Goal: Information Seeking & Learning: Learn about a topic

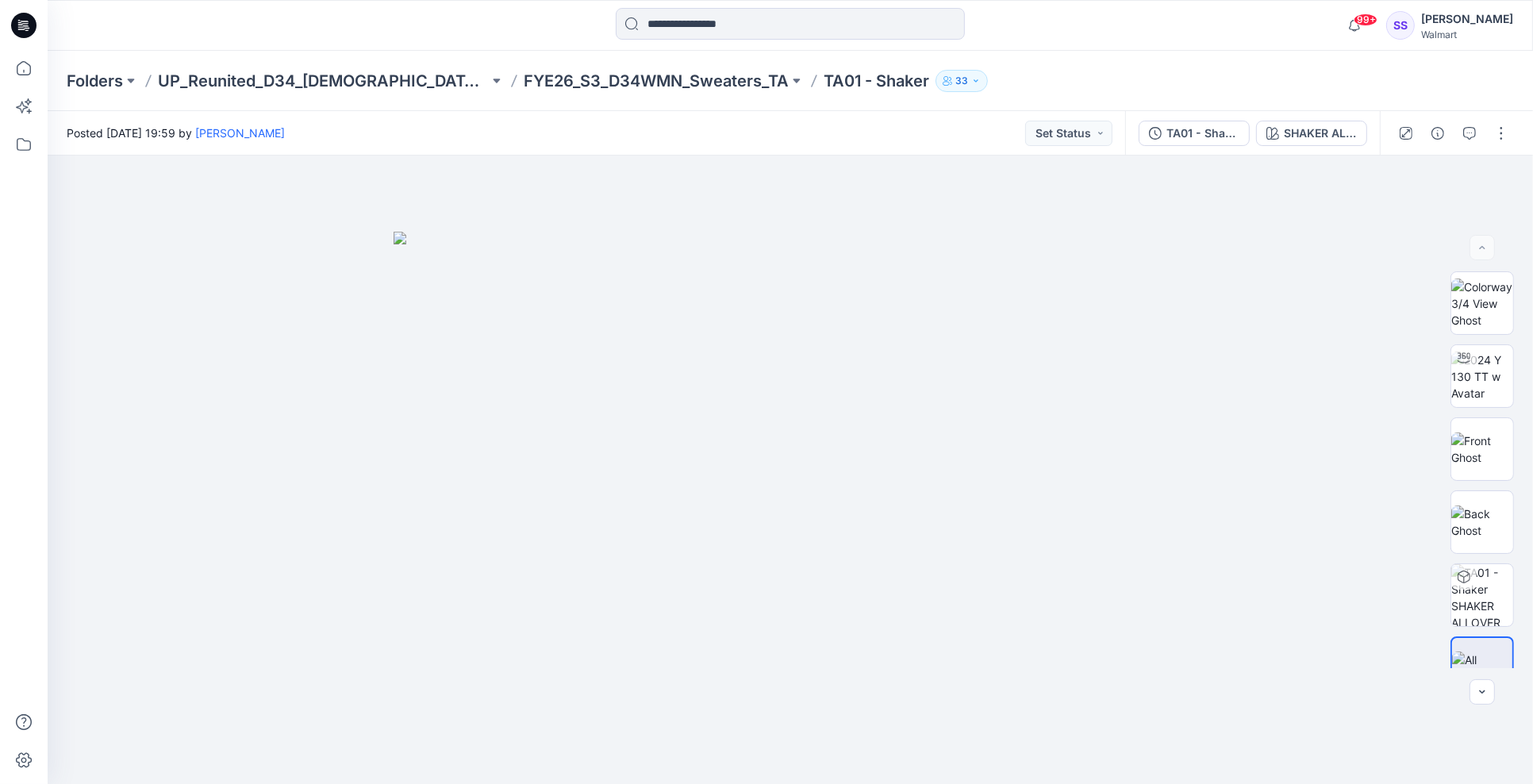
click at [824, 82] on p "TA01 - Shaker" at bounding box center [876, 81] width 106 height 23
click at [607, 76] on p "FYE26_S3_D34WMN_Sweaters_TA" at bounding box center [656, 81] width 265 height 23
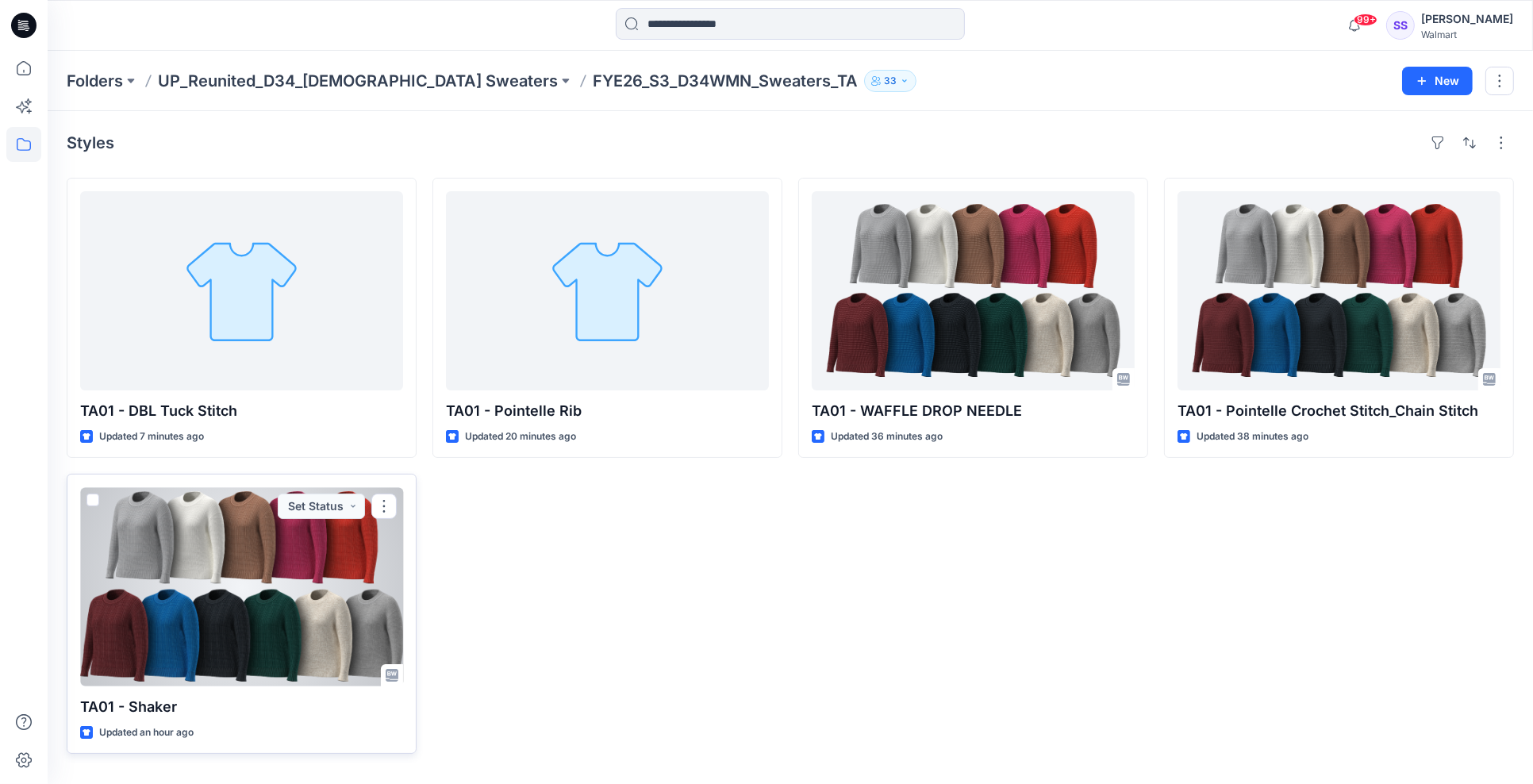
click at [304, 601] on div at bounding box center [242, 586] width 323 height 199
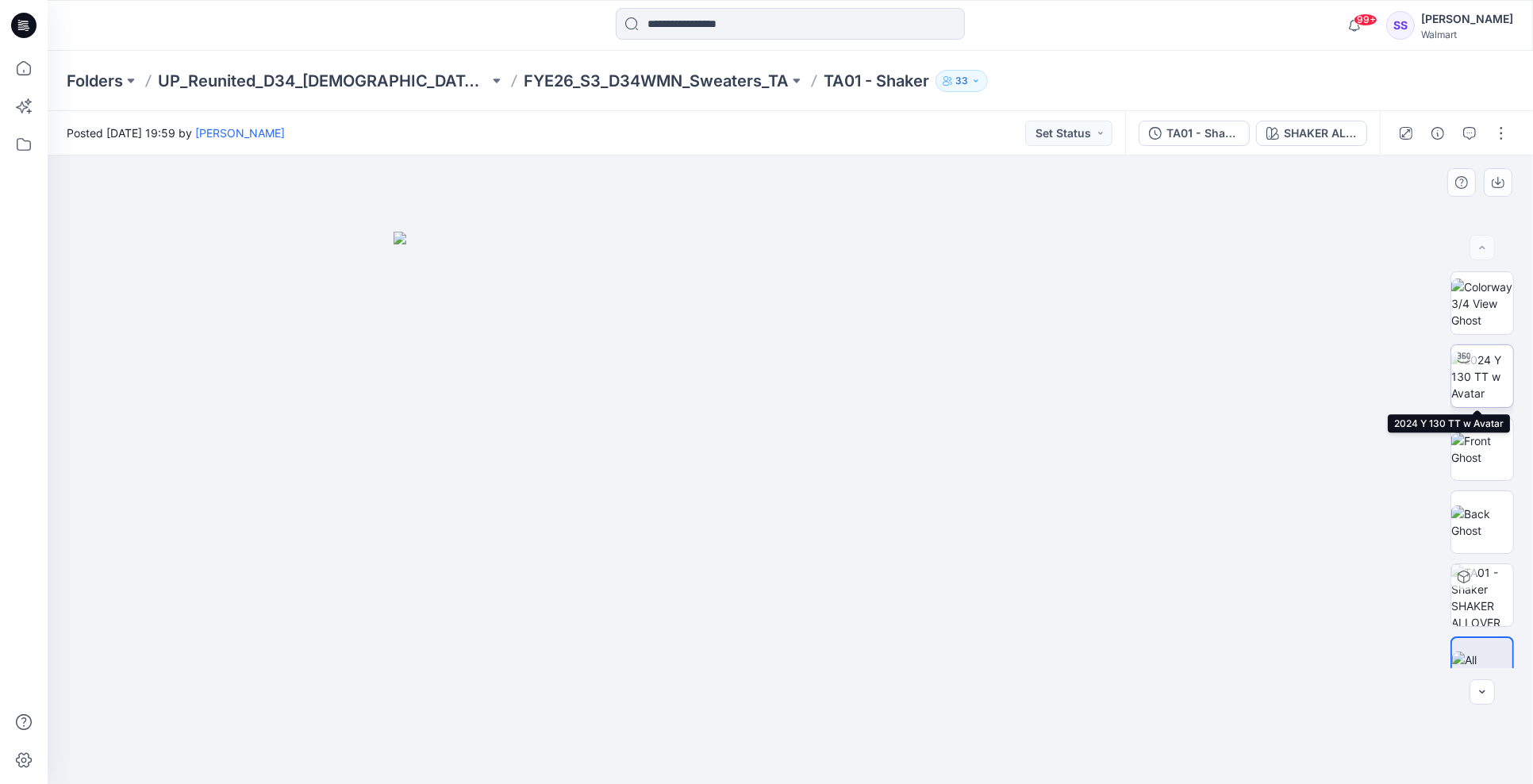
click at [1472, 384] on img at bounding box center [1482, 376] width 62 height 50
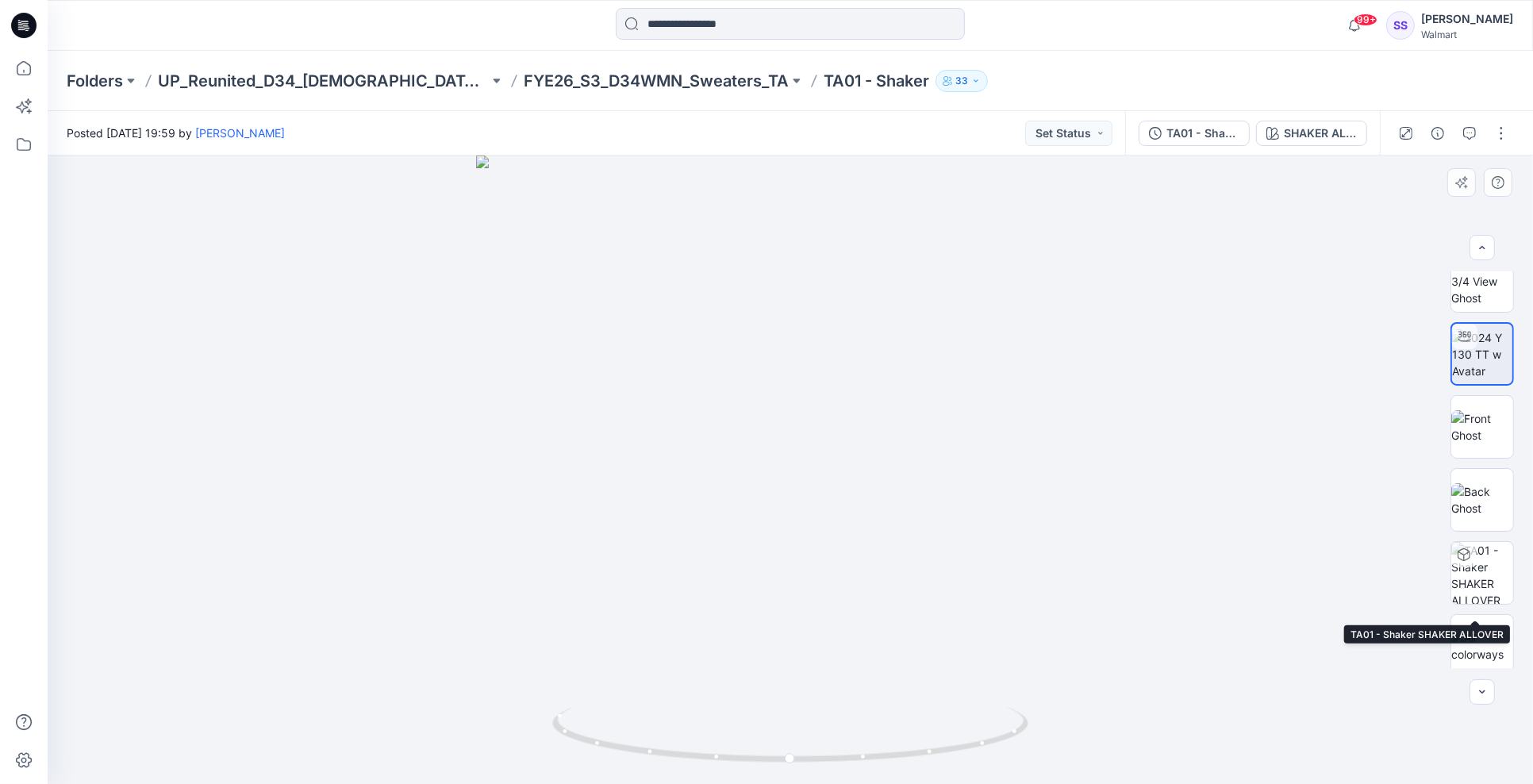
scroll to position [31, 0]
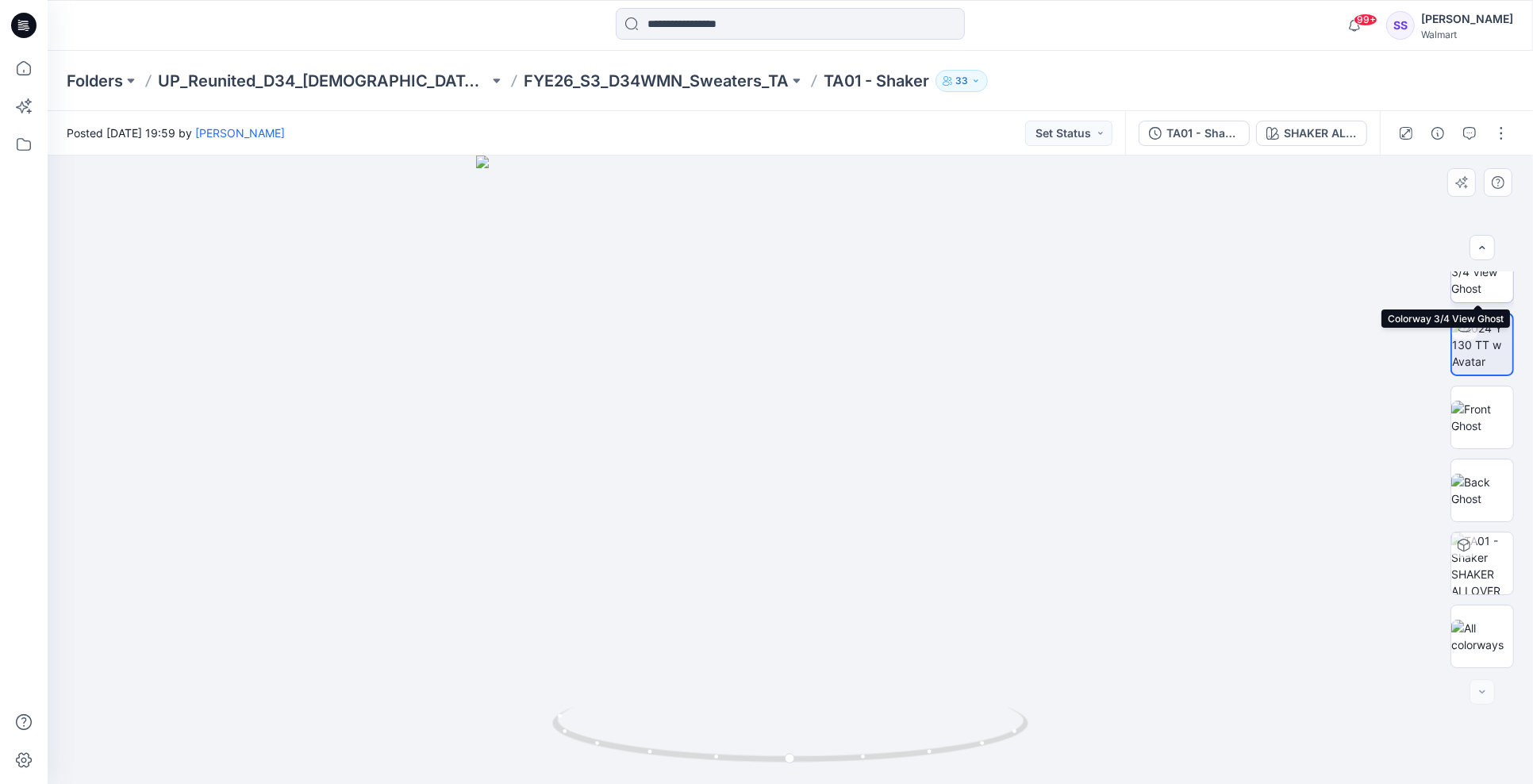
click at [1481, 282] on img at bounding box center [1482, 271] width 62 height 50
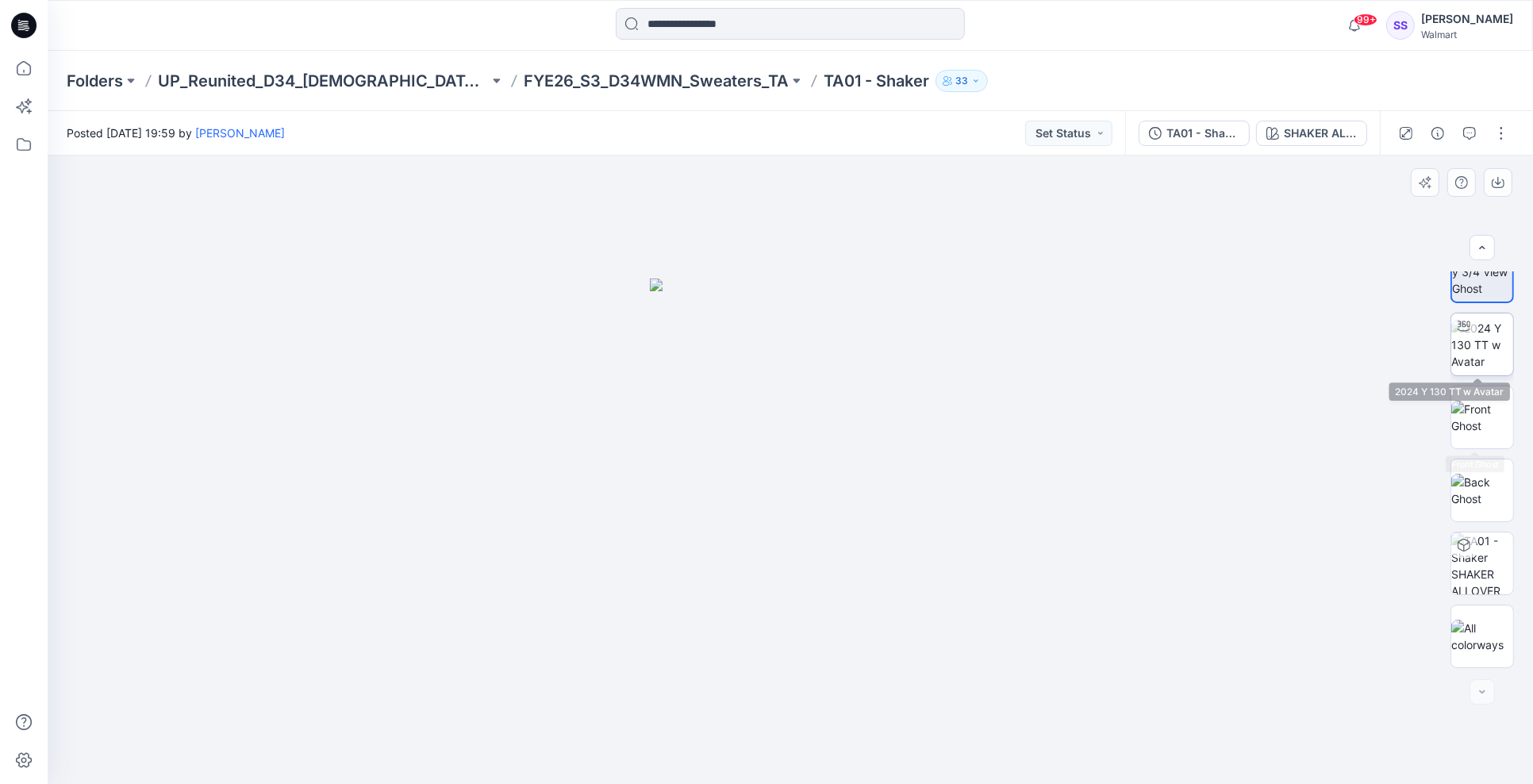
click at [1485, 343] on img at bounding box center [1482, 345] width 62 height 50
click at [855, 501] on div at bounding box center [790, 470] width 1485 height 628
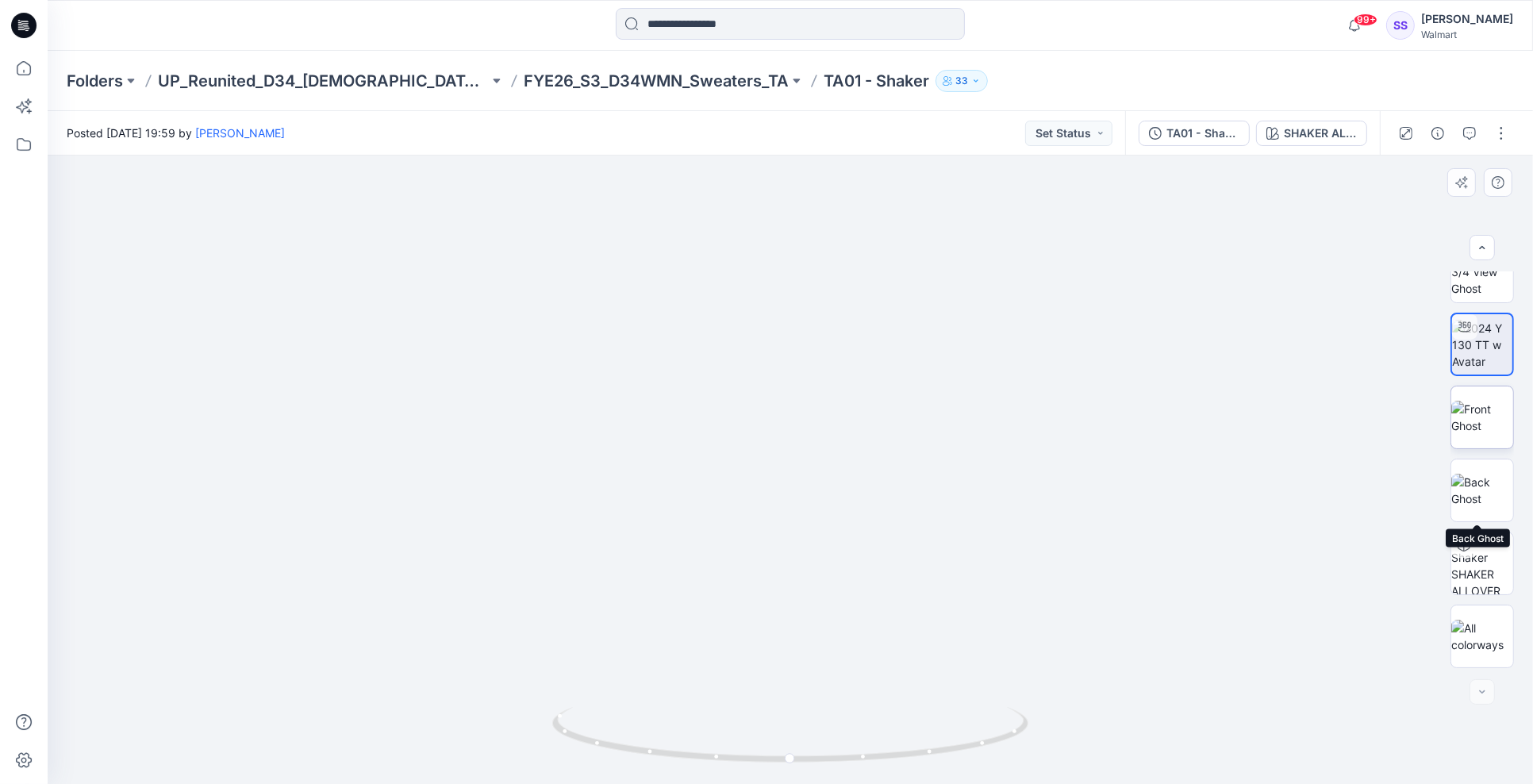
click at [1485, 405] on img at bounding box center [1482, 417] width 62 height 33
click at [1478, 487] on img at bounding box center [1482, 489] width 62 height 33
click at [847, 414] on img at bounding box center [790, 533] width 306 height 502
click at [1488, 414] on img at bounding box center [1482, 417] width 62 height 33
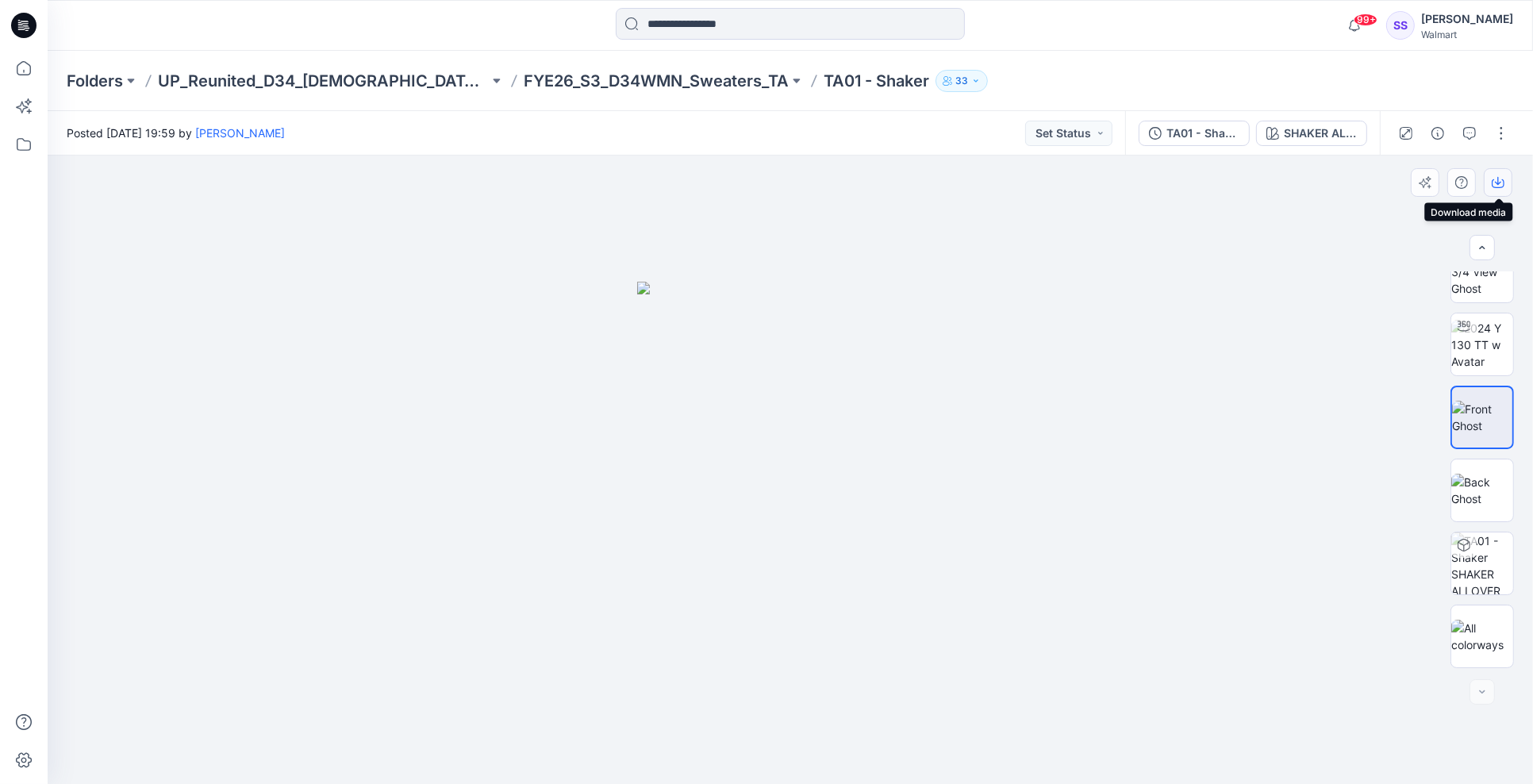
click at [1500, 182] on icon "button" at bounding box center [1498, 181] width 6 height 8
click at [1473, 490] on img at bounding box center [1482, 489] width 62 height 33
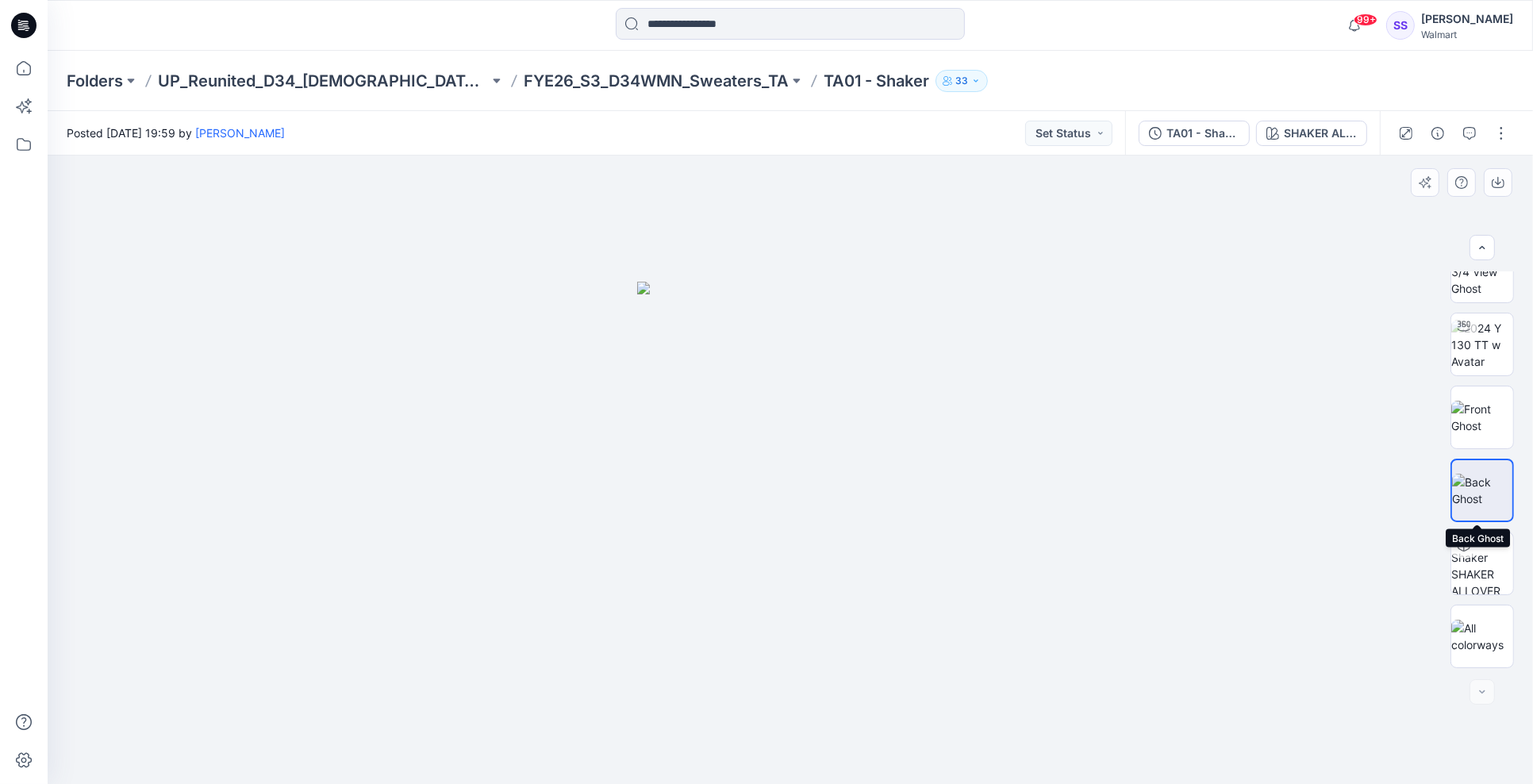
click at [1471, 480] on img at bounding box center [1482, 489] width 61 height 33
click at [1498, 176] on icon "button" at bounding box center [1498, 182] width 13 height 13
click at [1243, 514] on div at bounding box center [790, 470] width 1485 height 629
click at [1320, 132] on div "SHAKER ALLOVER" at bounding box center [1320, 133] width 73 height 18
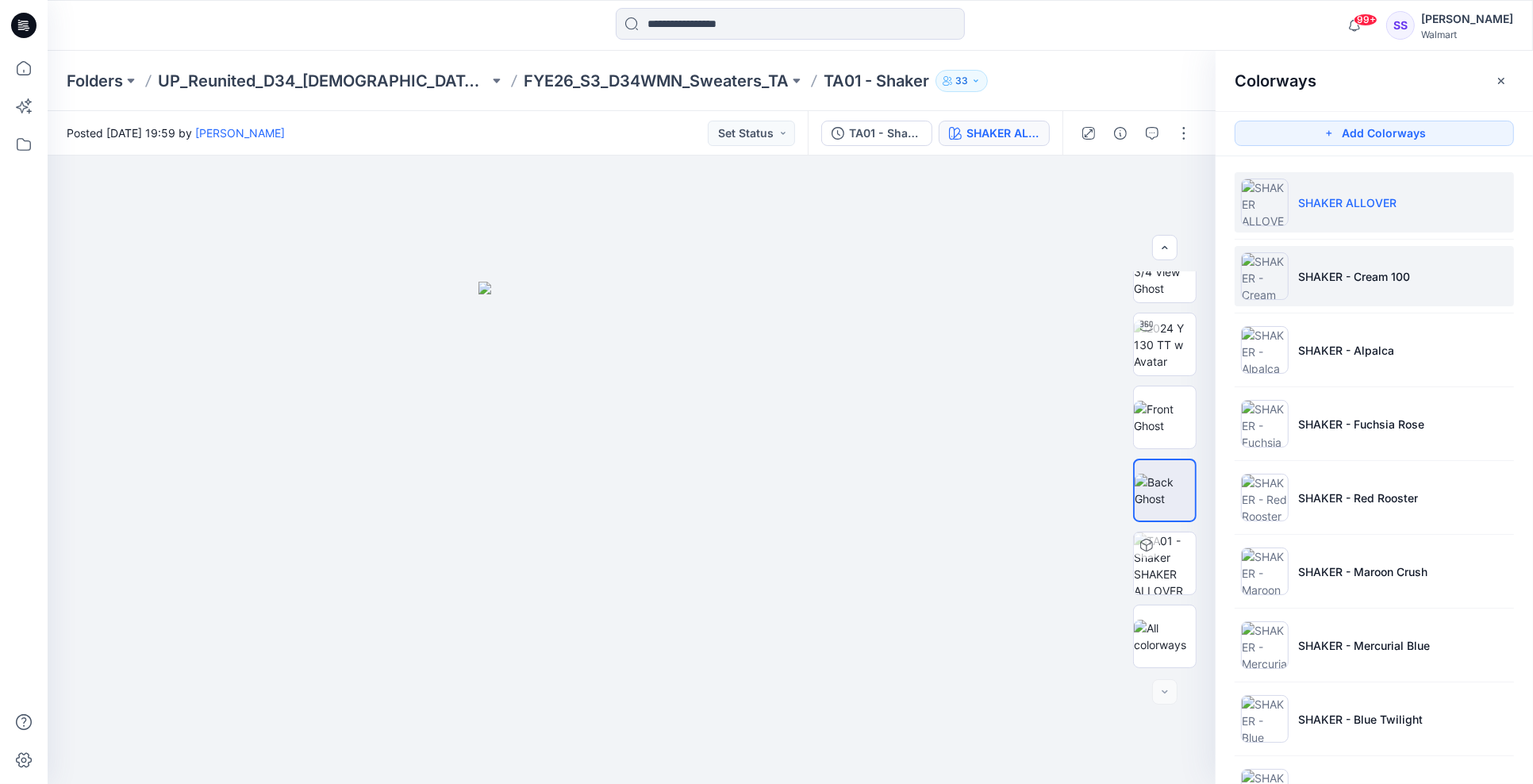
click at [1319, 279] on p "SHAKER - Cream 100" at bounding box center [1354, 276] width 112 height 17
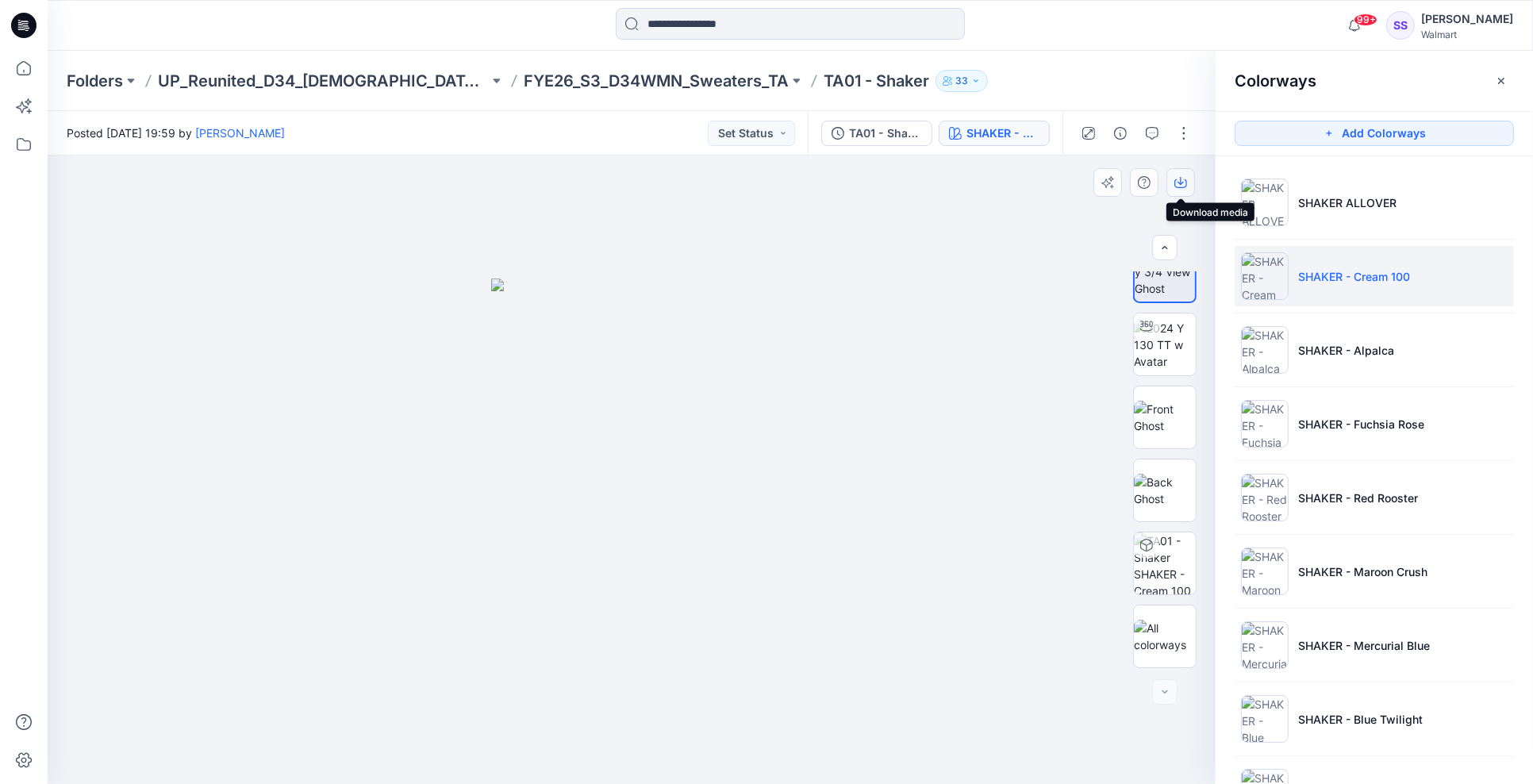
click at [1185, 181] on icon "button" at bounding box center [1181, 182] width 13 height 13
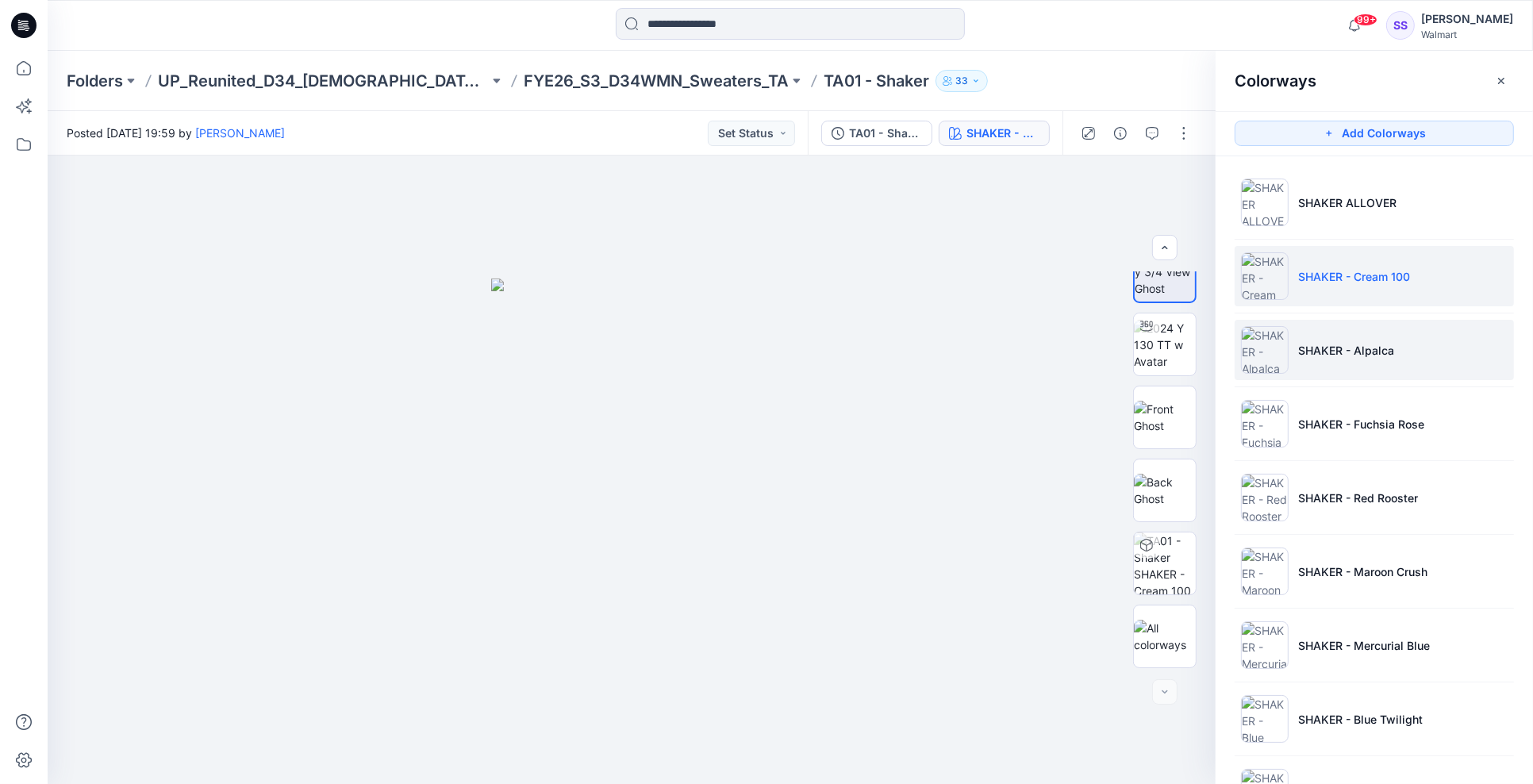
click at [1363, 365] on li "SHAKER - Alpalca" at bounding box center [1374, 350] width 279 height 61
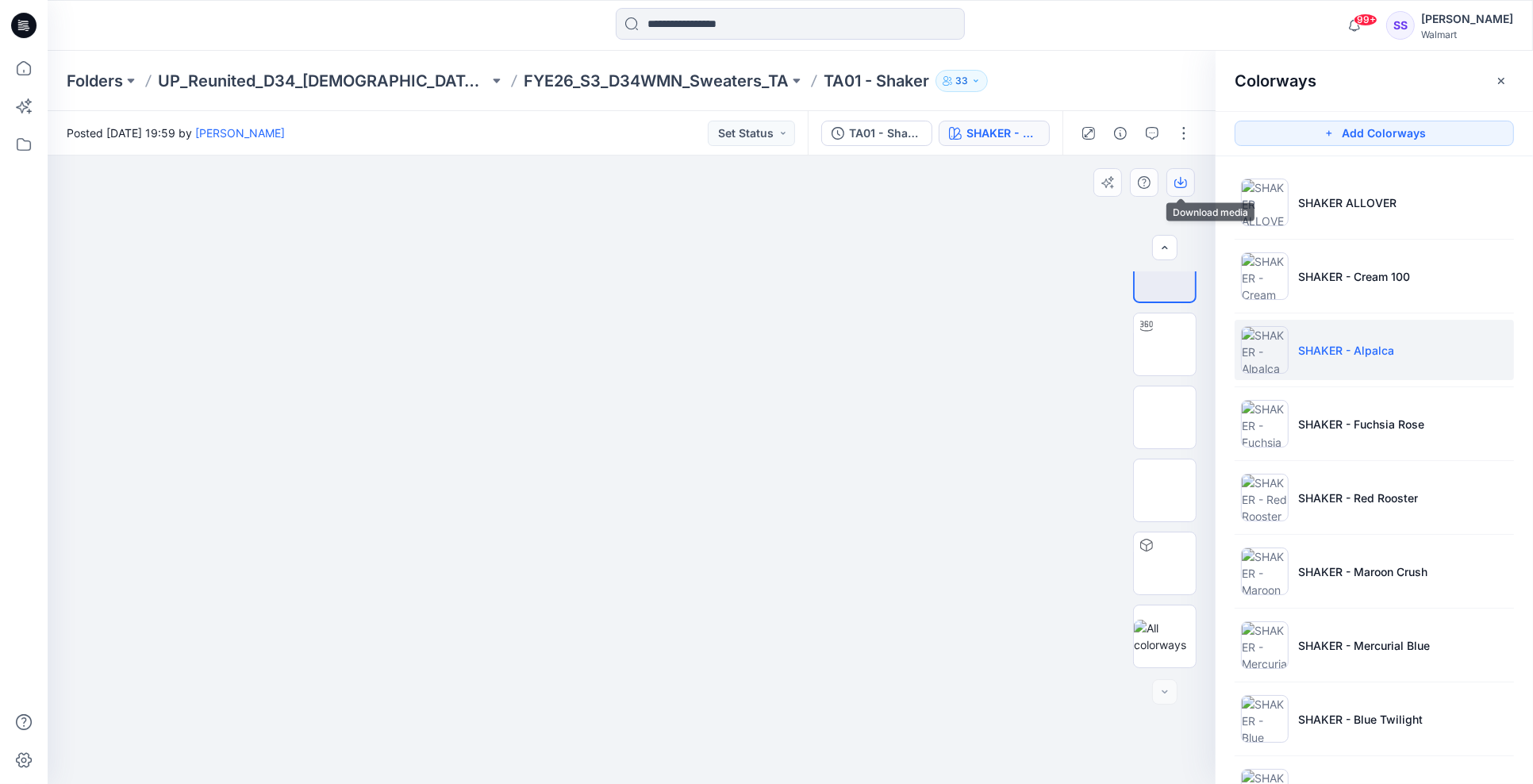
click at [1175, 184] on icon "button" at bounding box center [1181, 183] width 13 height 9
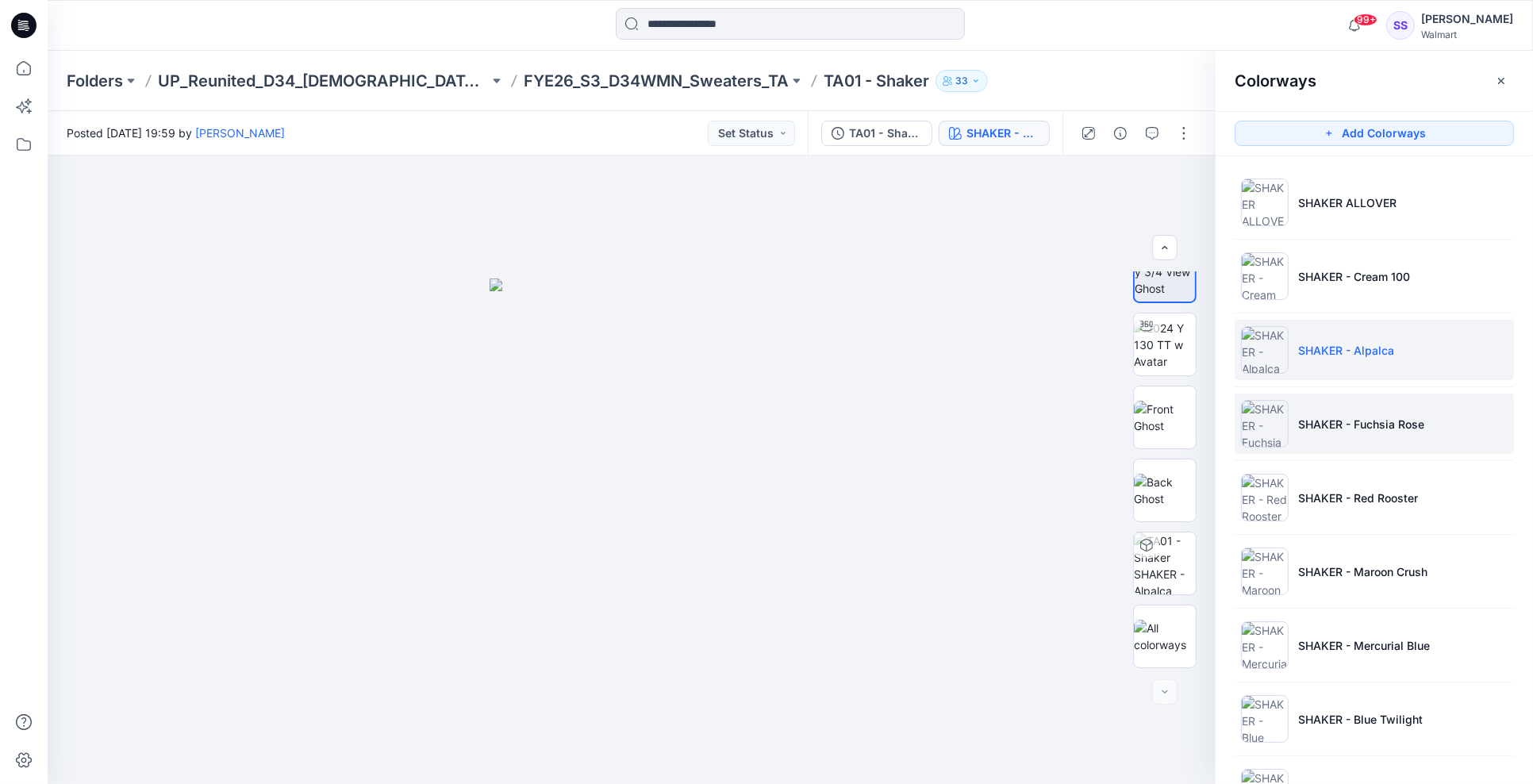
click at [1352, 430] on p "SHAKER - Fuchsia Rose" at bounding box center [1361, 424] width 126 height 17
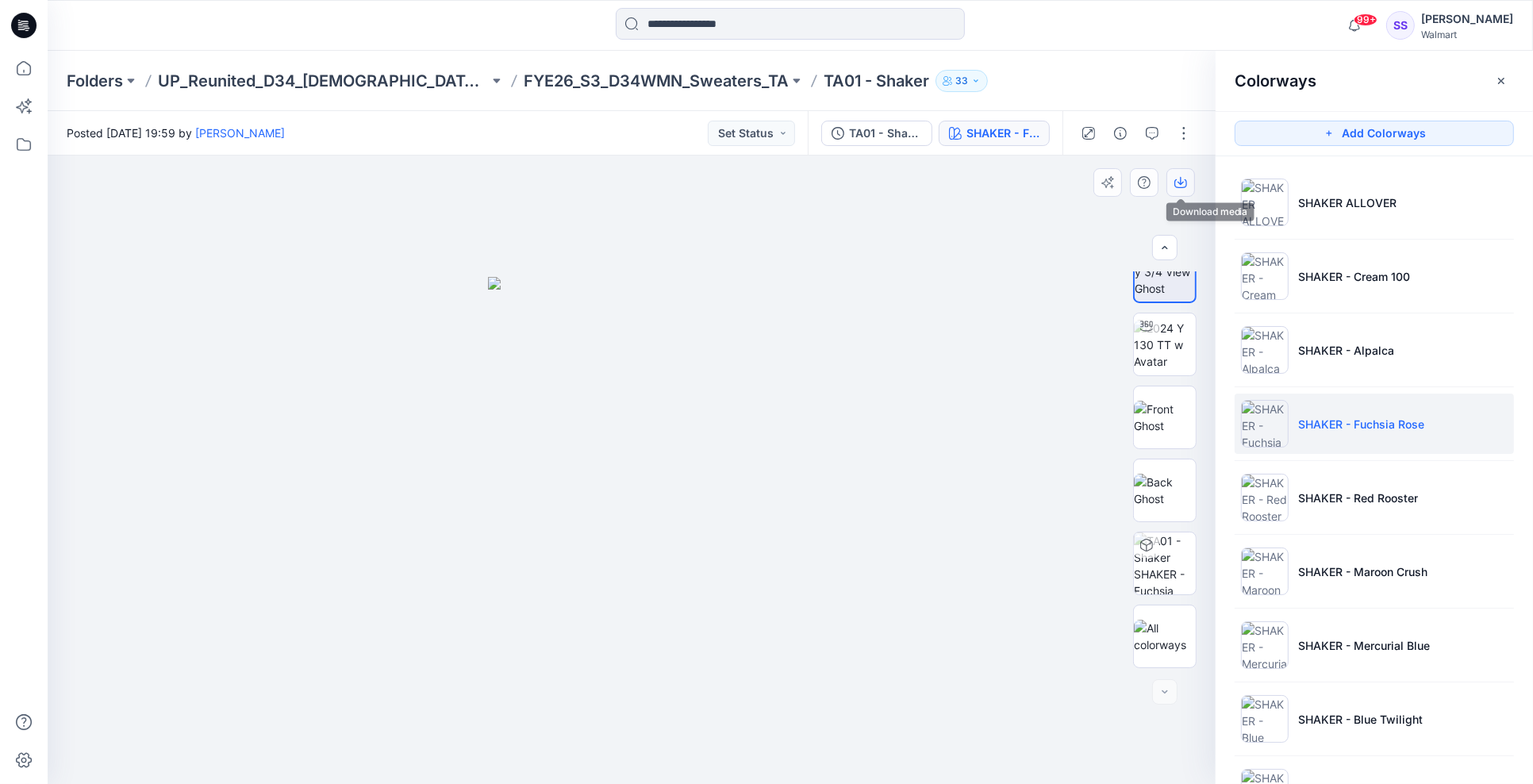
click at [1179, 178] on icon "button" at bounding box center [1181, 182] width 13 height 13
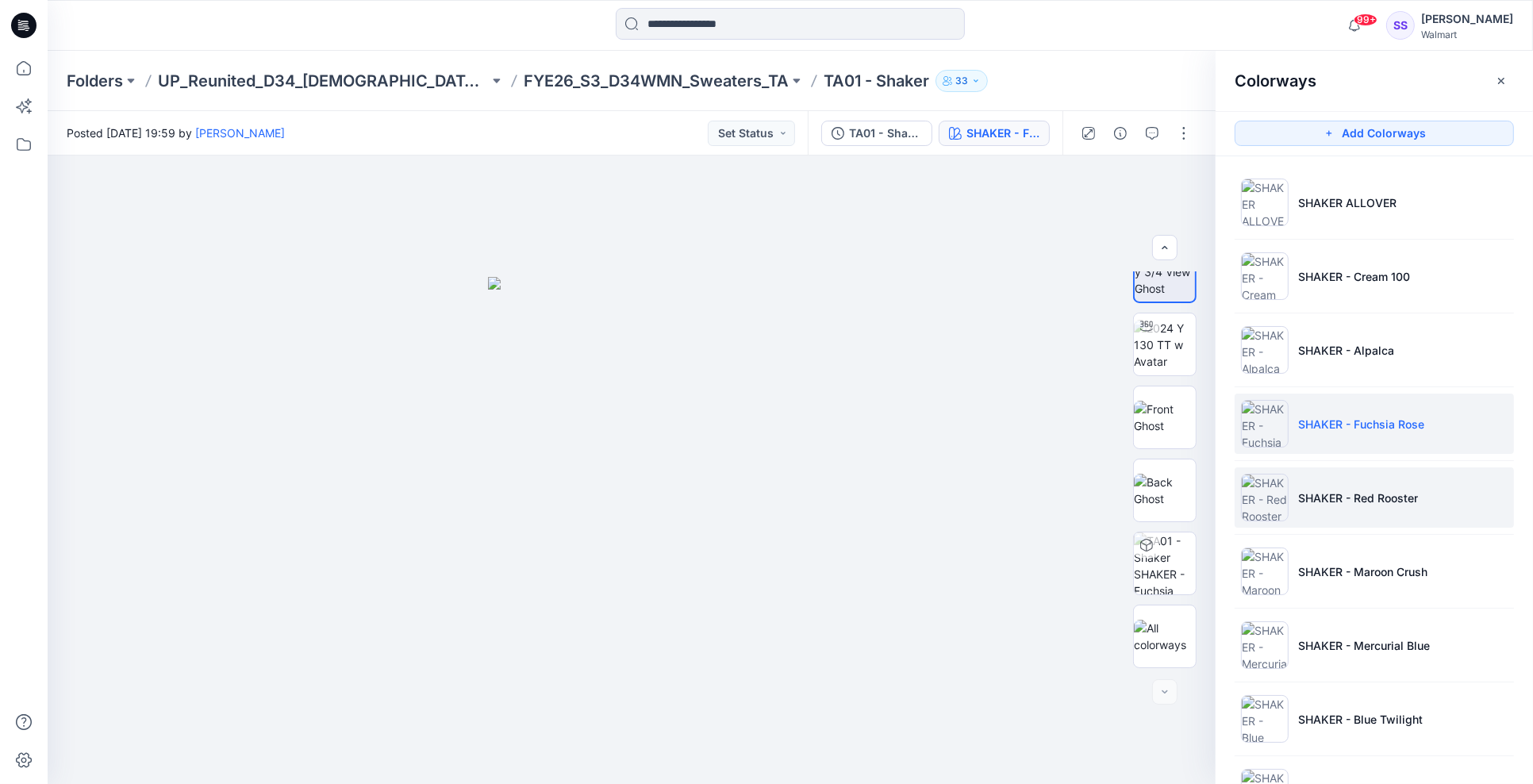
click at [1400, 504] on p "SHAKER - Red Rooster" at bounding box center [1358, 497] width 120 height 17
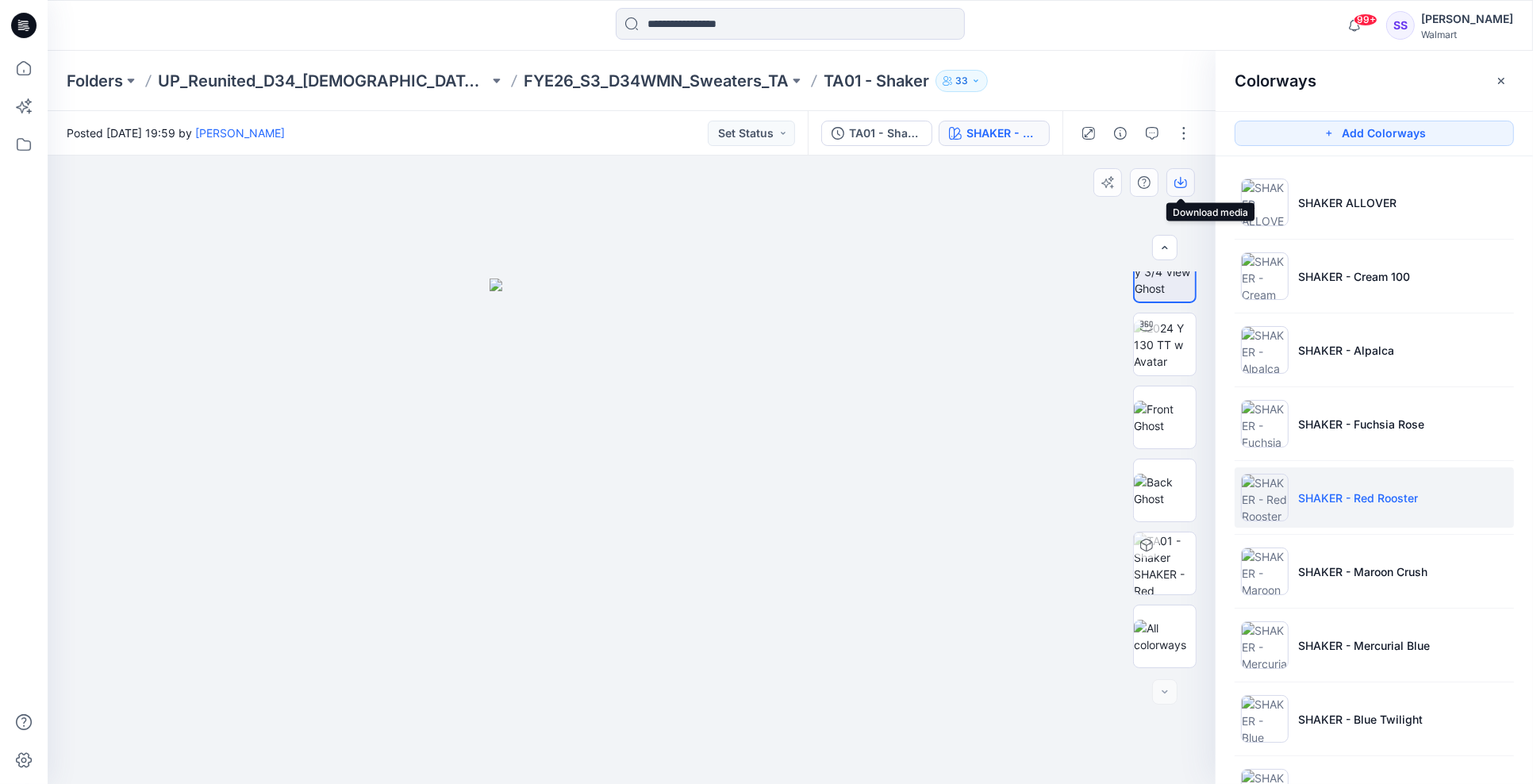
click at [1180, 186] on icon "button" at bounding box center [1181, 182] width 13 height 13
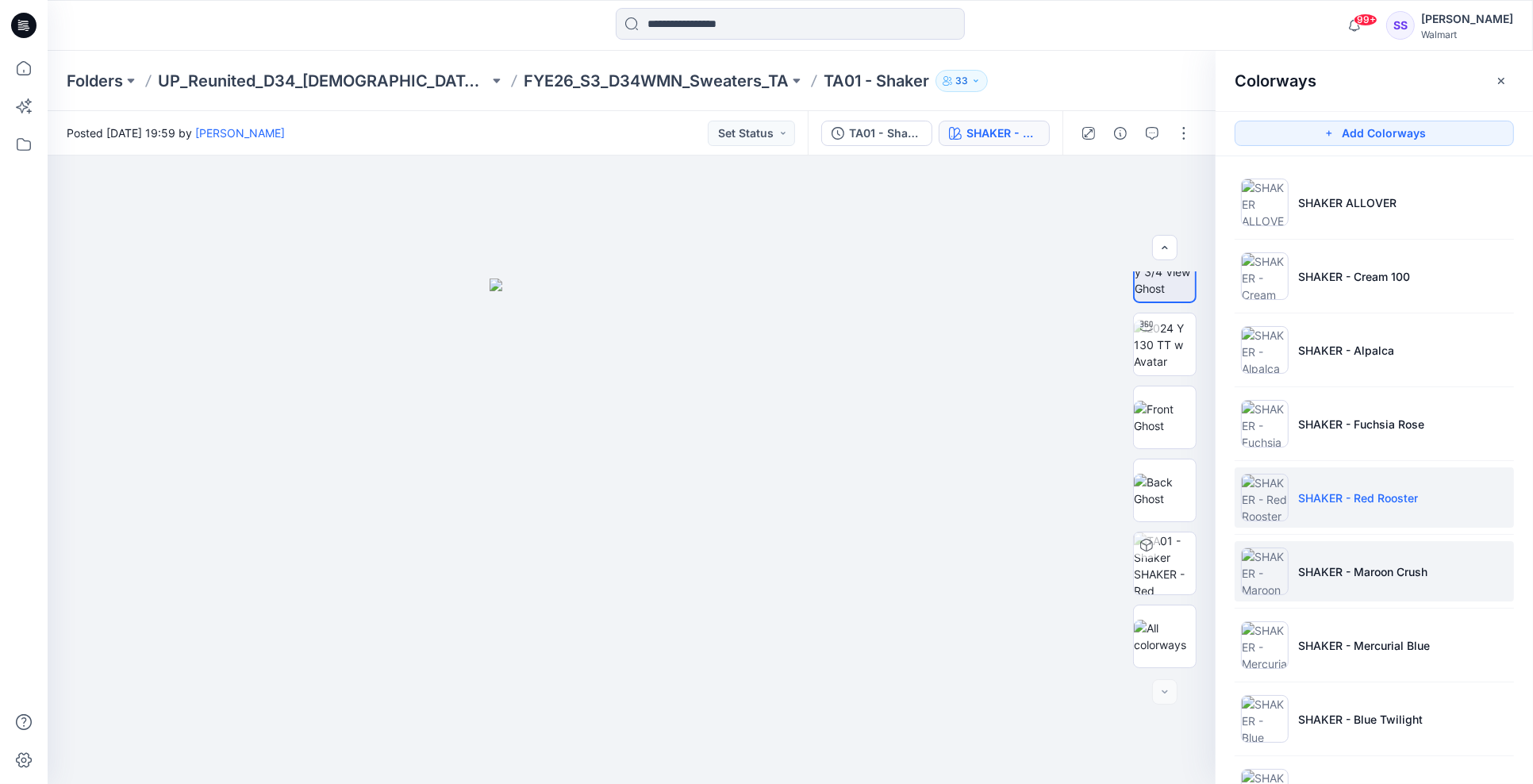
click at [1363, 573] on p "SHAKER - Maroon Crush" at bounding box center [1363, 571] width 129 height 17
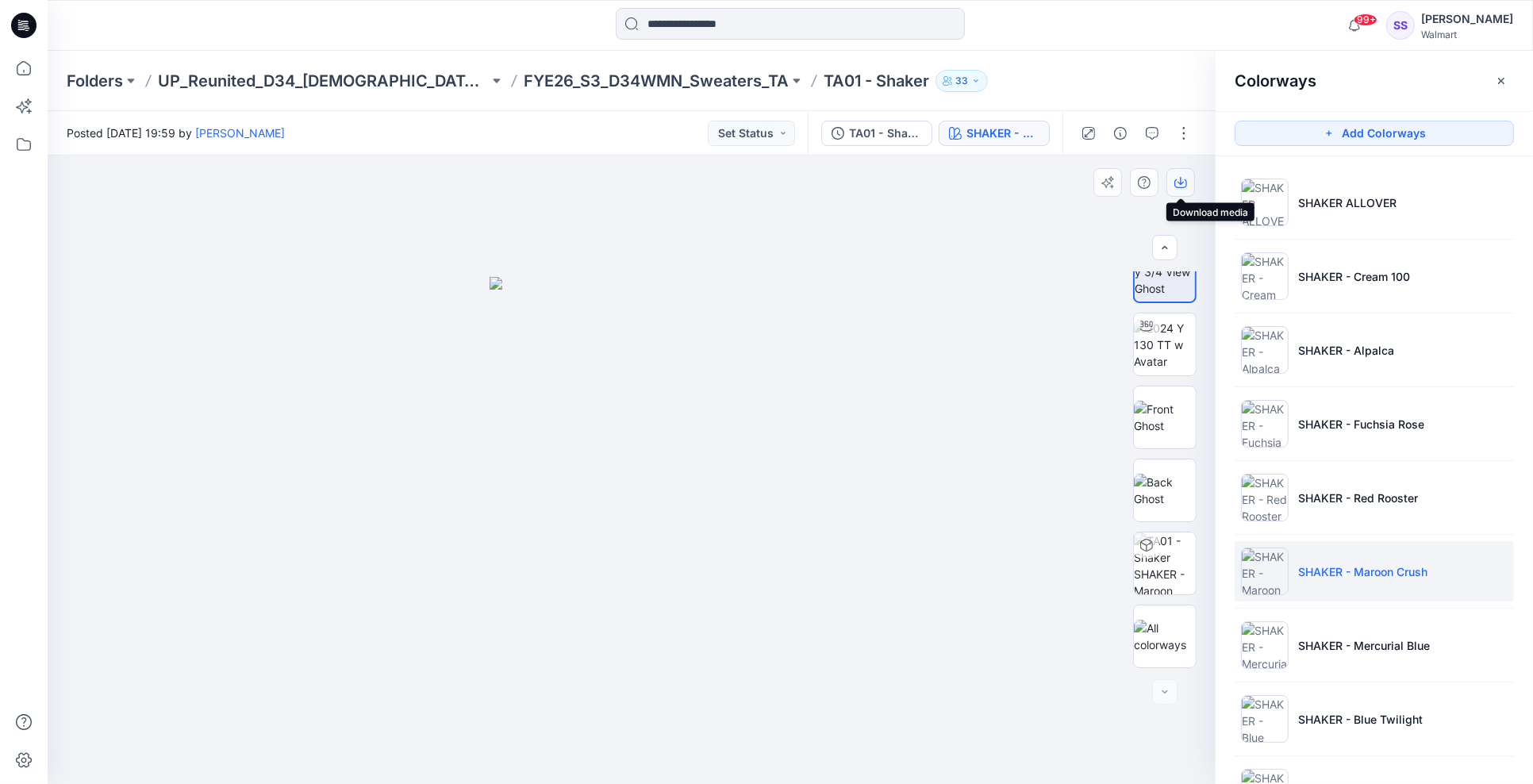
click at [1175, 179] on icon "button" at bounding box center [1181, 182] width 13 height 13
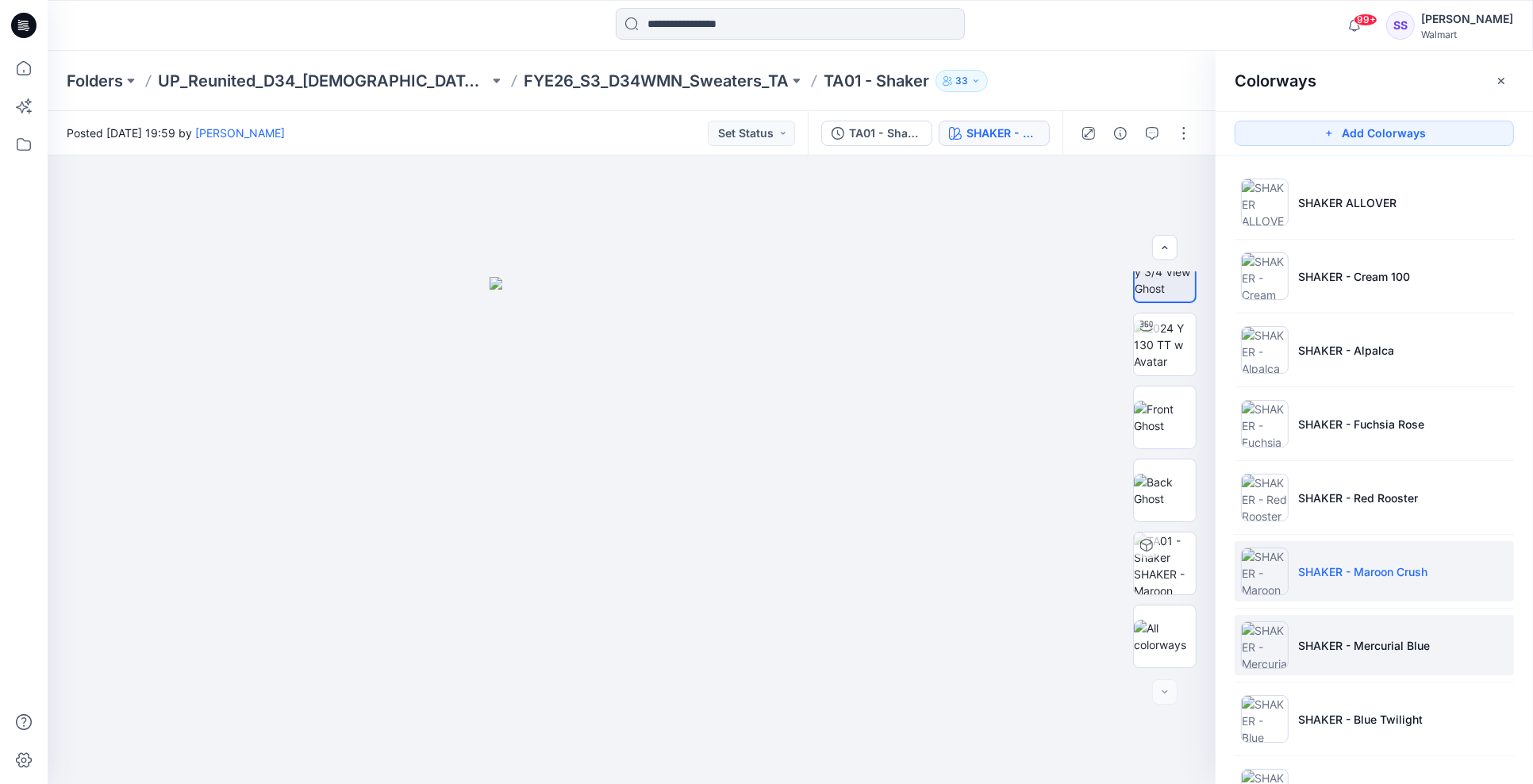
click at [1354, 638] on p "SHAKER - Mercurial Blue" at bounding box center [1363, 645] width 132 height 17
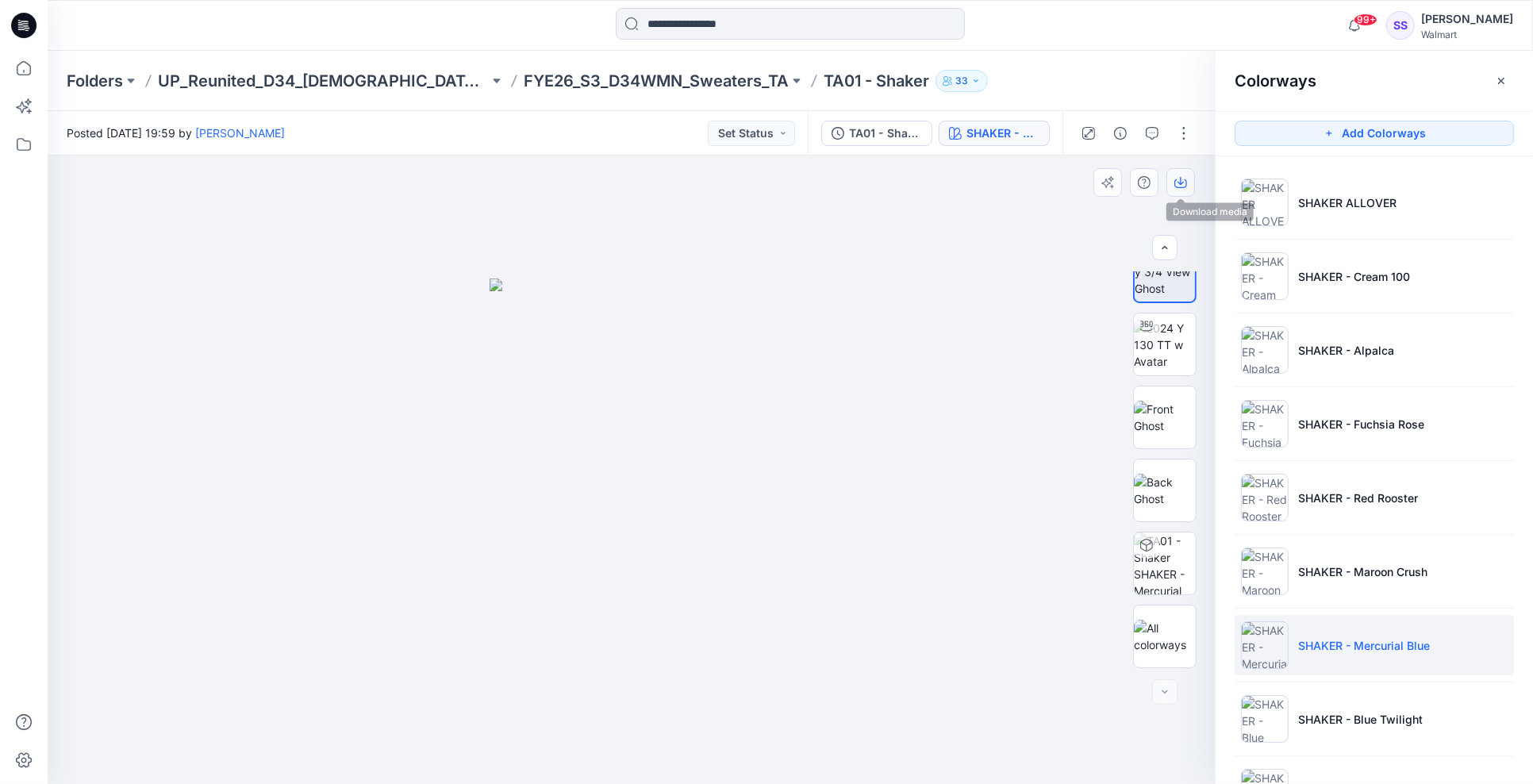
click at [1175, 178] on icon "button" at bounding box center [1181, 182] width 13 height 13
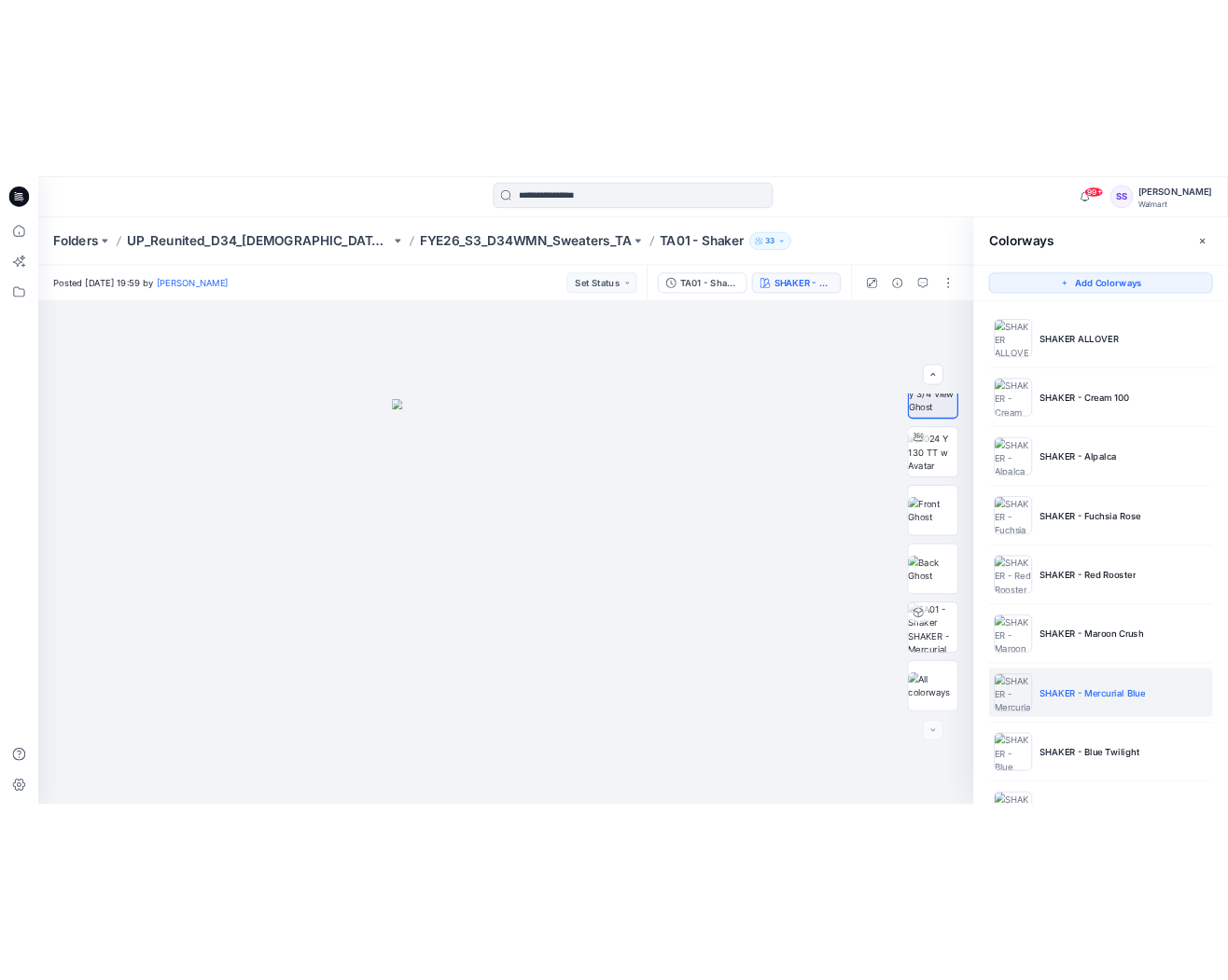
scroll to position [252, 0]
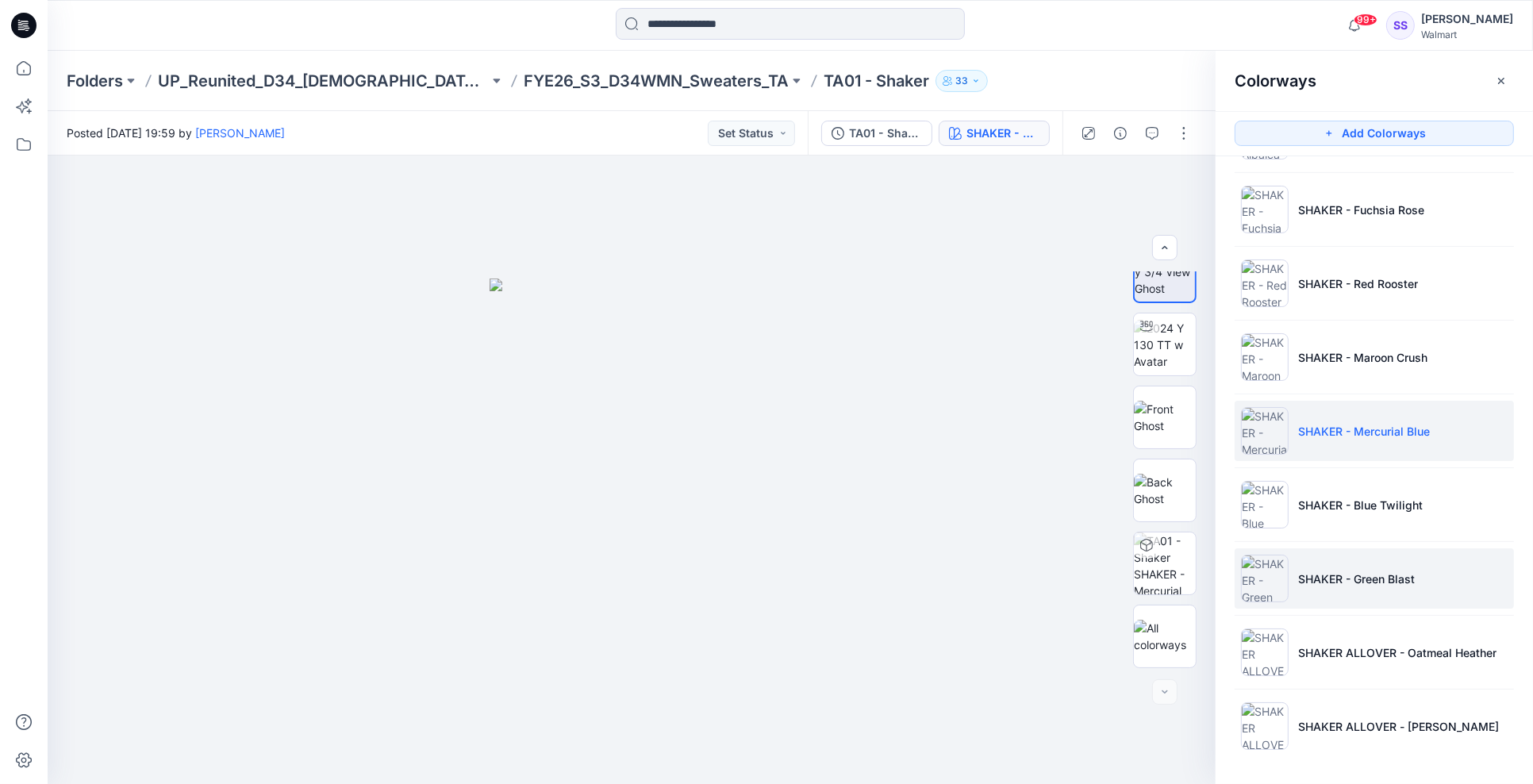
click at [1460, 580] on li "SHAKER - Green Blast" at bounding box center [1374, 578] width 279 height 61
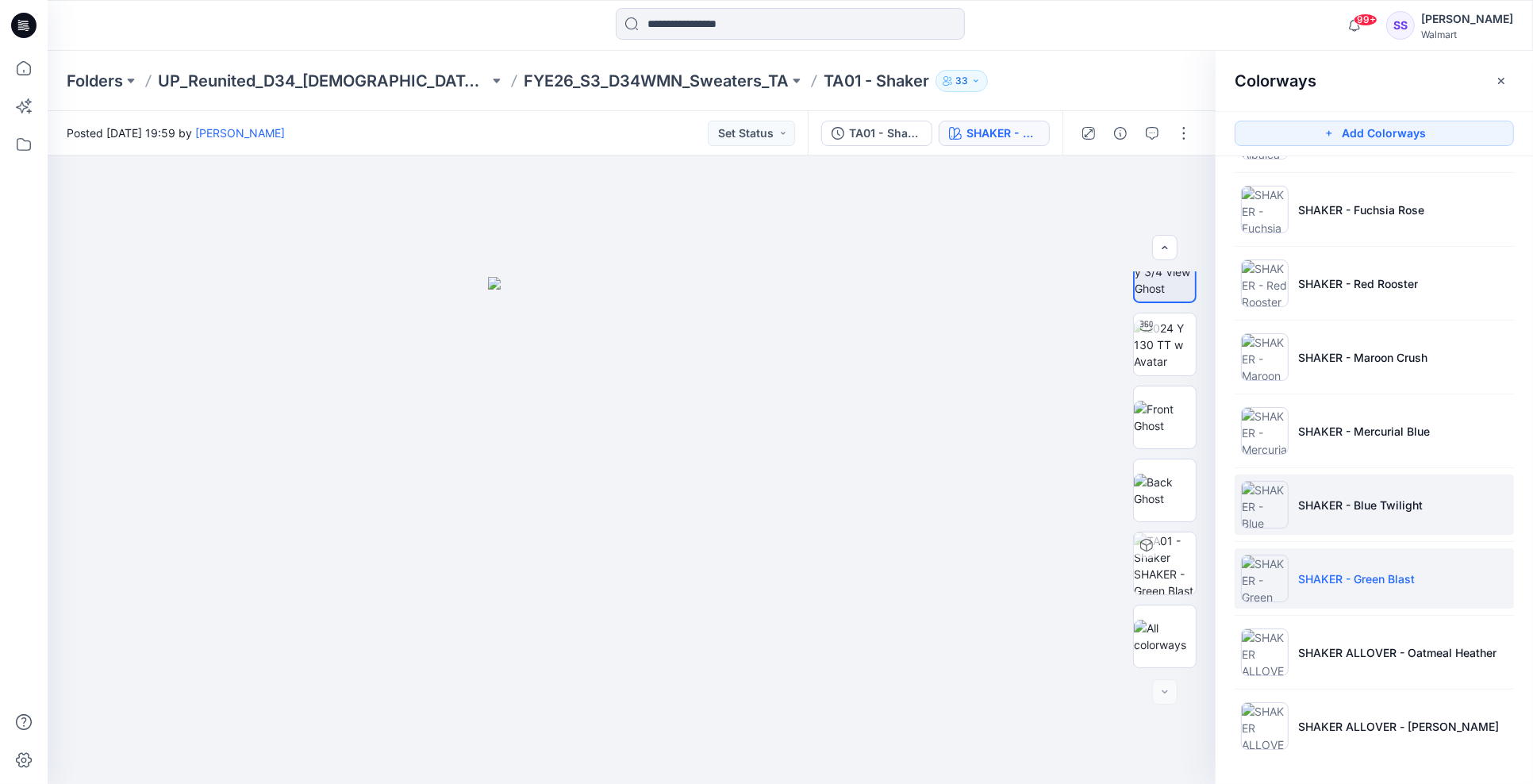
click at [1430, 510] on li "SHAKER - Blue Twilight" at bounding box center [1374, 504] width 279 height 61
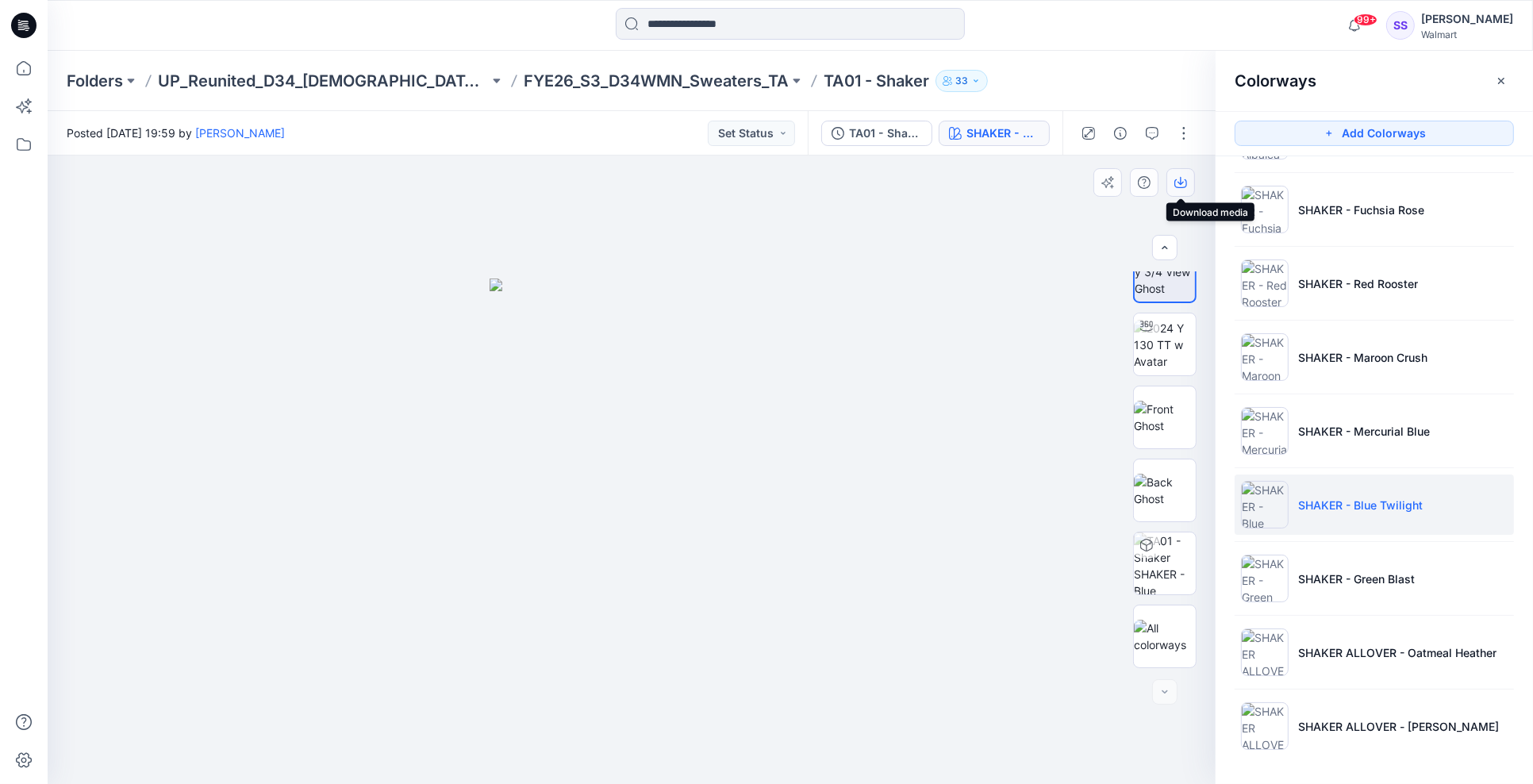
click at [1185, 182] on icon "button" at bounding box center [1181, 182] width 13 height 13
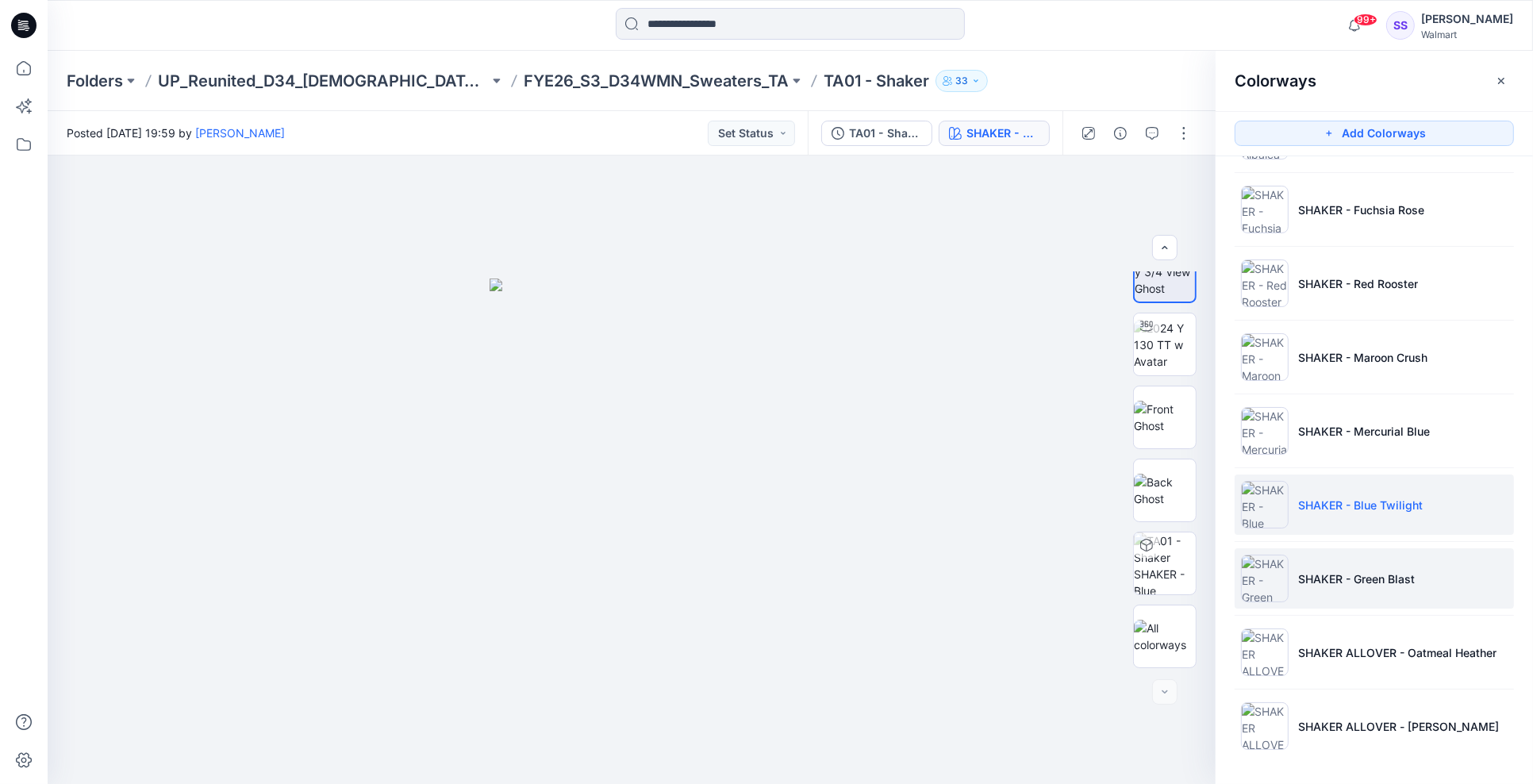
click at [1388, 582] on p "SHAKER - Green Blast" at bounding box center [1356, 578] width 116 height 17
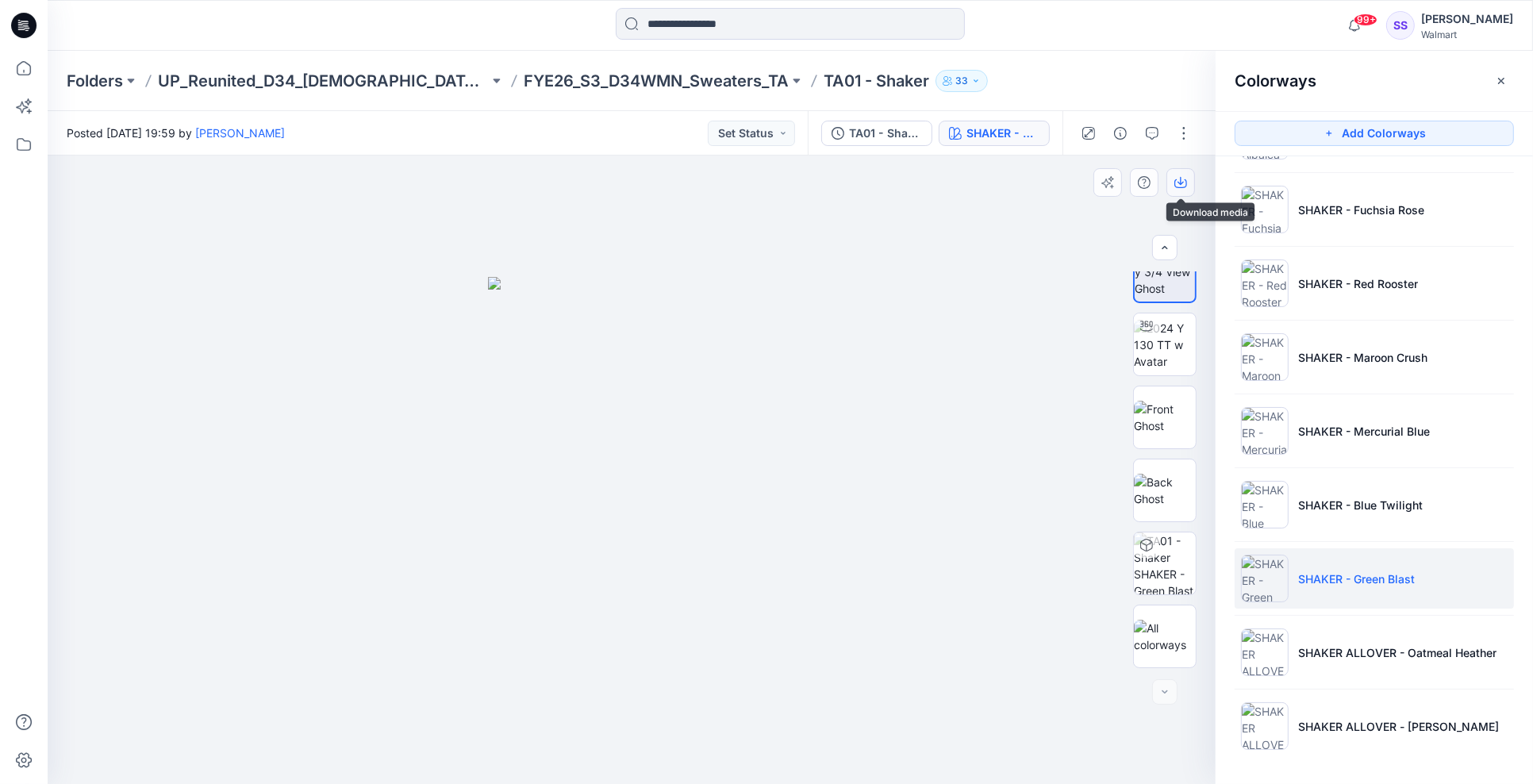
click at [1178, 181] on icon "button" at bounding box center [1181, 181] width 6 height 8
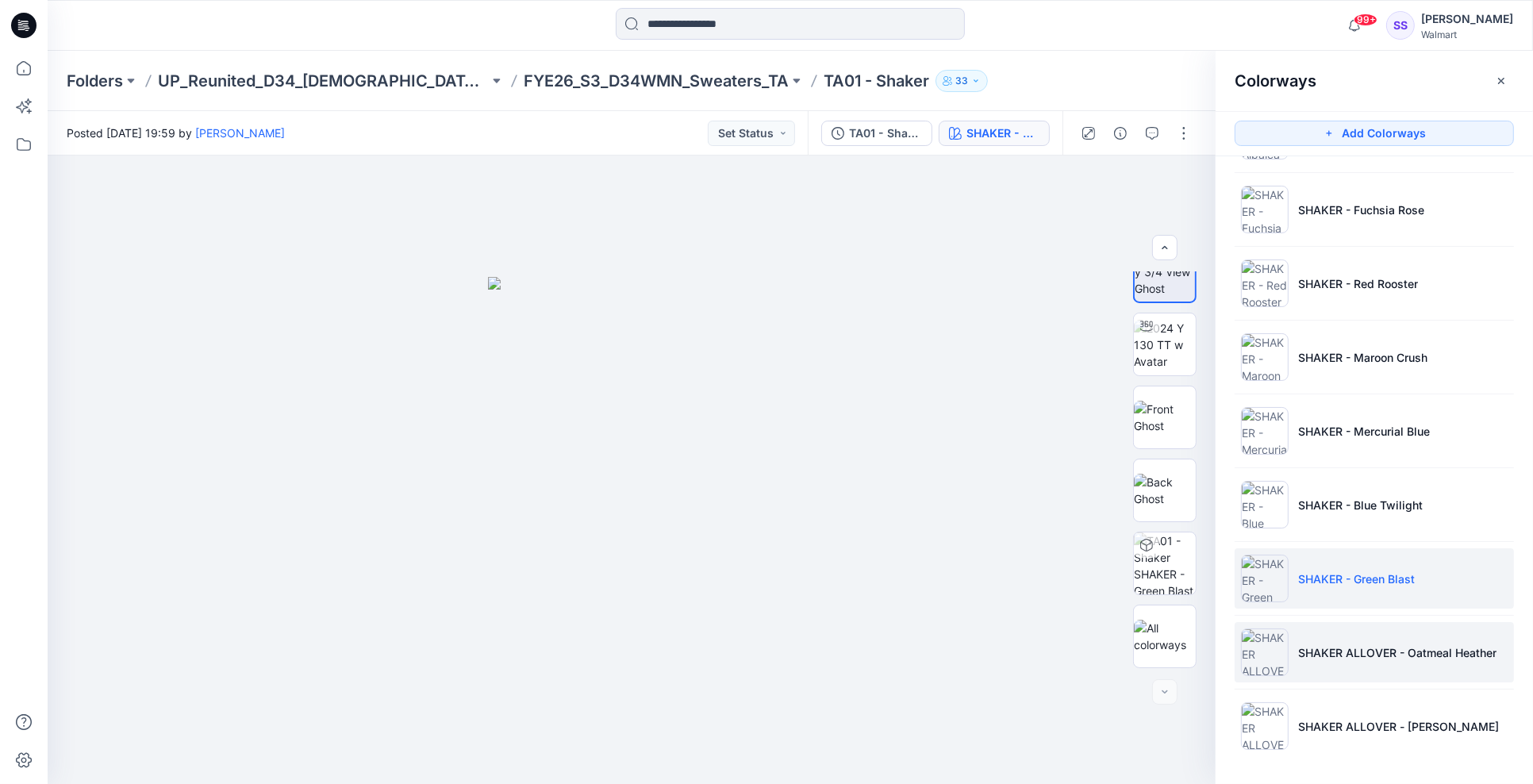
click at [1401, 654] on p "SHAKER ALLOVER - Oatmeal Heather" at bounding box center [1397, 652] width 199 height 17
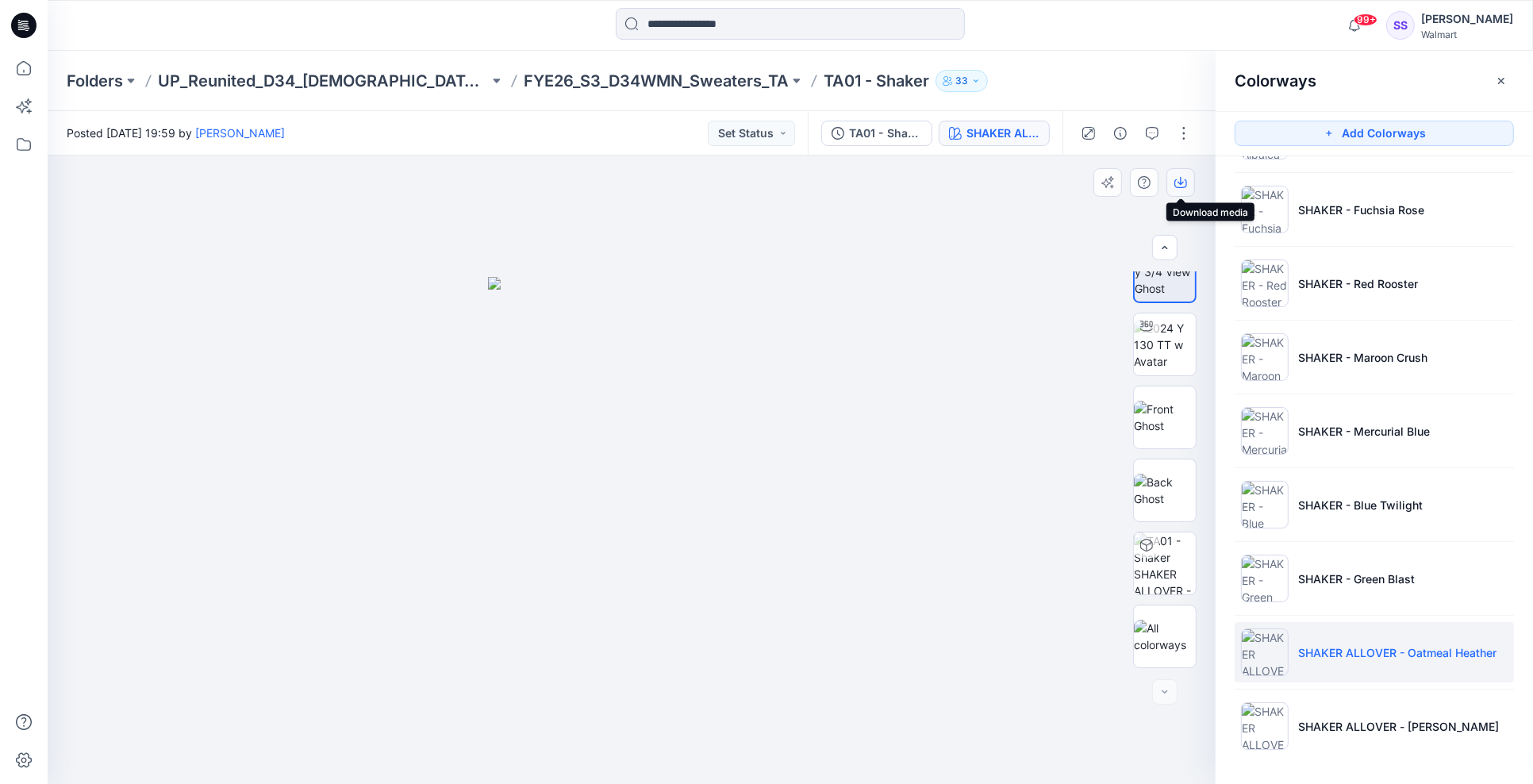
click at [1185, 182] on icon "button" at bounding box center [1181, 182] width 13 height 13
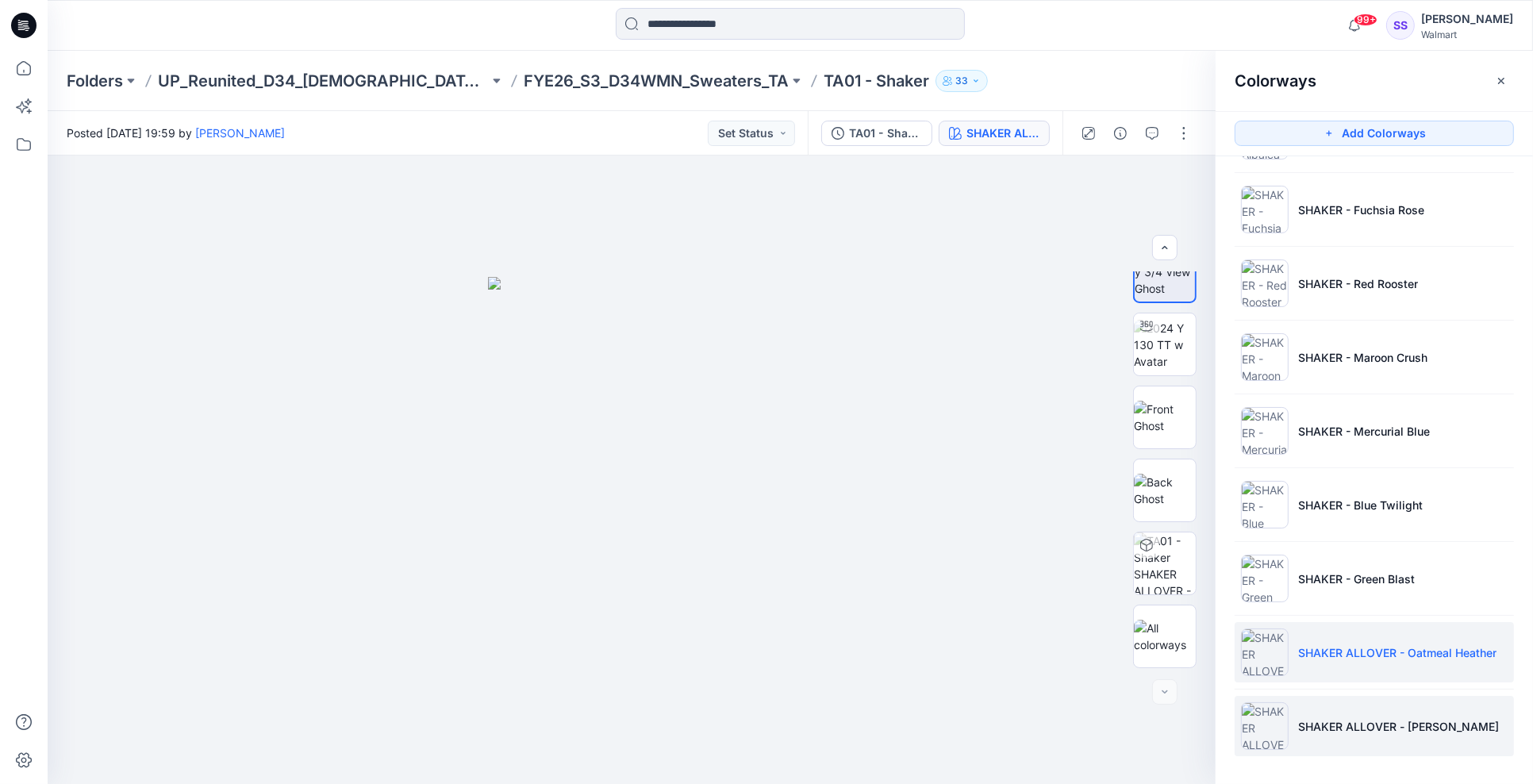
click at [1401, 715] on li "SHAKER ALLOVER - Grey Heather" at bounding box center [1374, 725] width 279 height 61
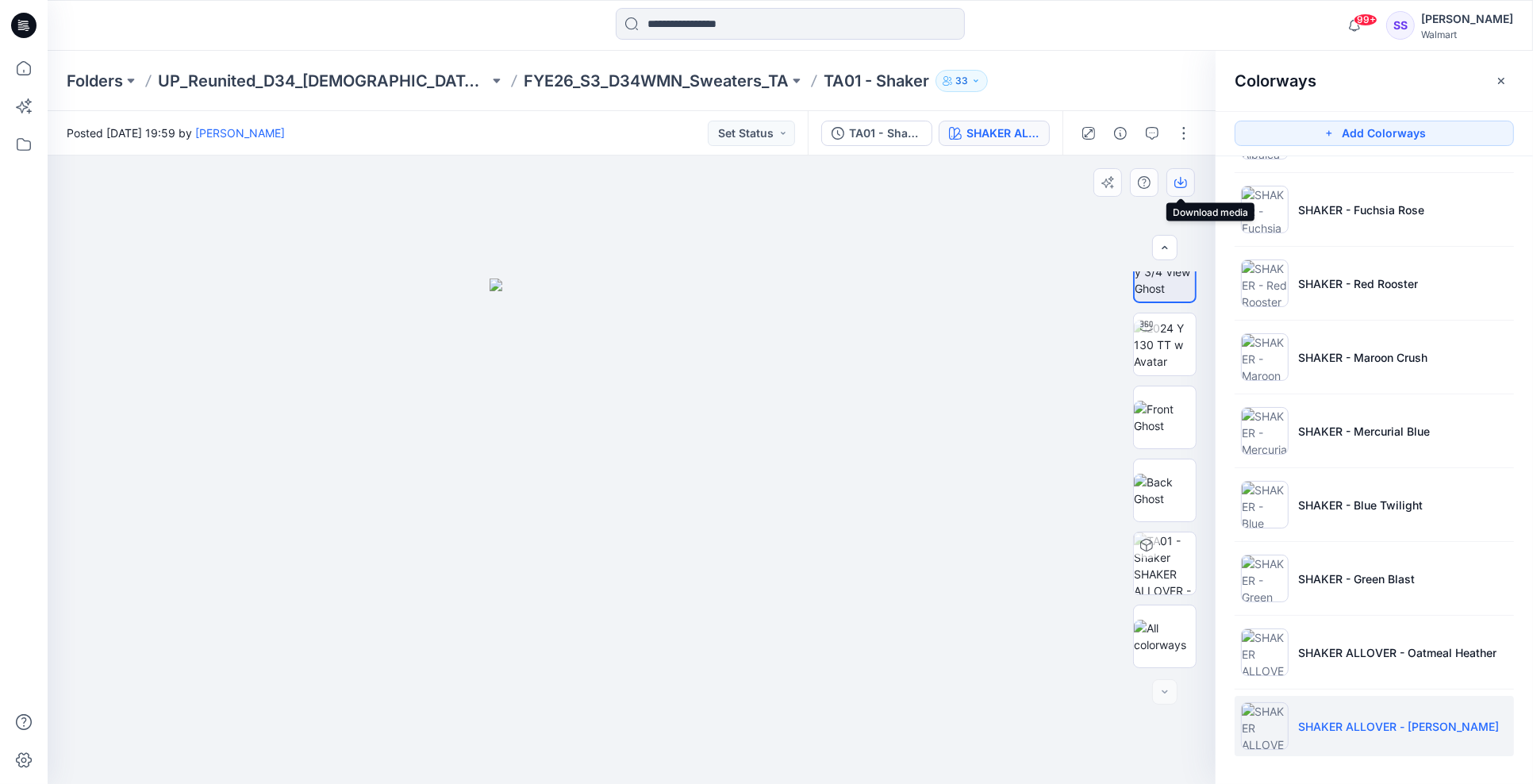
click at [1179, 178] on icon "button" at bounding box center [1181, 182] width 13 height 13
click at [934, 357] on div at bounding box center [632, 470] width 1168 height 629
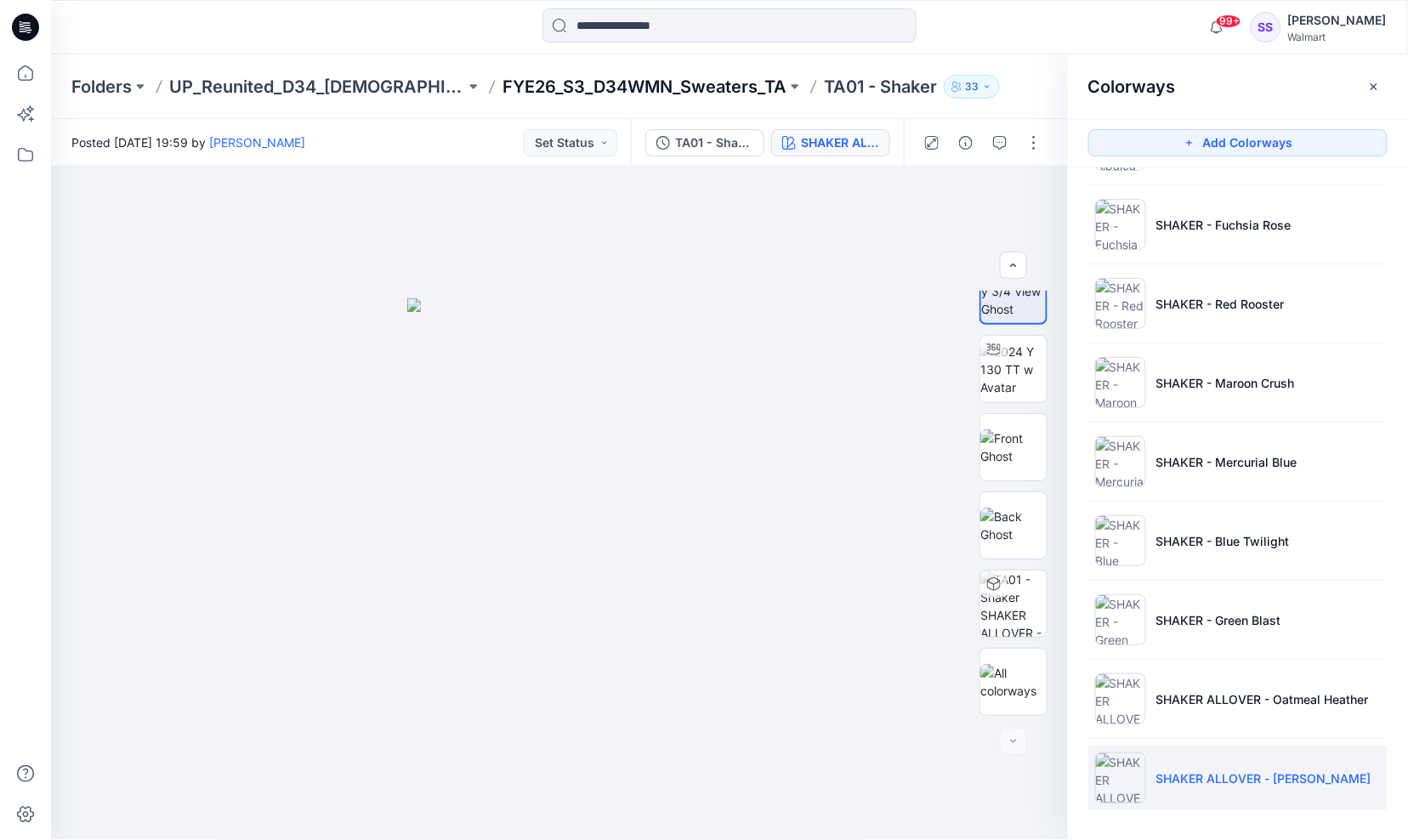
click at [712, 74] on p "FYE26_S3_D34WMN_Sweaters_TA" at bounding box center [645, 87] width 284 height 24
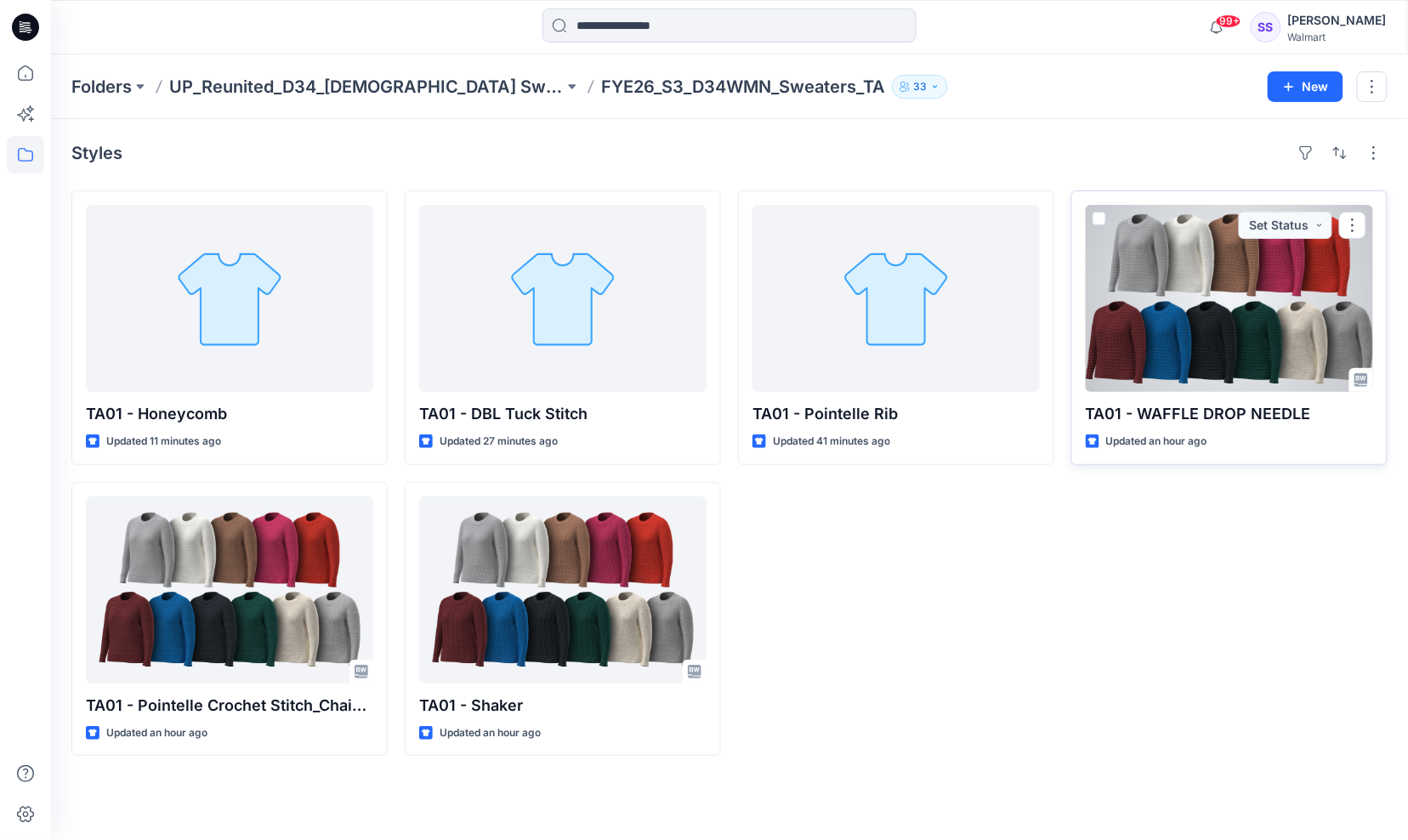
click at [1207, 351] on div at bounding box center [1229, 298] width 287 height 187
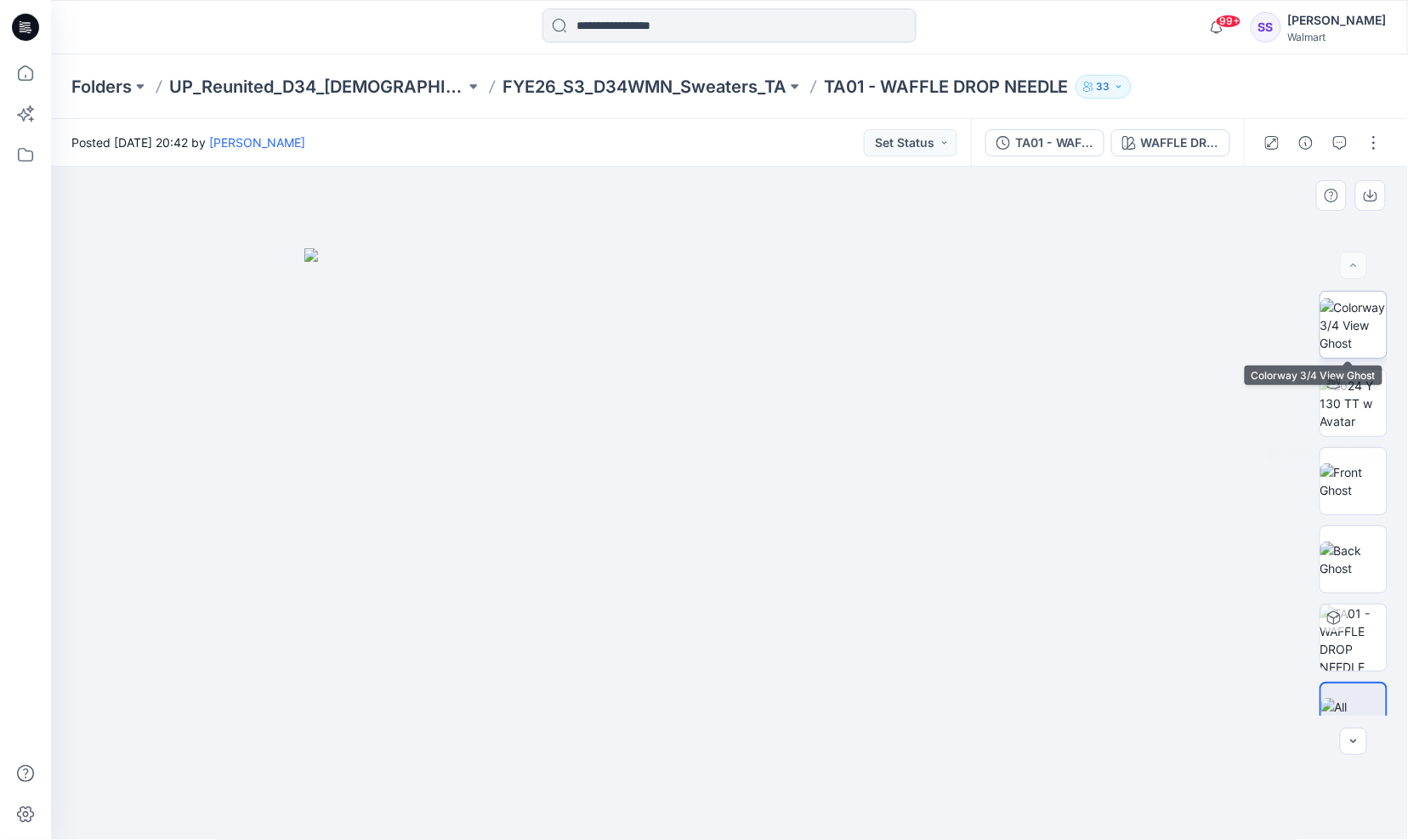
click at [1347, 314] on img at bounding box center [1353, 325] width 67 height 54
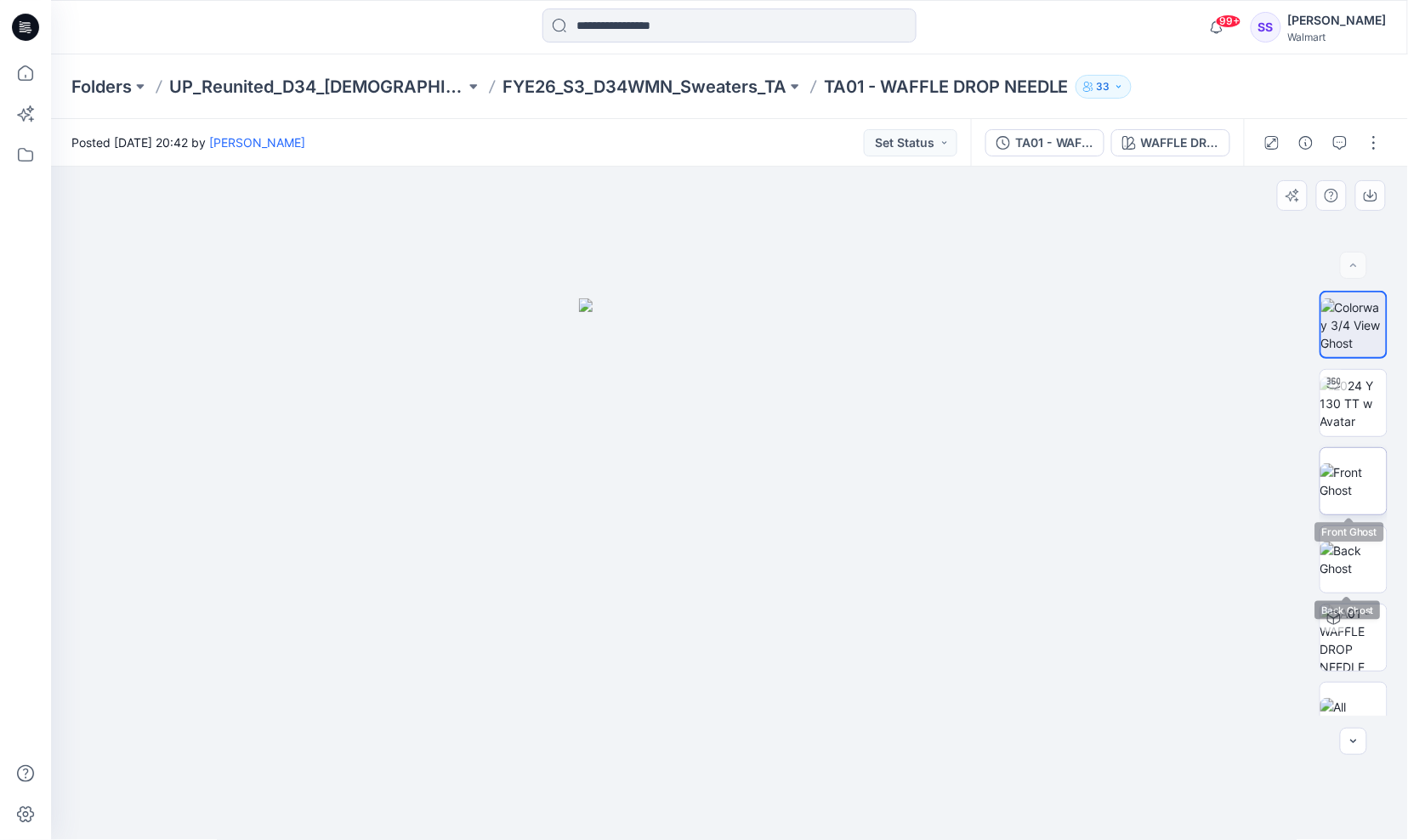
click at [1350, 474] on img at bounding box center [1353, 480] width 67 height 35
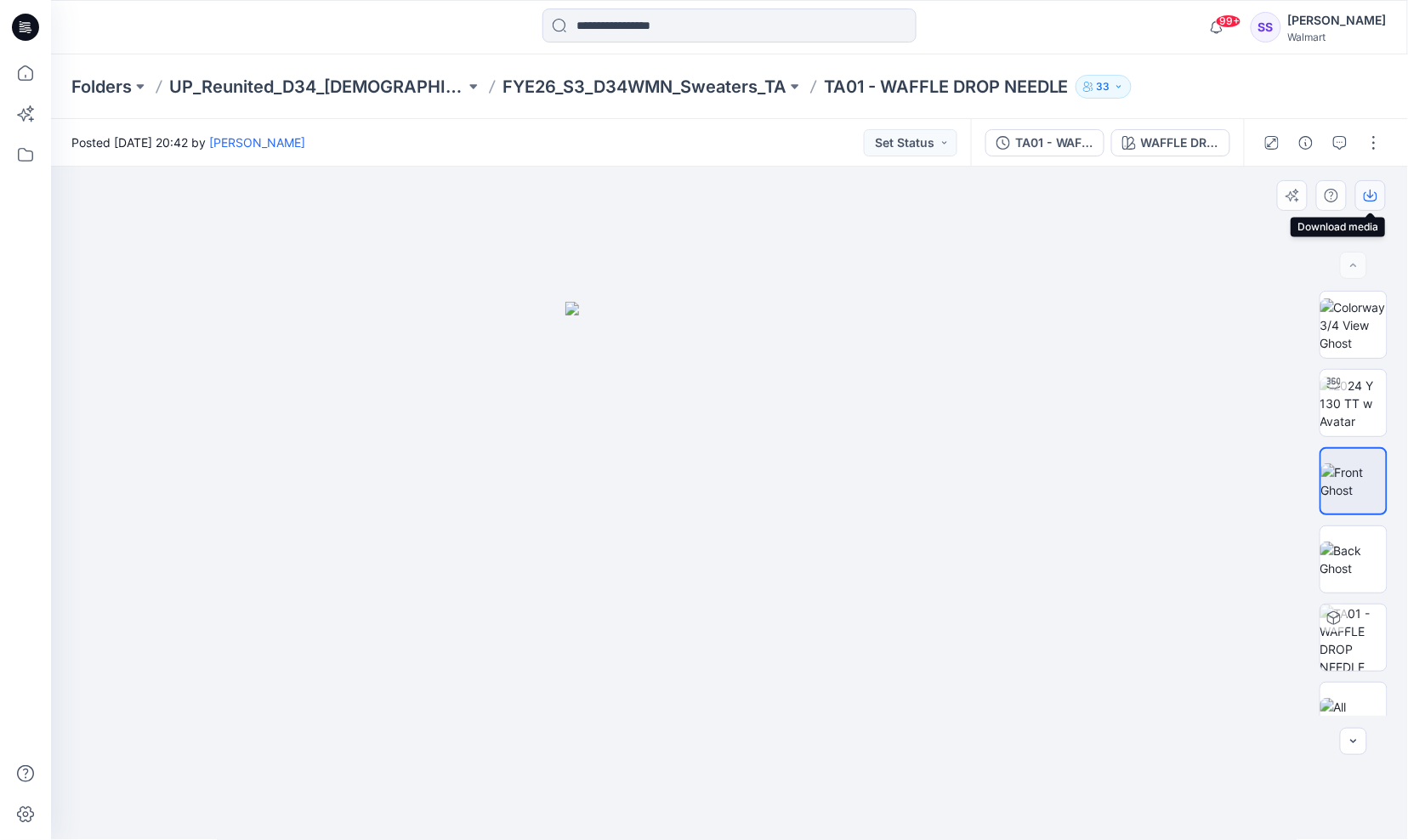
click at [1374, 196] on icon "button" at bounding box center [1371, 196] width 14 height 14
drag, startPoint x: 1353, startPoint y: 561, endPoint x: 1363, endPoint y: 451, distance: 110.5
click at [1353, 561] on img at bounding box center [1353, 559] width 67 height 35
click at [1368, 196] on icon "button" at bounding box center [1371, 196] width 14 height 14
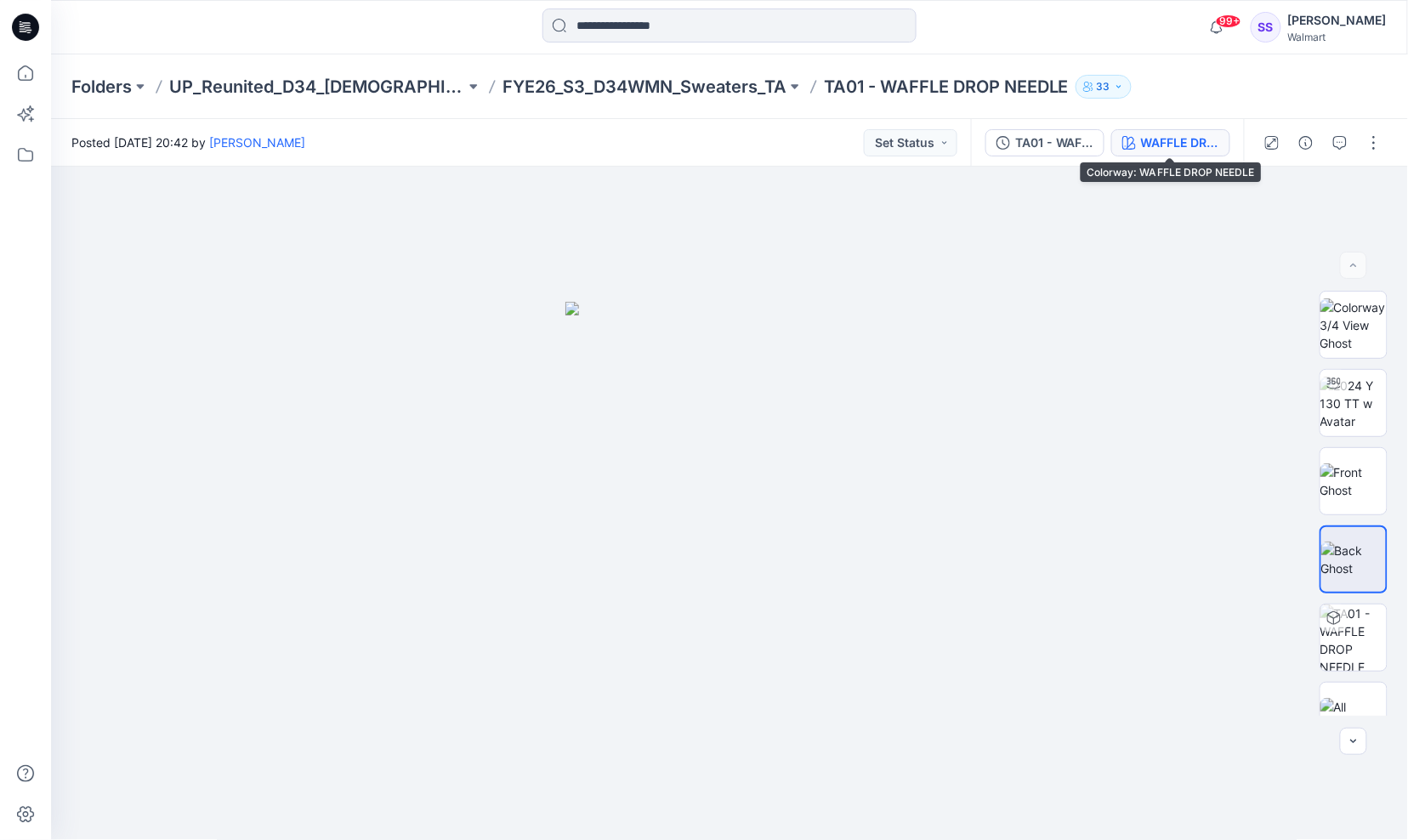
click at [1159, 134] on div "WAFFLE DROP NEEDLE" at bounding box center [1180, 143] width 78 height 19
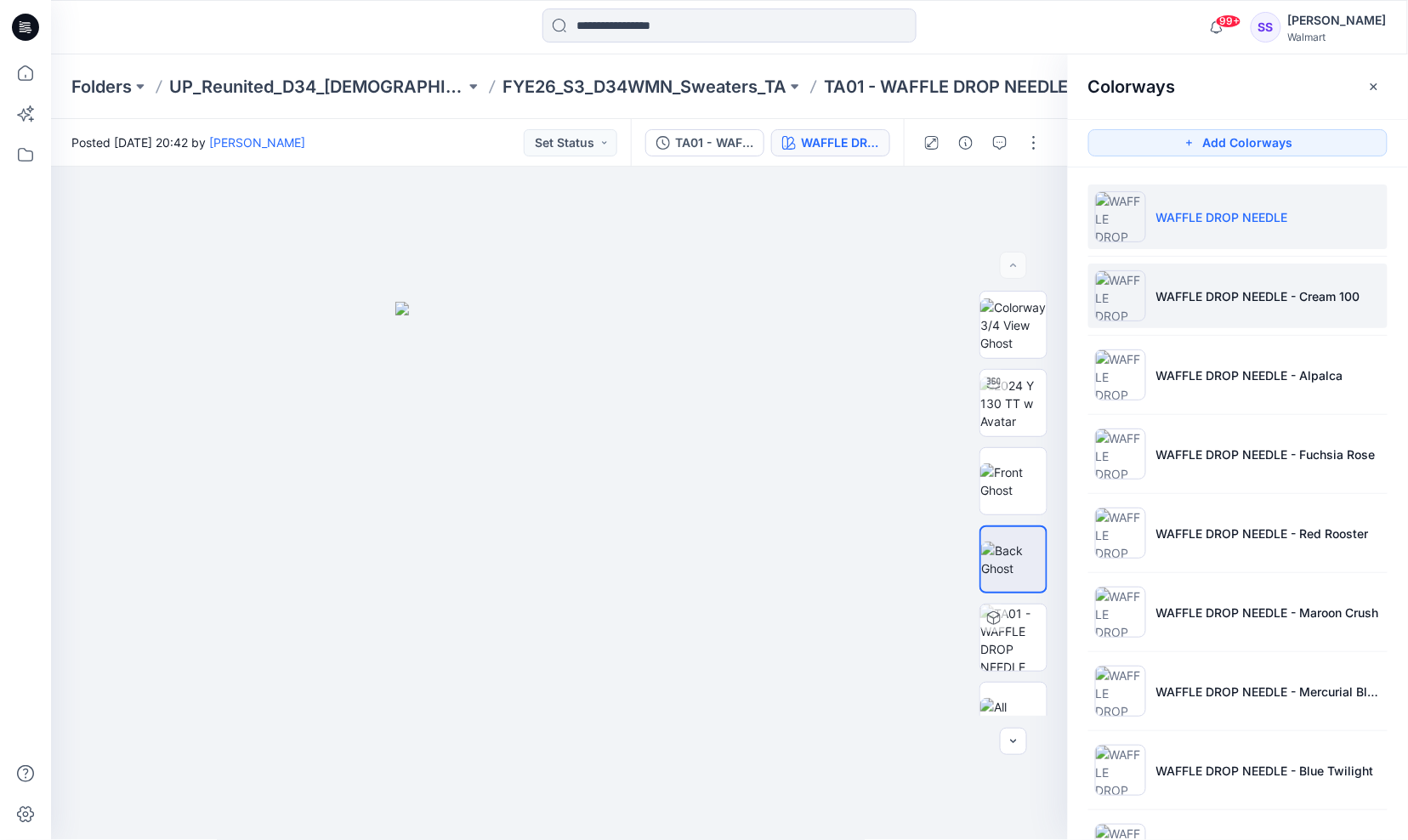
click at [1227, 300] on p "WAFFLE DROP NEEDLE - Cream 100" at bounding box center [1258, 296] width 204 height 18
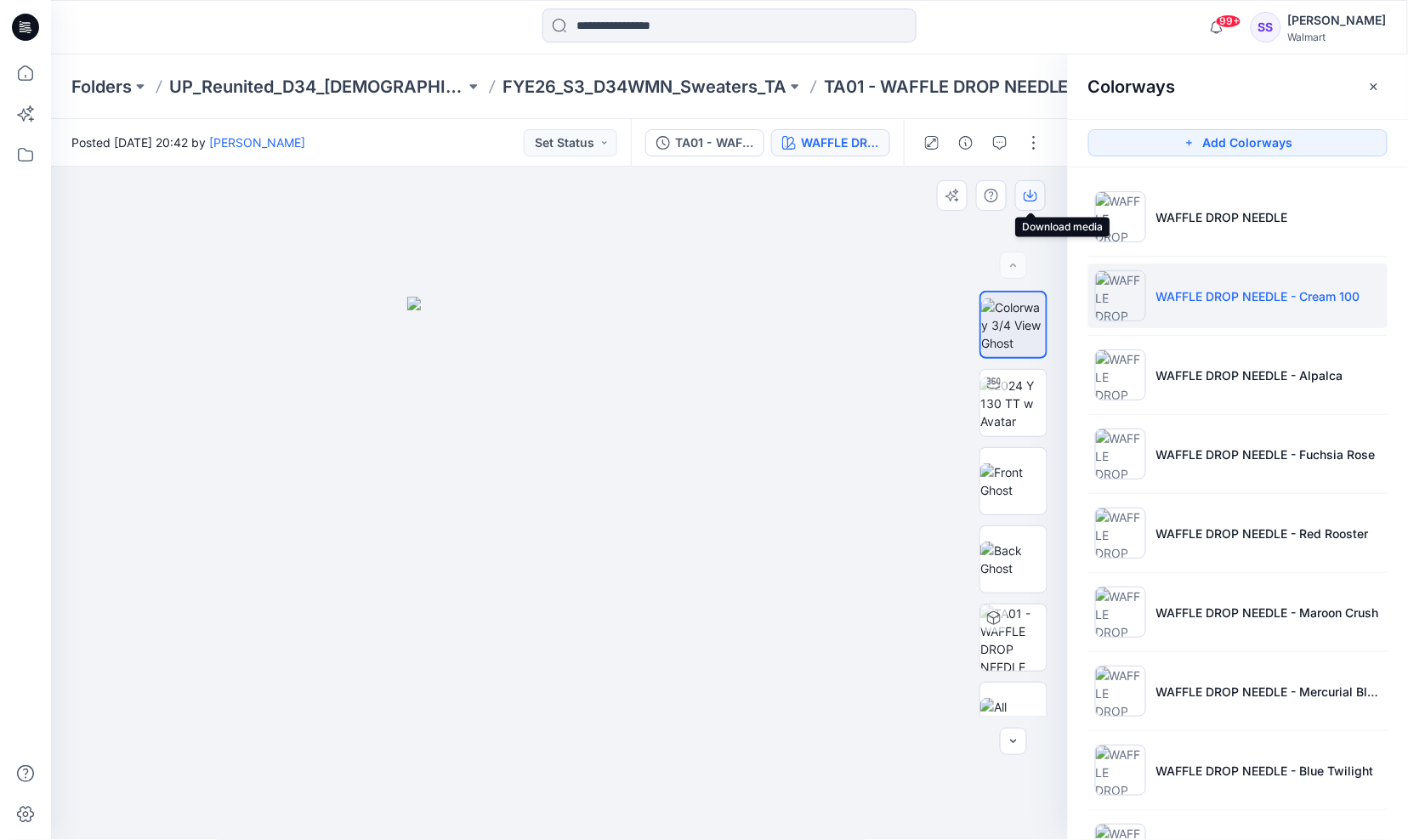
click at [1027, 194] on icon "button" at bounding box center [1031, 194] width 7 height 9
drag, startPoint x: 865, startPoint y: 606, endPoint x: 877, endPoint y: 593, distance: 17.7
click at [865, 605] on div at bounding box center [560, 503] width 1018 height 674
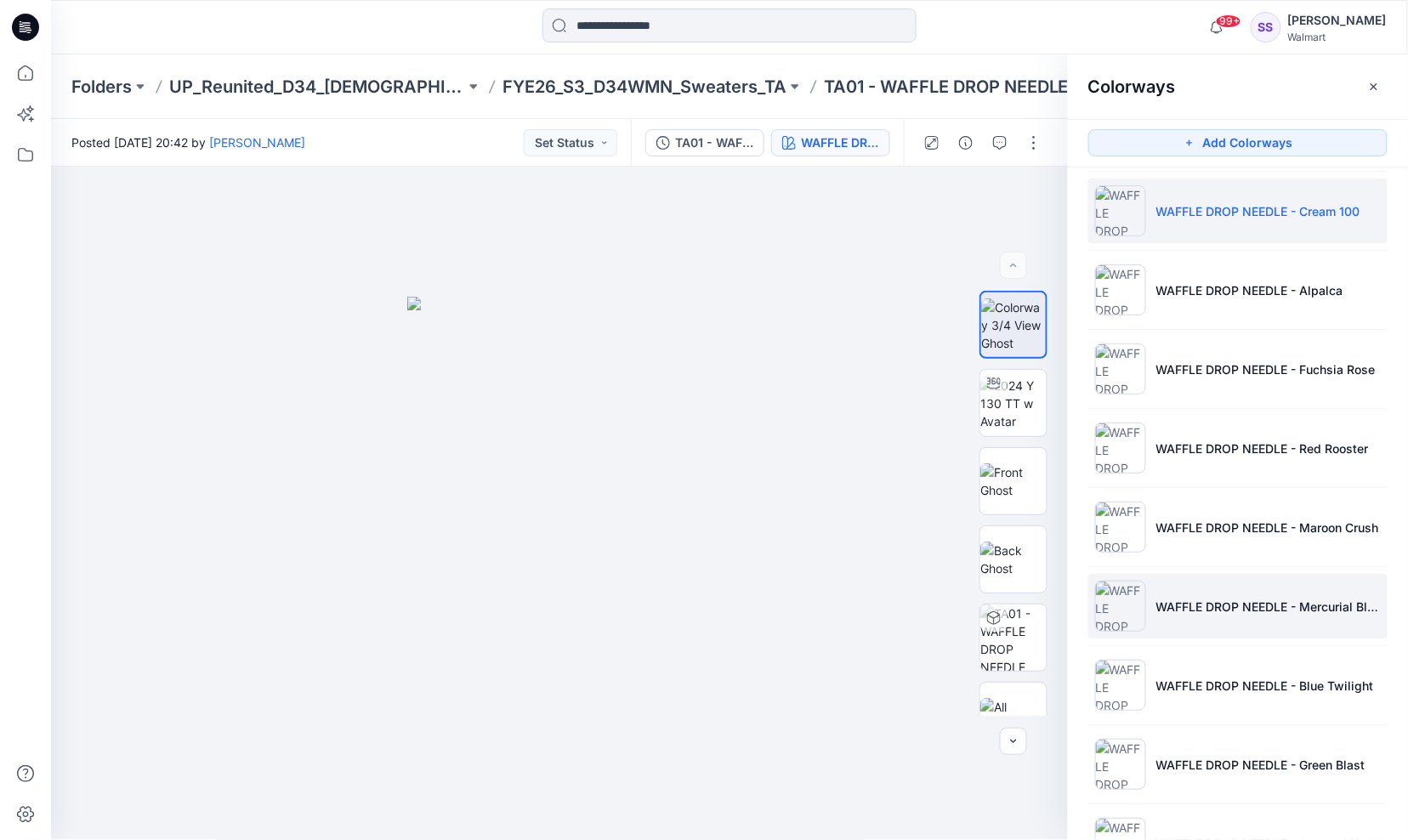
scroll to position [229, 0]
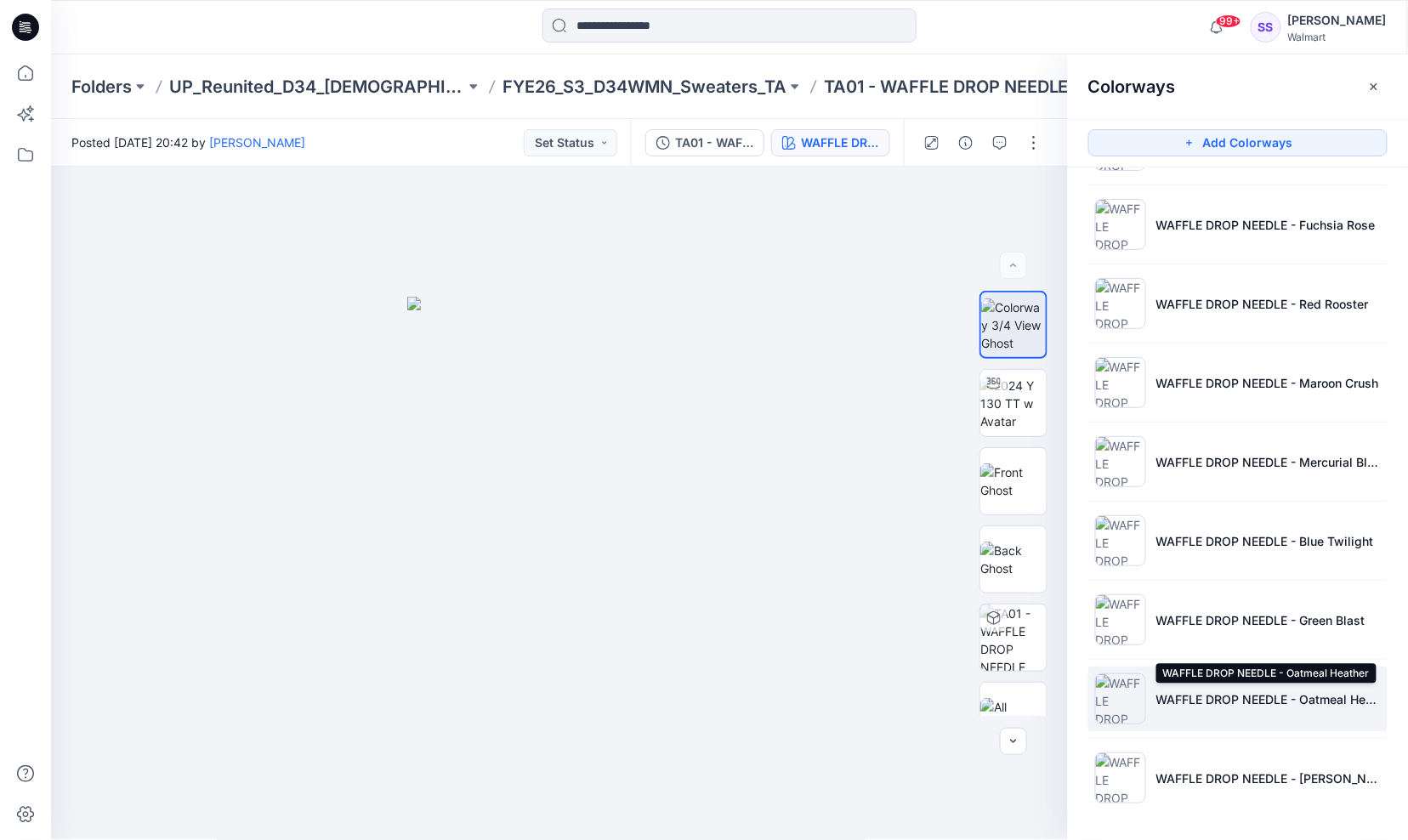
click at [1230, 697] on p "WAFFLE DROP NEEDLE - Oatmeal Heather" at bounding box center [1268, 699] width 224 height 18
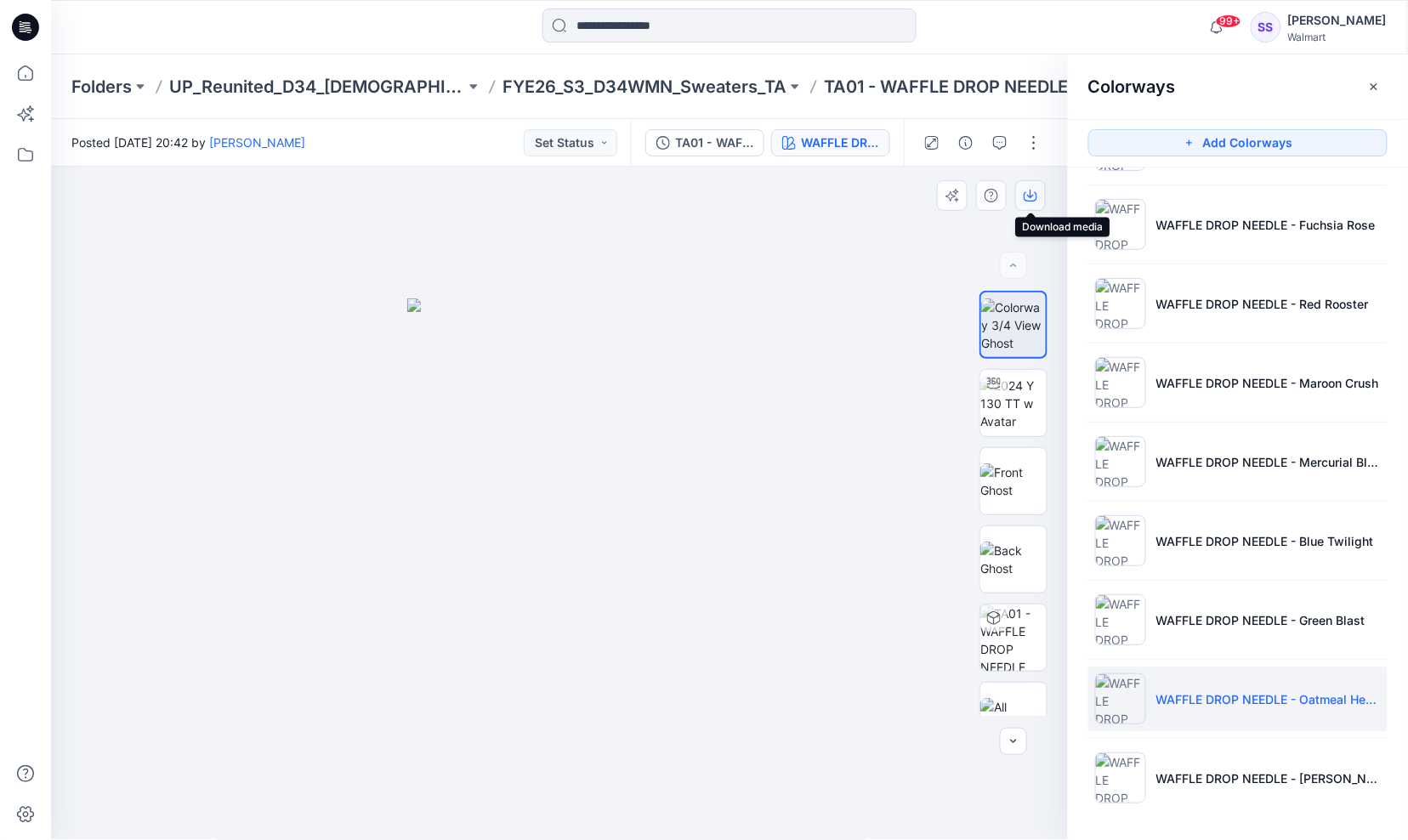
click at [1031, 194] on icon "button" at bounding box center [1031, 194] width 7 height 9
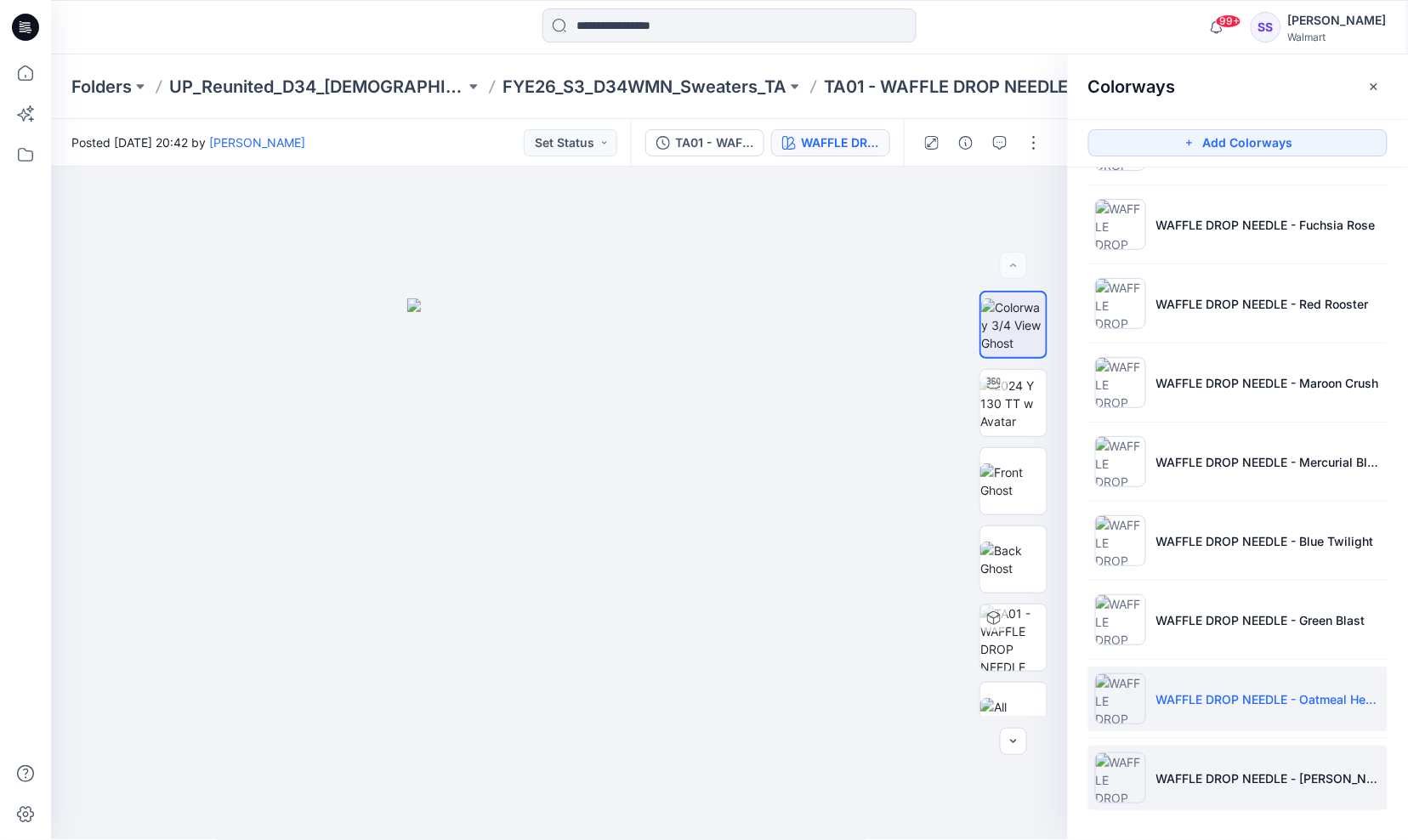
click at [1250, 763] on li "WAFFLE DROP NEEDLE - Grey Heather" at bounding box center [1238, 777] width 299 height 65
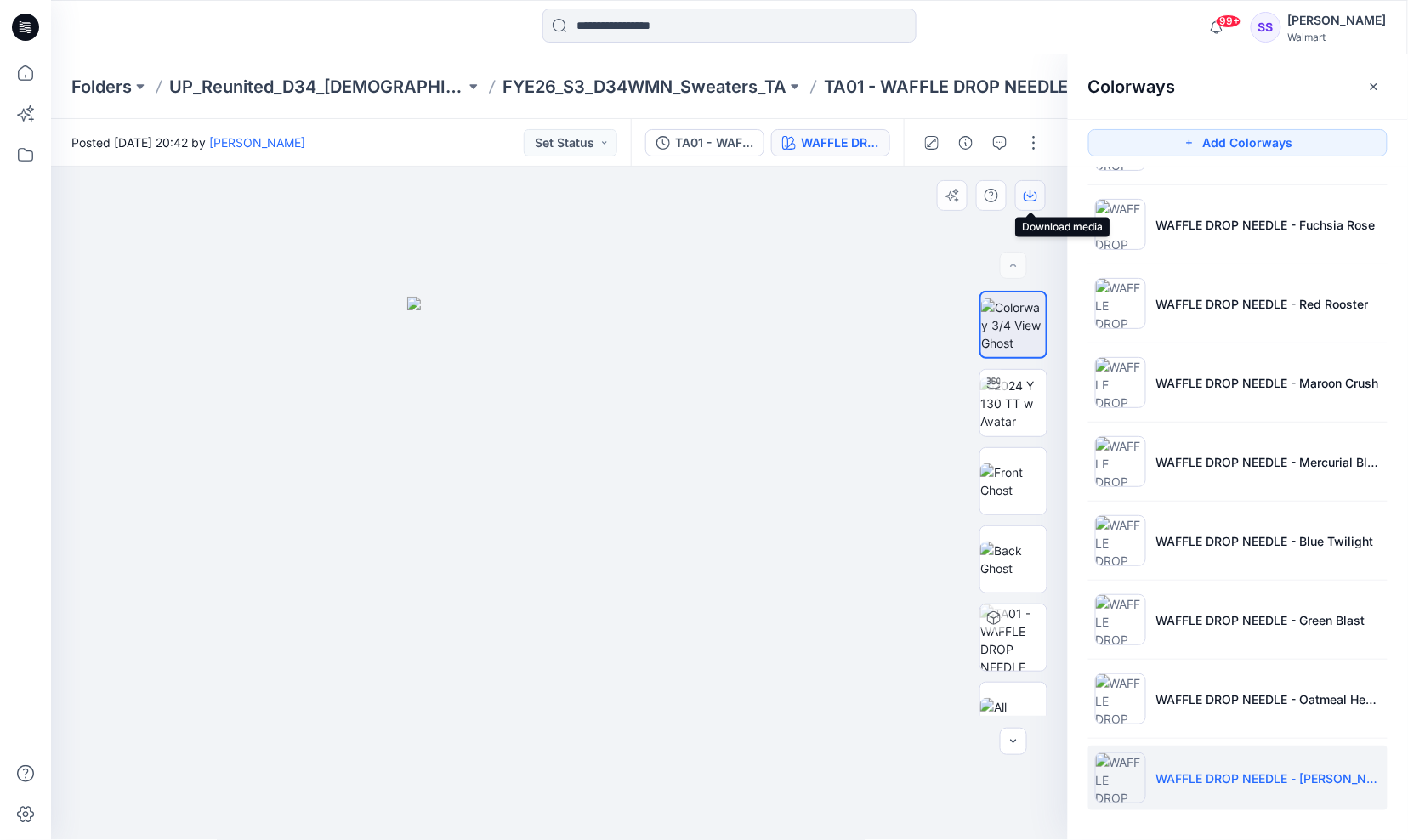
click at [1032, 192] on icon "button" at bounding box center [1031, 194] width 7 height 9
click at [858, 418] on div at bounding box center [560, 503] width 1018 height 674
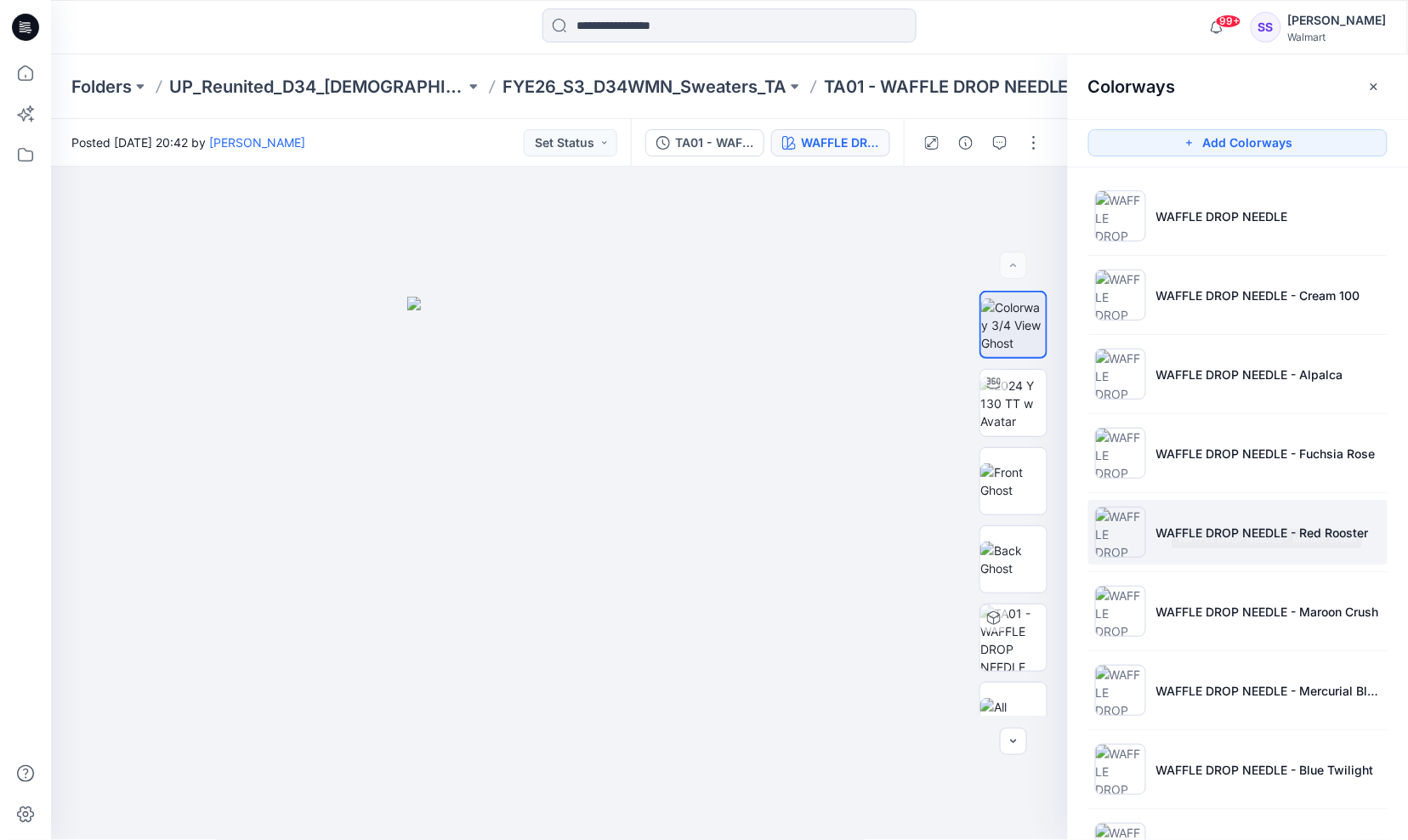
scroll to position [0, 0]
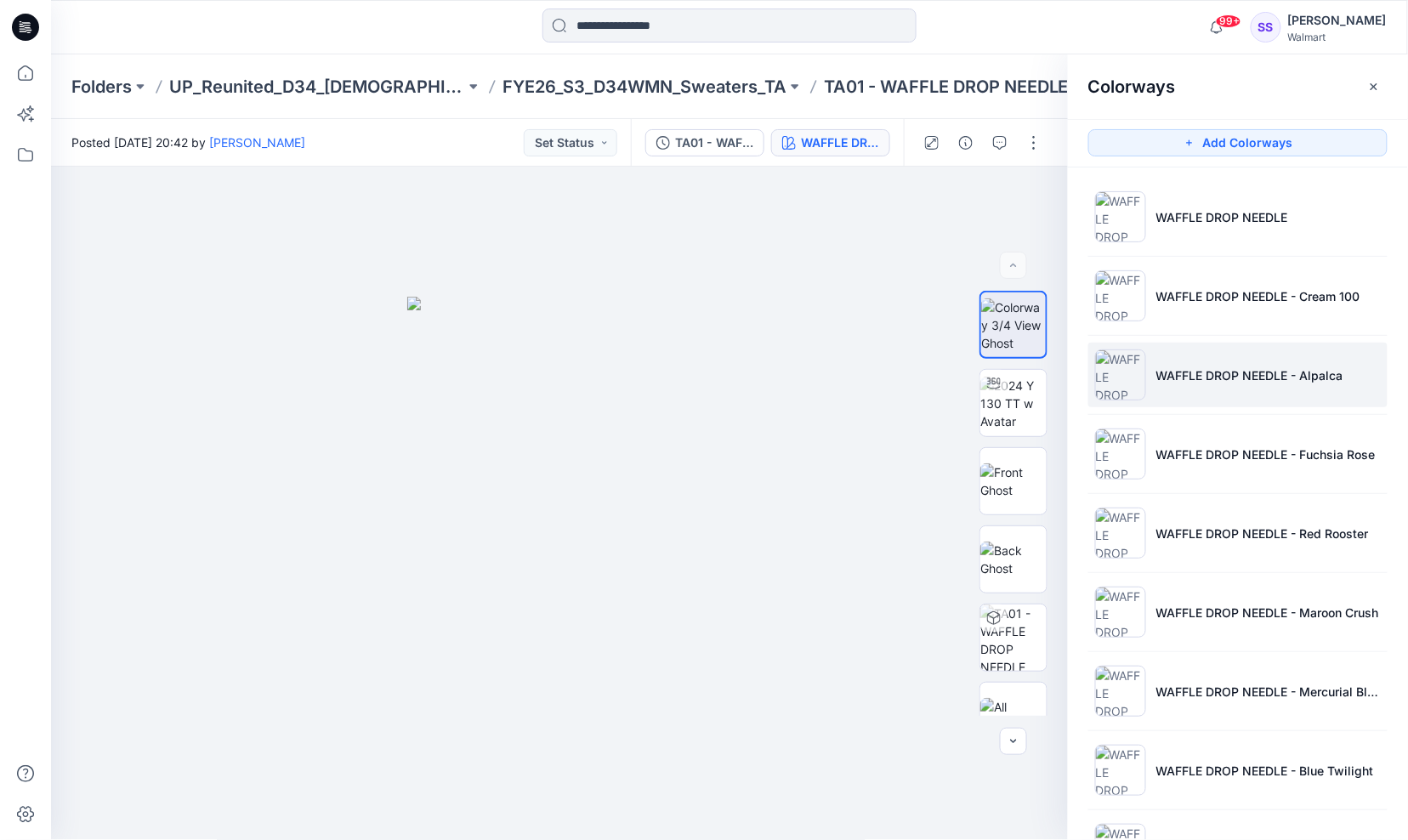
click at [1226, 378] on p "WAFFLE DROP NEEDLE - Alpalca" at bounding box center [1250, 375] width 187 height 18
click at [1029, 194] on icon "button" at bounding box center [1031, 196] width 14 height 14
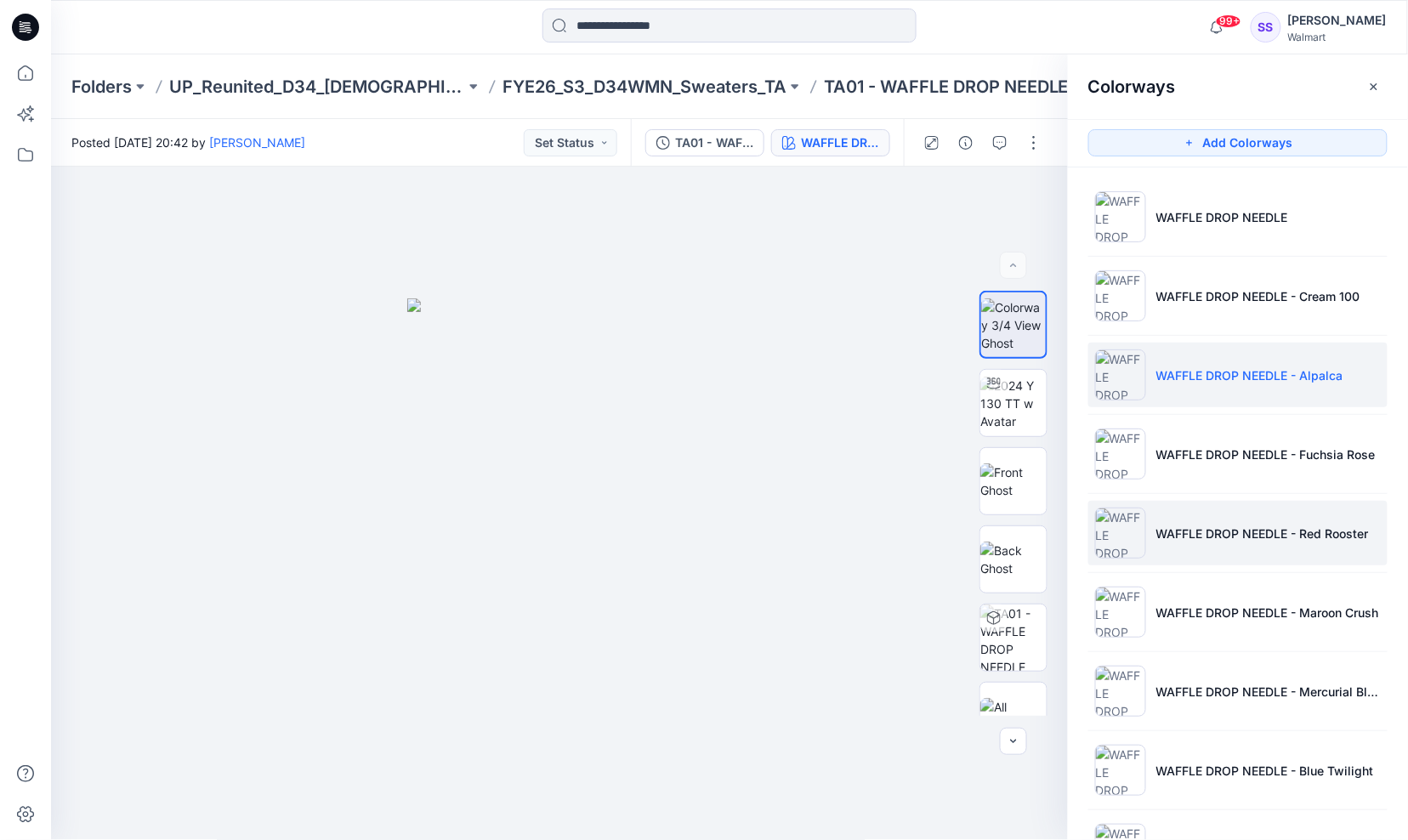
click at [1346, 525] on p "WAFFLE DROP NEEDLE - Red Rooster" at bounding box center [1263, 533] width 213 height 18
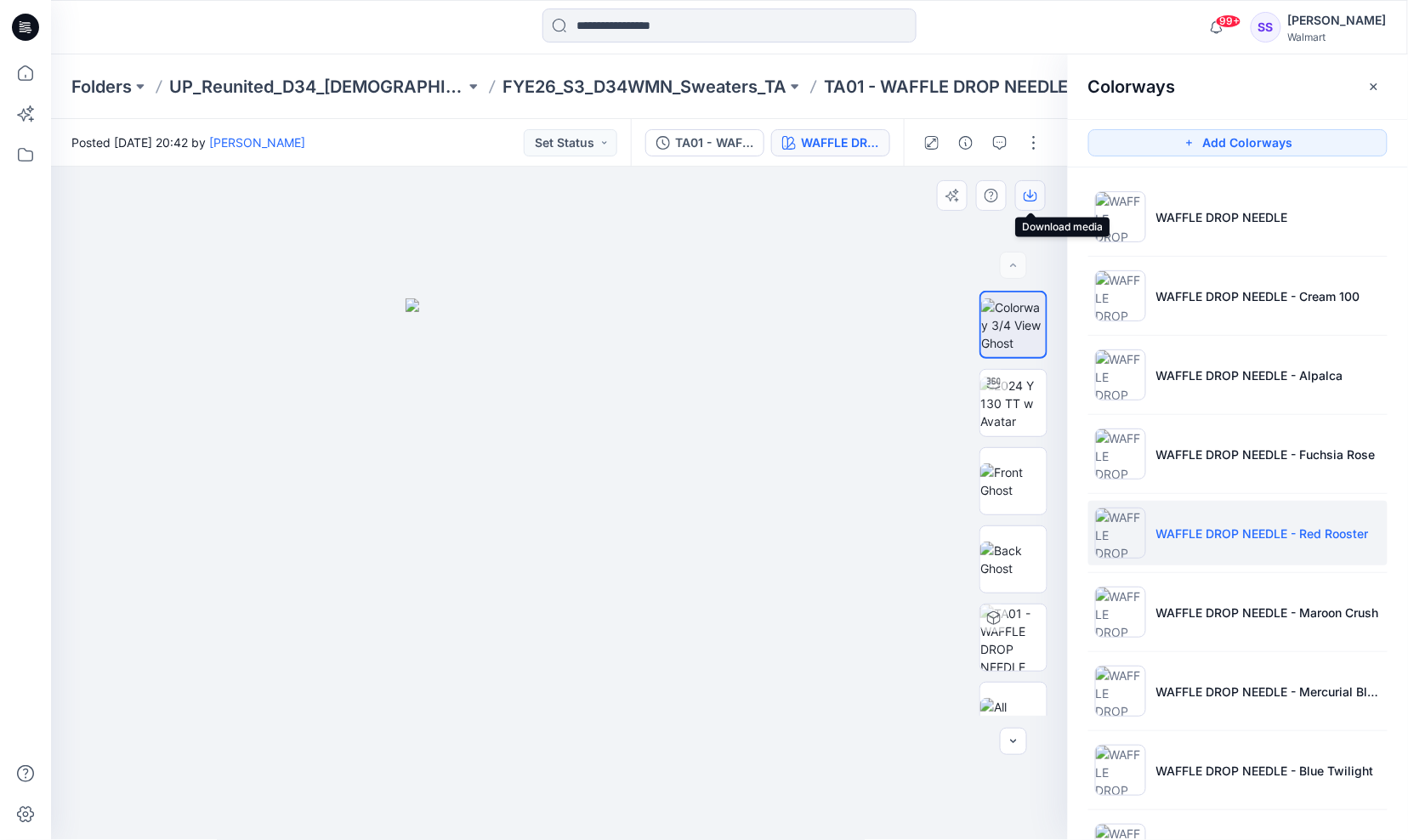
click at [1030, 196] on icon "button" at bounding box center [1031, 194] width 7 height 9
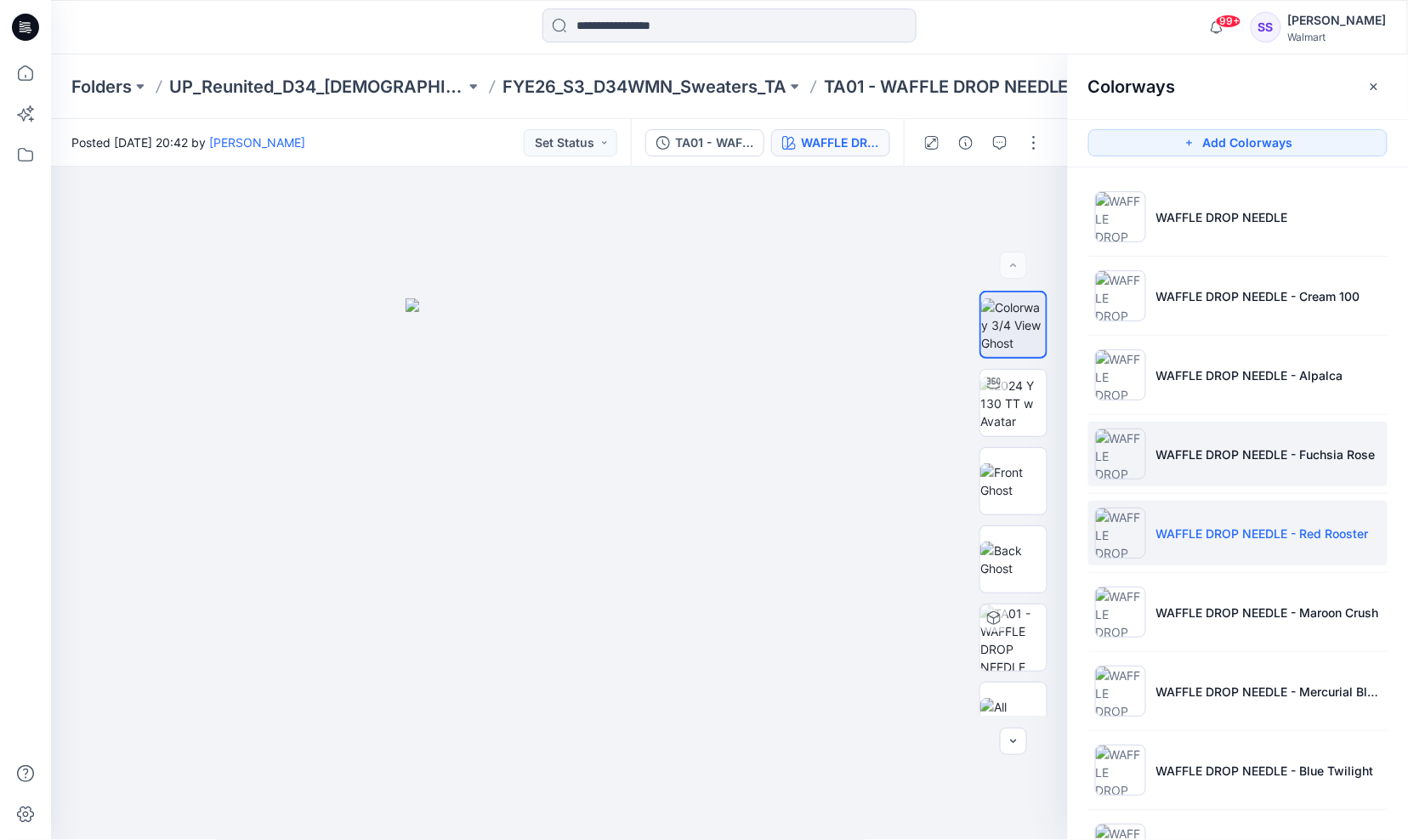
click at [1338, 454] on p "WAFFLE DROP NEEDLE - Fuchsia Rose" at bounding box center [1265, 454] width 219 height 18
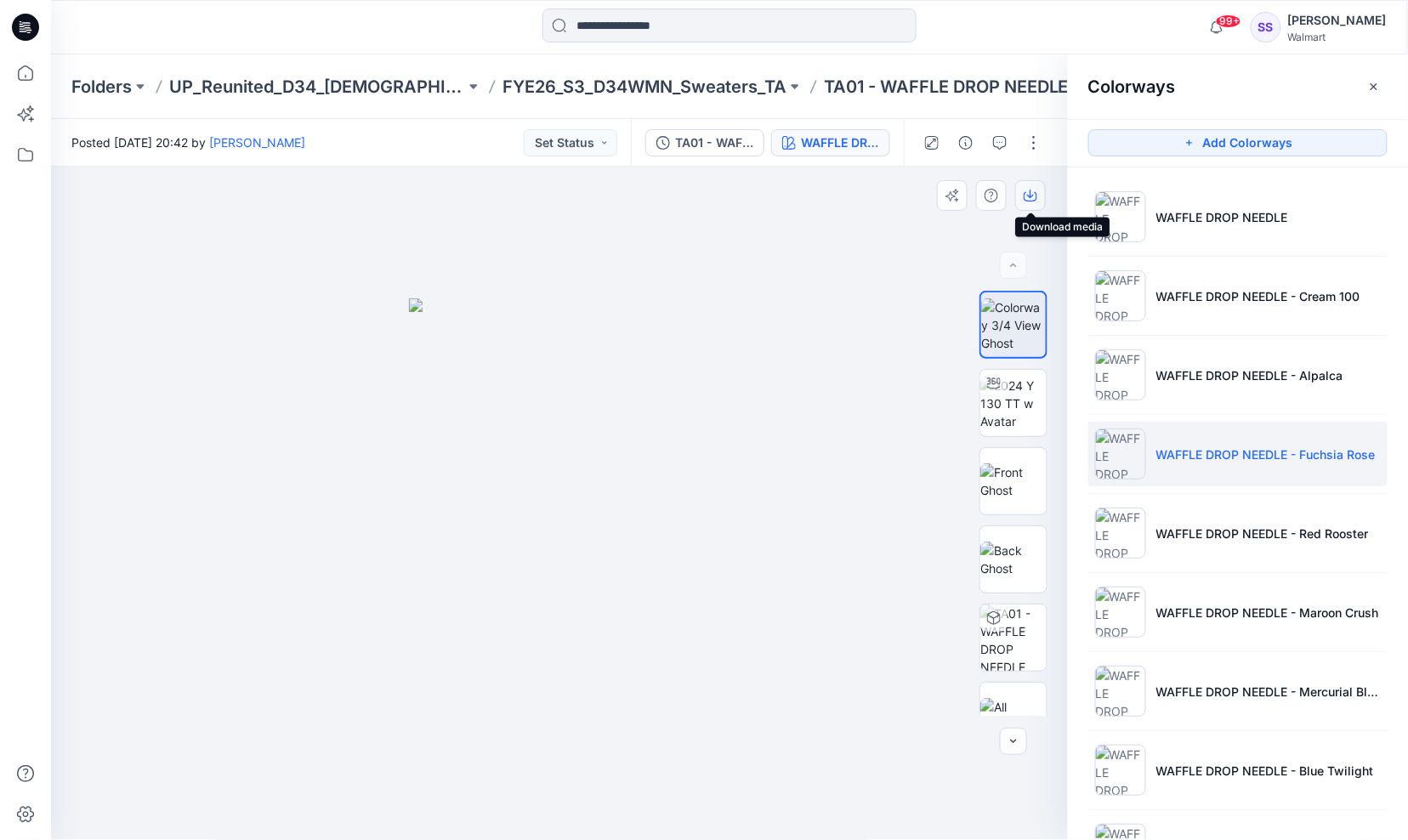
click at [1032, 196] on icon "button" at bounding box center [1031, 194] width 7 height 9
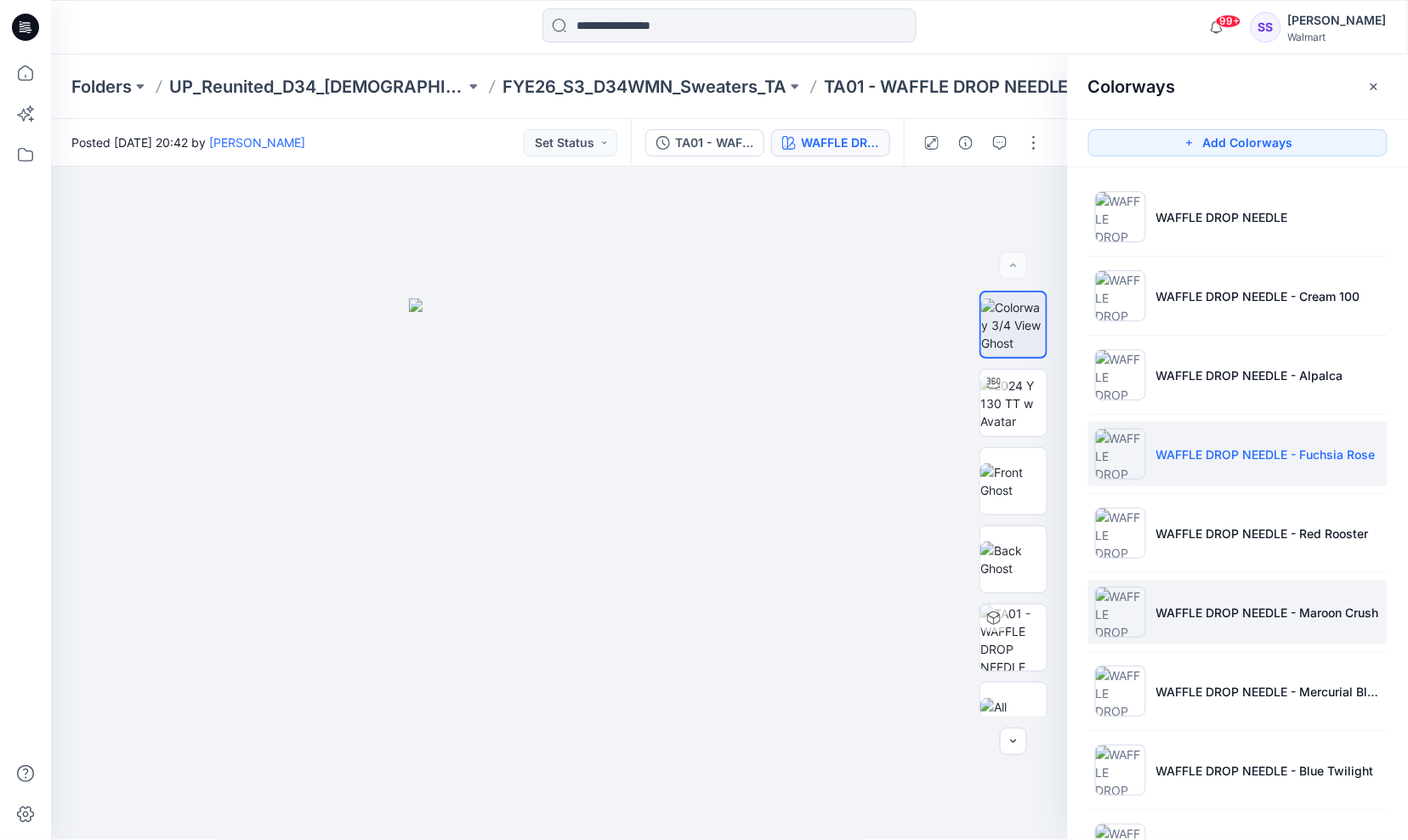
click at [1323, 624] on li "WAFFLE DROP NEEDLE - Maroon Crush" at bounding box center [1238, 612] width 299 height 65
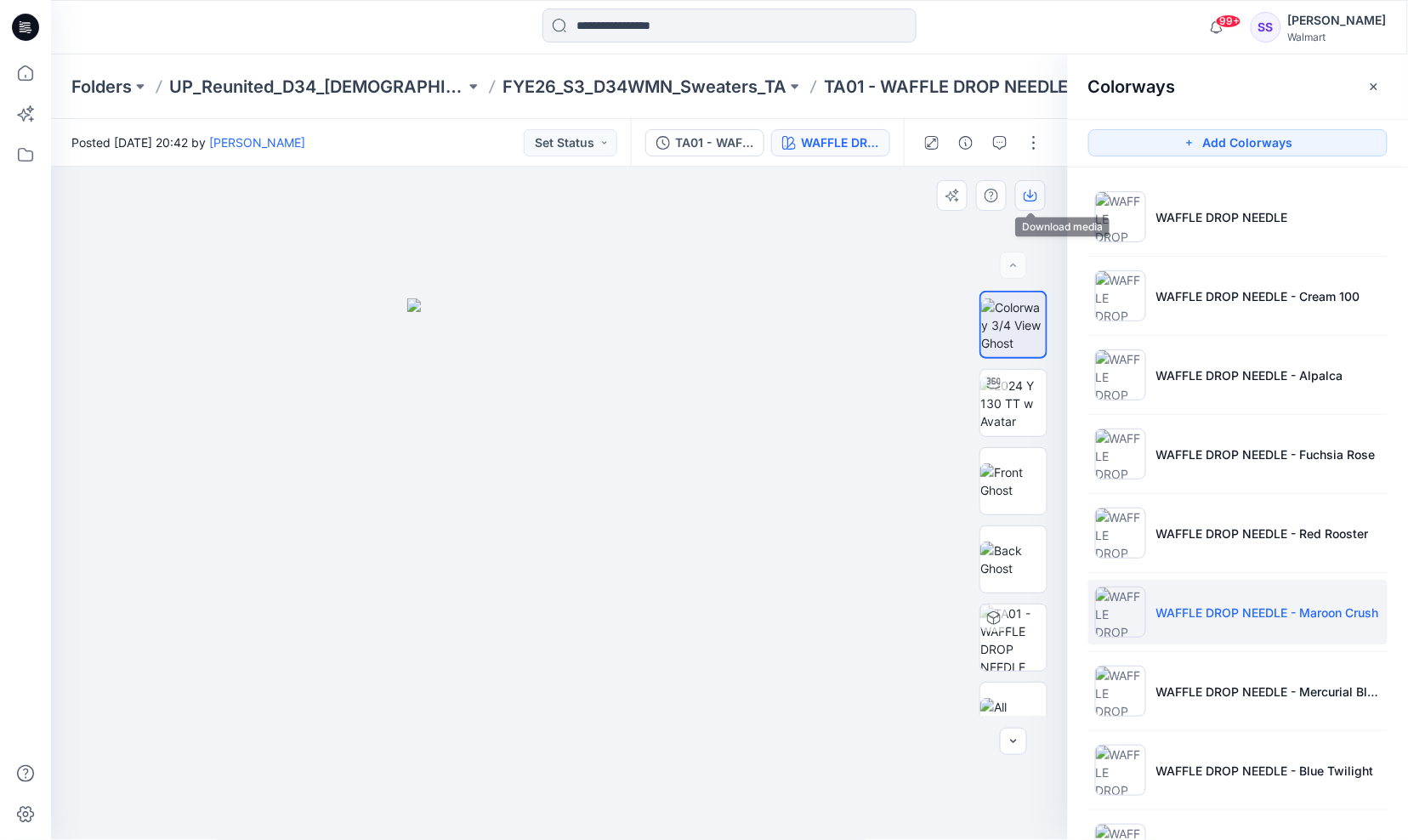
click at [1026, 191] on icon "button" at bounding box center [1031, 196] width 14 height 14
click at [1405, 447] on ul "WAFFLE DROP NEEDLE WAFFLE DROP NEEDLE - Cream 100 WAFFLE DROP NEEDLE - Alpalca …" at bounding box center [1238, 612] width 340 height 888
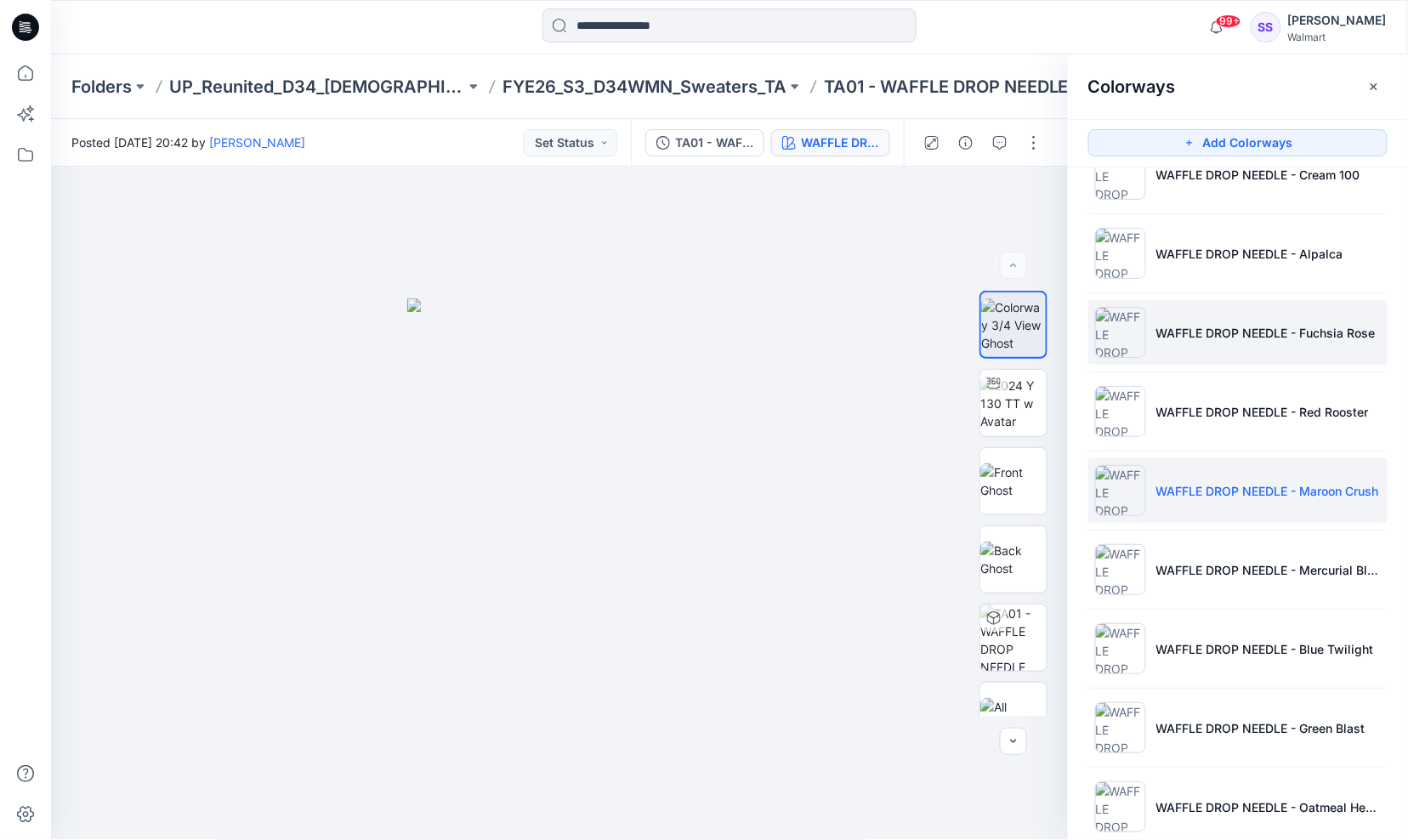
scroll to position [229, 0]
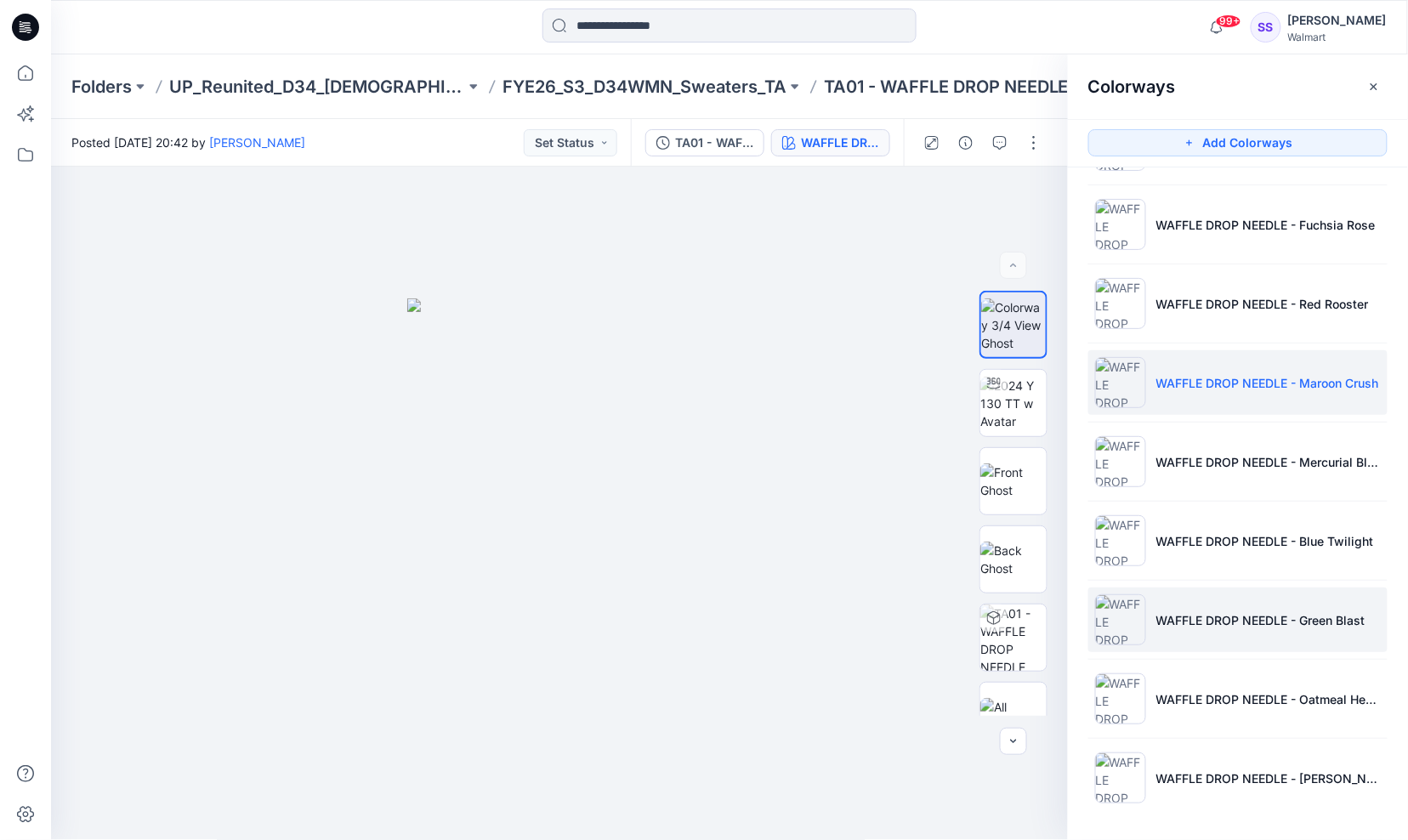
click at [1286, 619] on p "WAFFLE DROP NEEDLE - Green Blast" at bounding box center [1261, 619] width 209 height 18
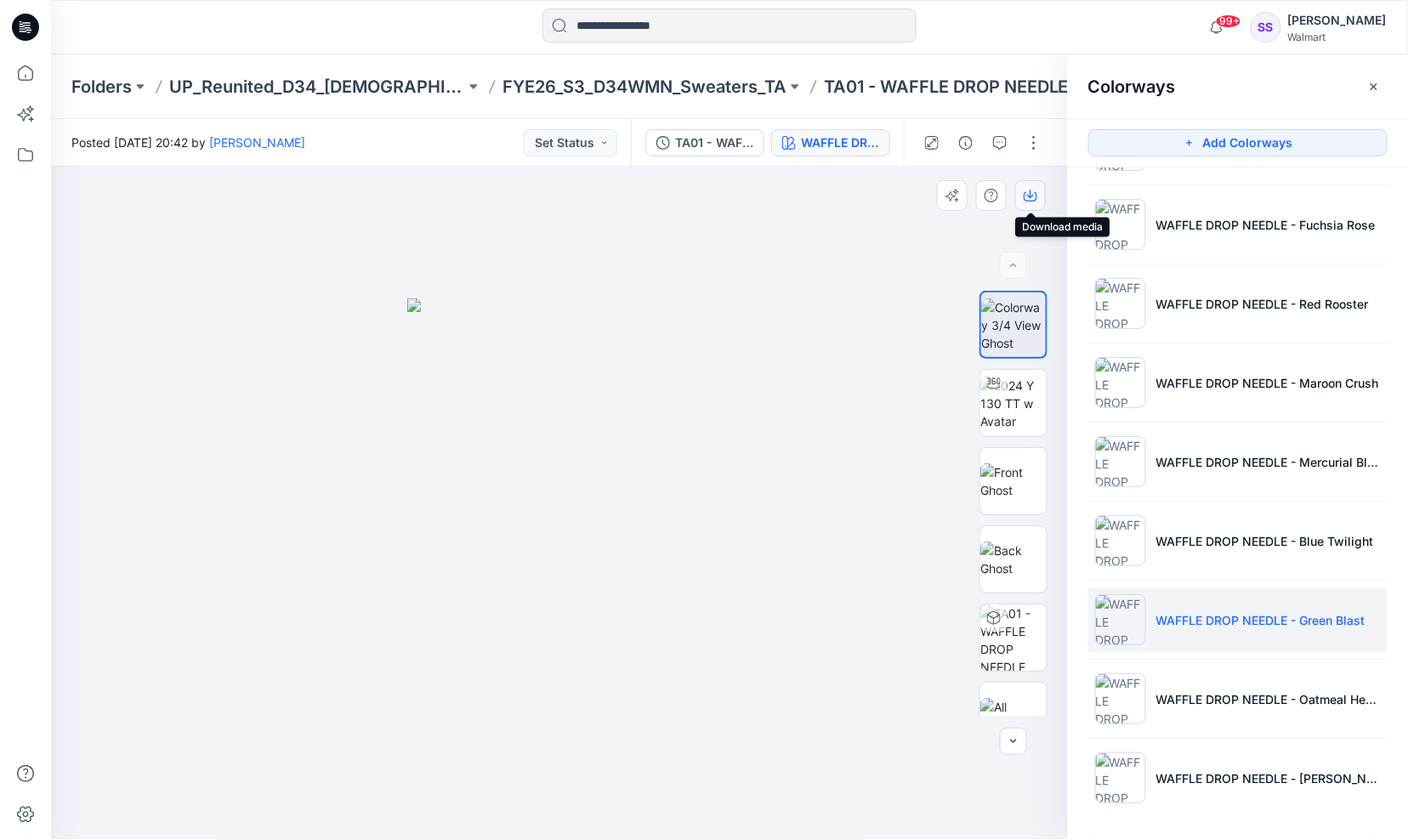
click at [1027, 193] on icon "button" at bounding box center [1031, 196] width 14 height 14
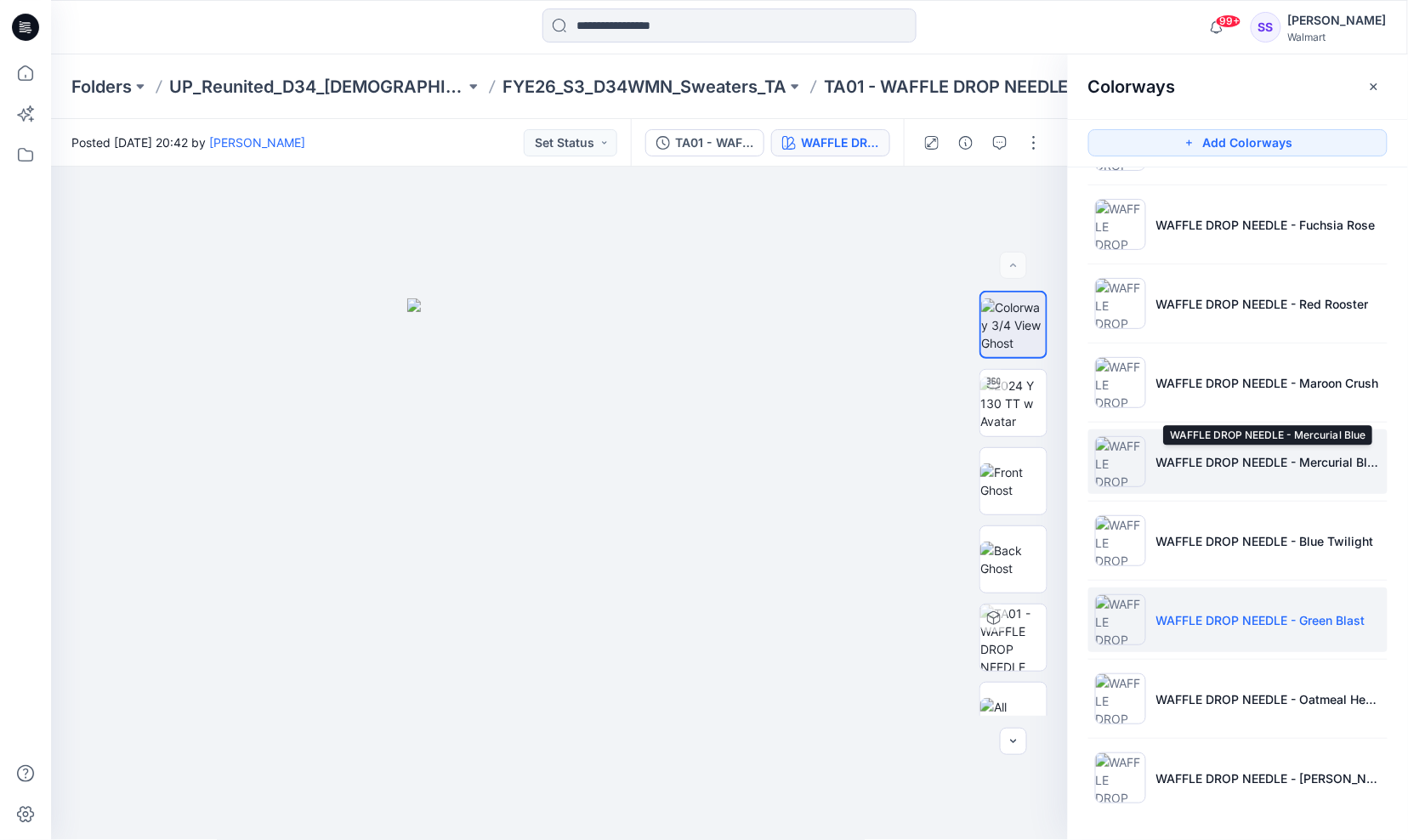
click at [1331, 467] on p "WAFFLE DROP NEEDLE - Mercurial Blue" at bounding box center [1268, 462] width 224 height 18
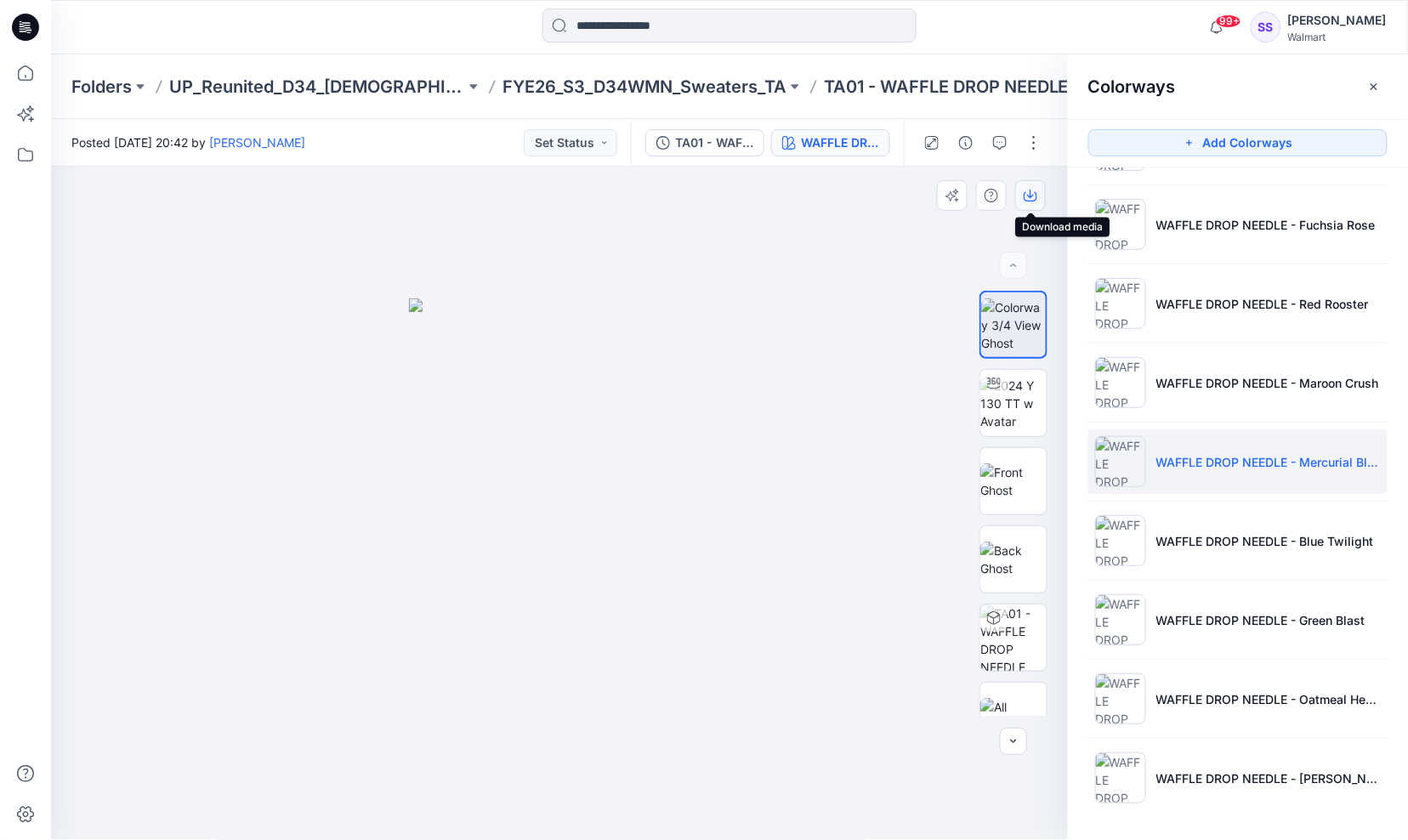
click at [1032, 190] on icon "button" at bounding box center [1031, 194] width 7 height 9
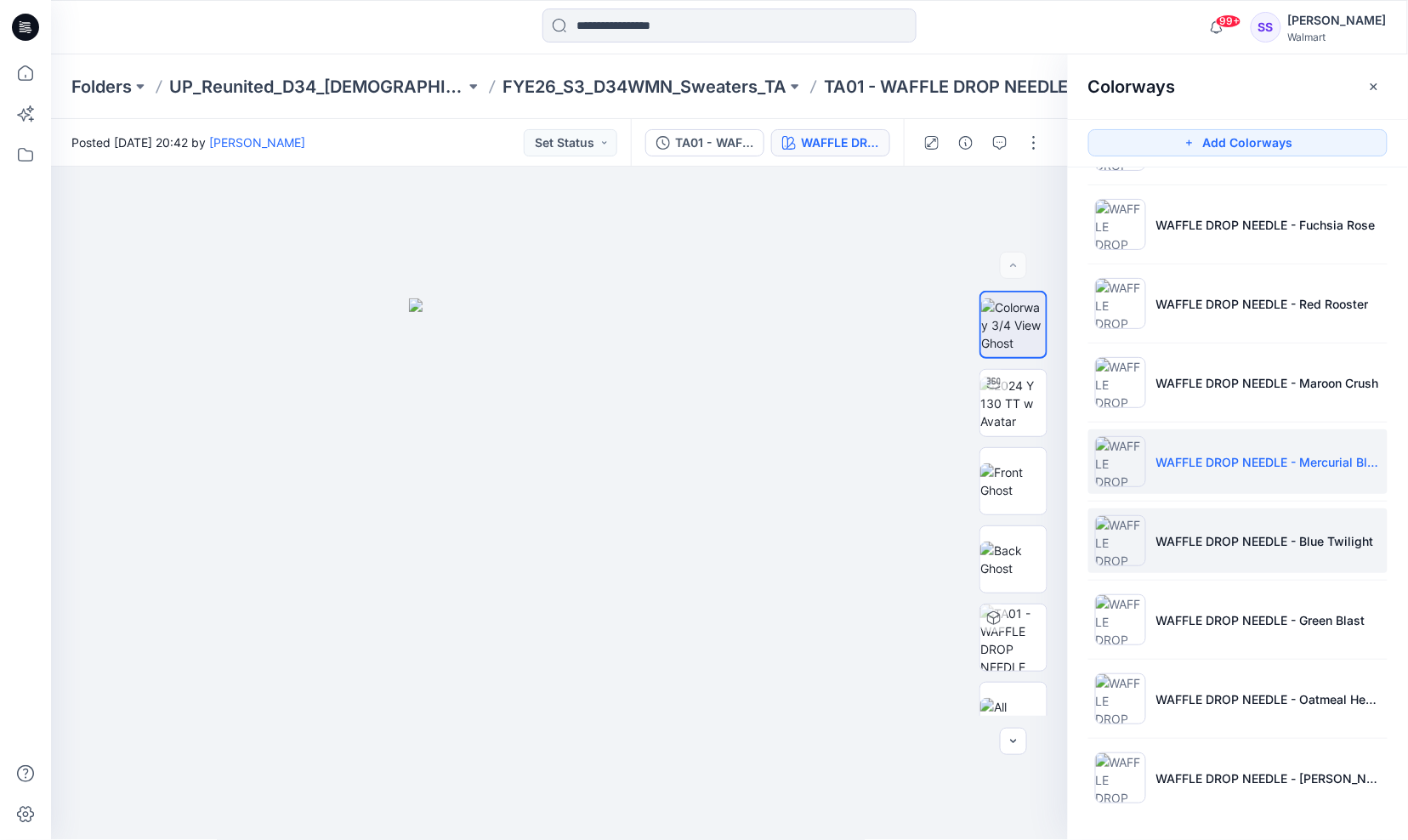
click at [1333, 539] on p "WAFFLE DROP NEEDLE - Blue Twilight" at bounding box center [1264, 541] width 217 height 18
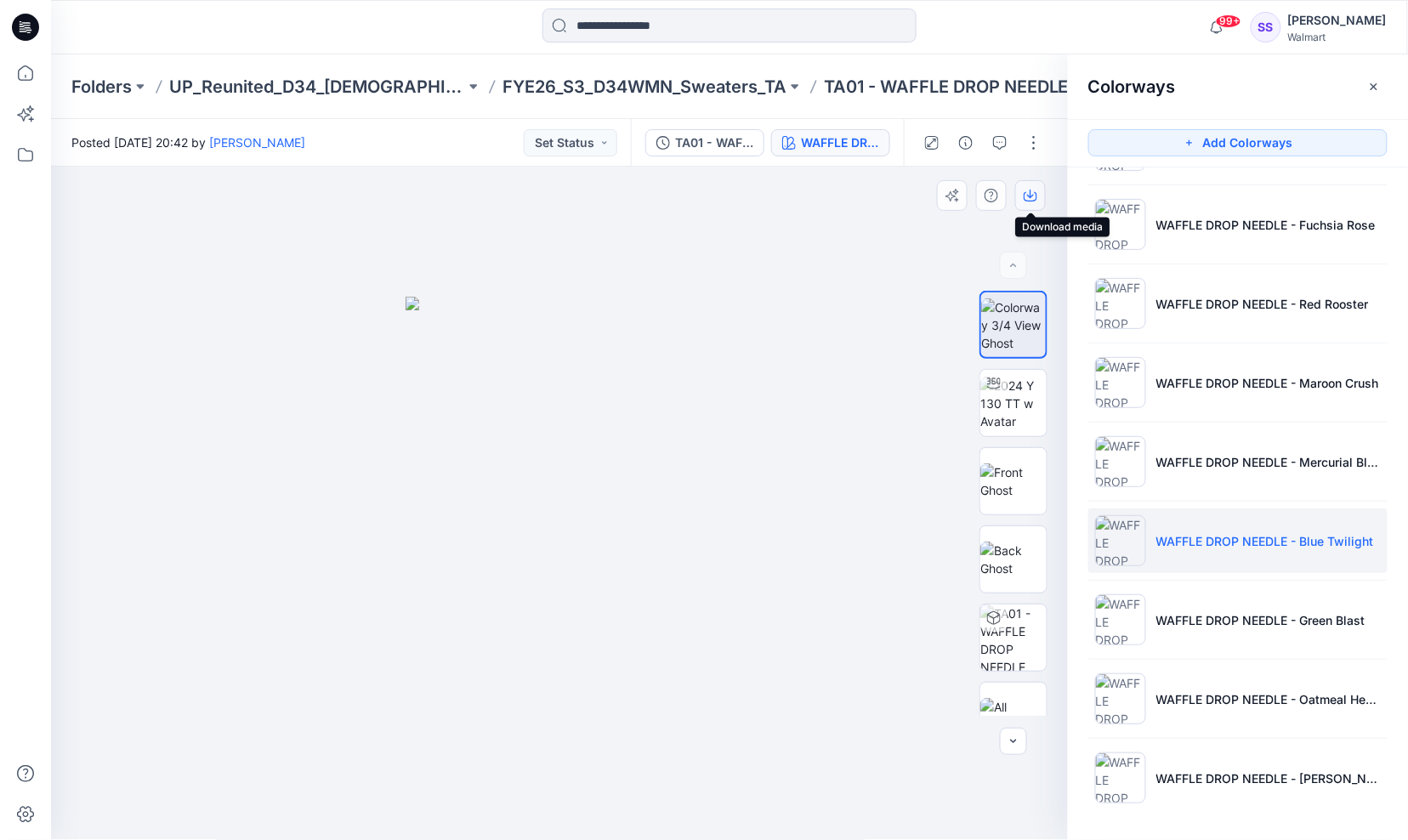
click at [1029, 193] on icon "button" at bounding box center [1031, 196] width 14 height 14
click at [216, 258] on div at bounding box center [560, 503] width 1018 height 674
click at [658, 85] on p "FYE26_S3_D34WMN_Sweaters_TA" at bounding box center [645, 87] width 284 height 24
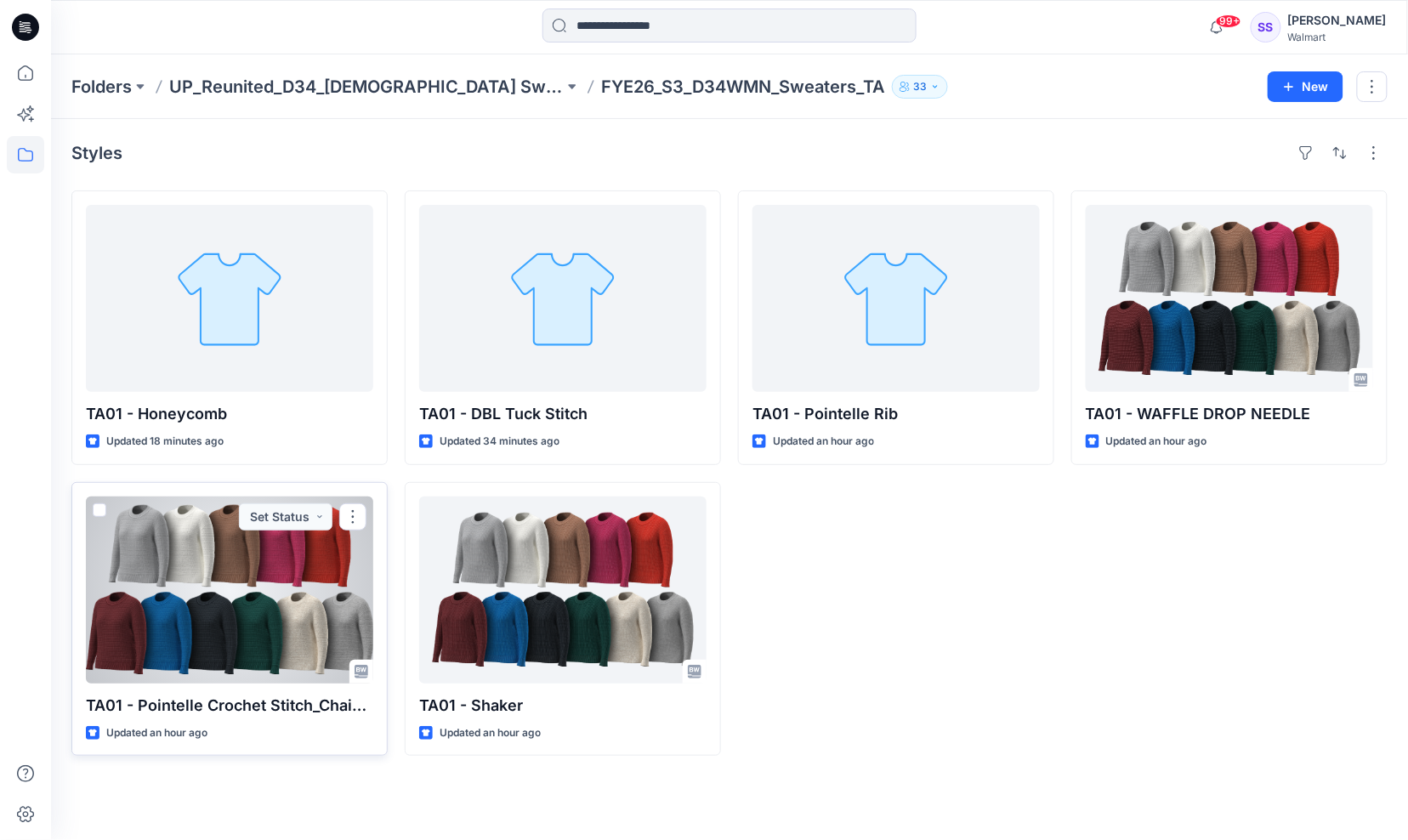
click at [253, 635] on div at bounding box center [229, 590] width 287 height 187
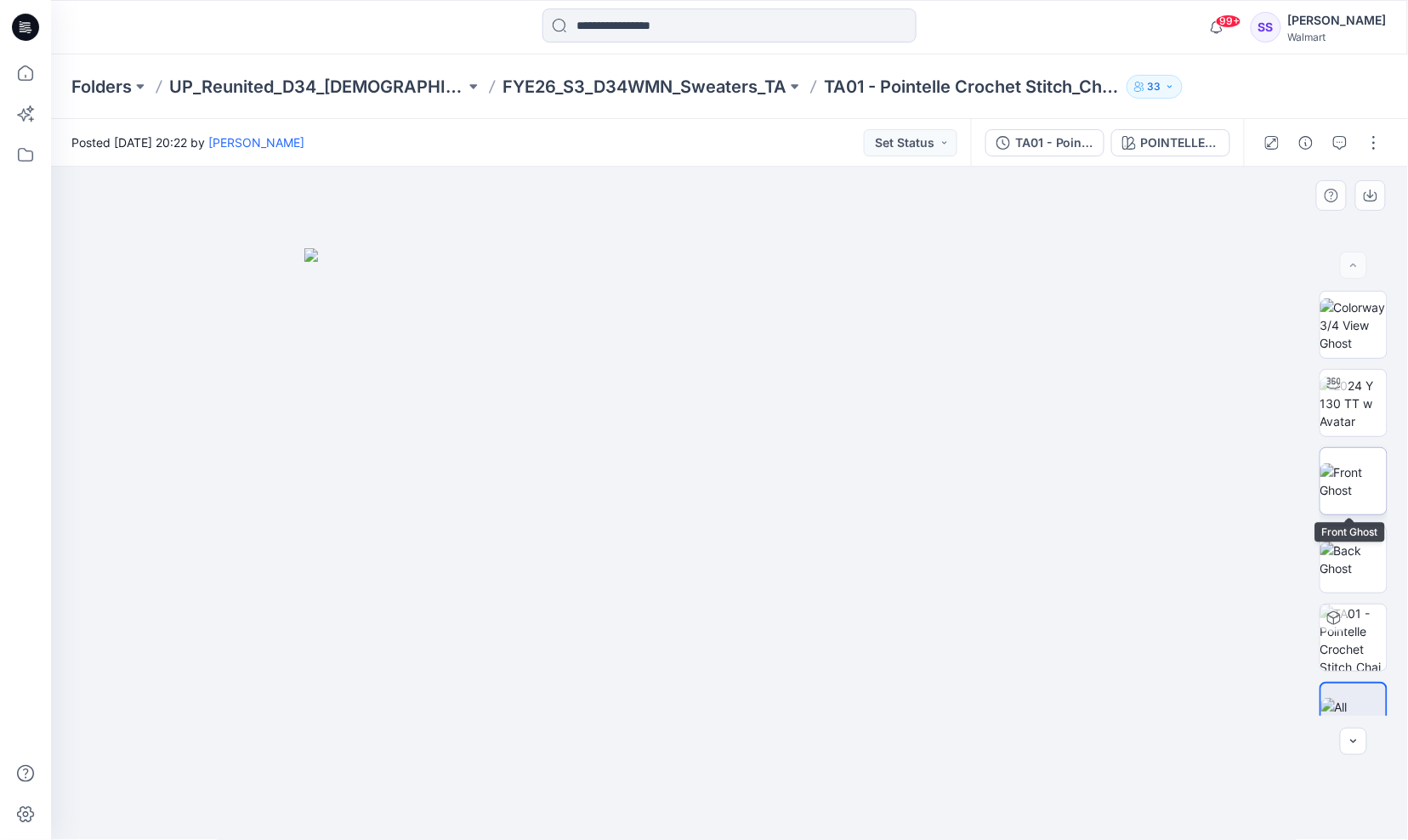
click at [1347, 487] on img at bounding box center [1353, 480] width 67 height 35
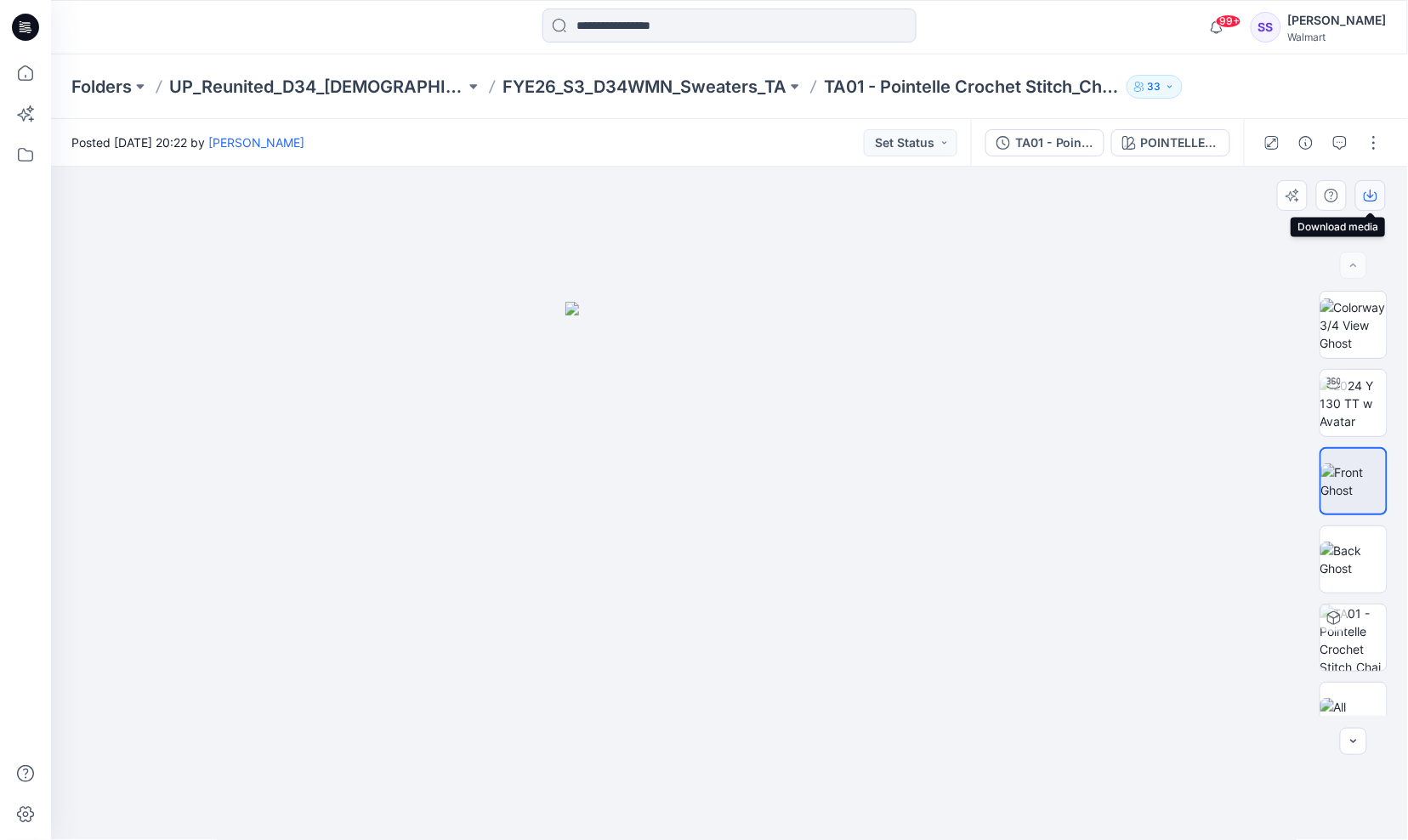
click at [1370, 198] on icon "button" at bounding box center [1371, 196] width 14 height 14
click at [1345, 567] on img at bounding box center [1353, 559] width 67 height 35
click at [1368, 193] on icon "button" at bounding box center [1371, 196] width 14 height 14
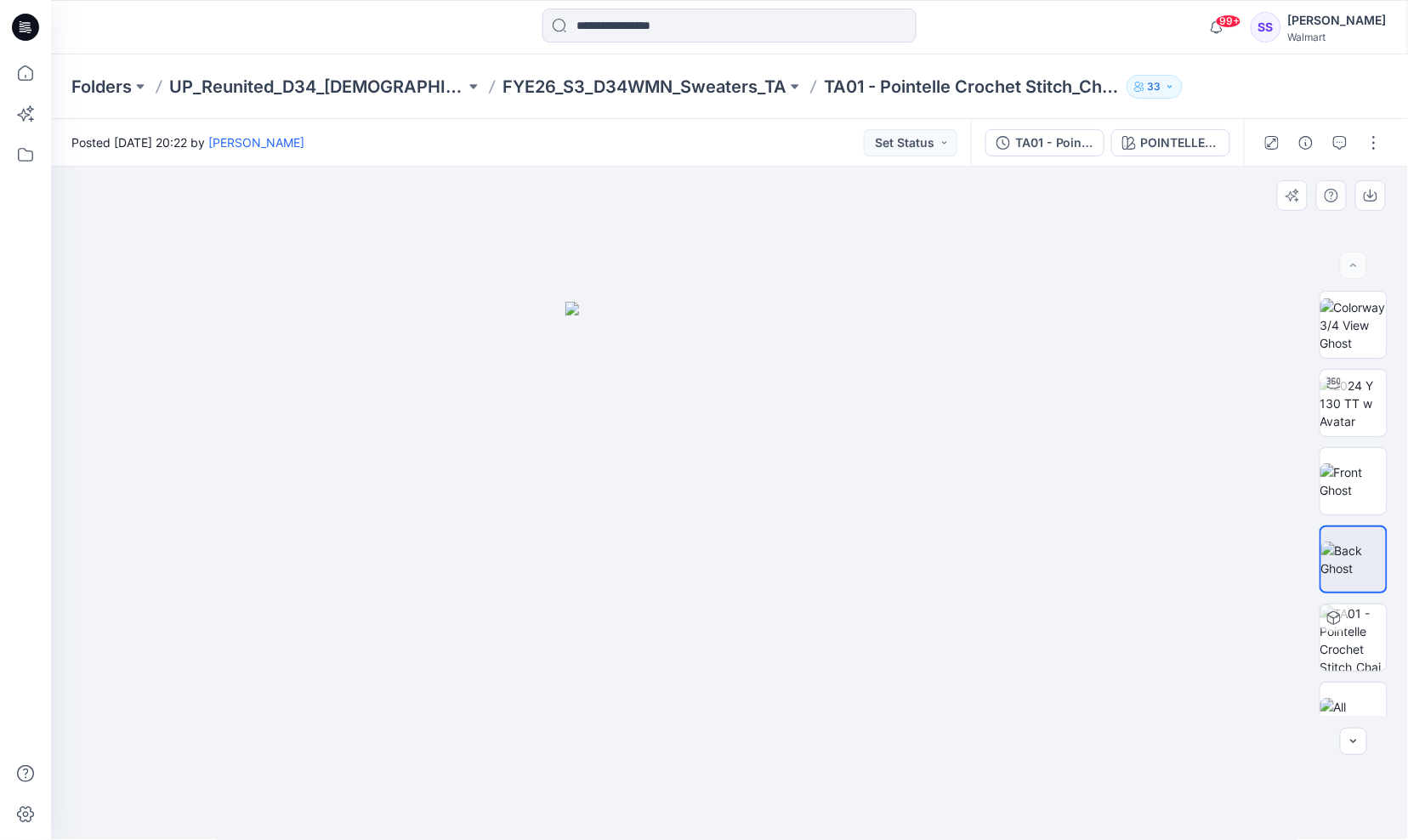
drag, startPoint x: 879, startPoint y: 250, endPoint x: 947, endPoint y: 234, distance: 69.9
click at [879, 250] on div at bounding box center [730, 503] width 1358 height 674
click at [1058, 140] on div "TA01 - Pointelle Crochet Stitch_Chain Stitch" at bounding box center [1054, 143] width 78 height 19
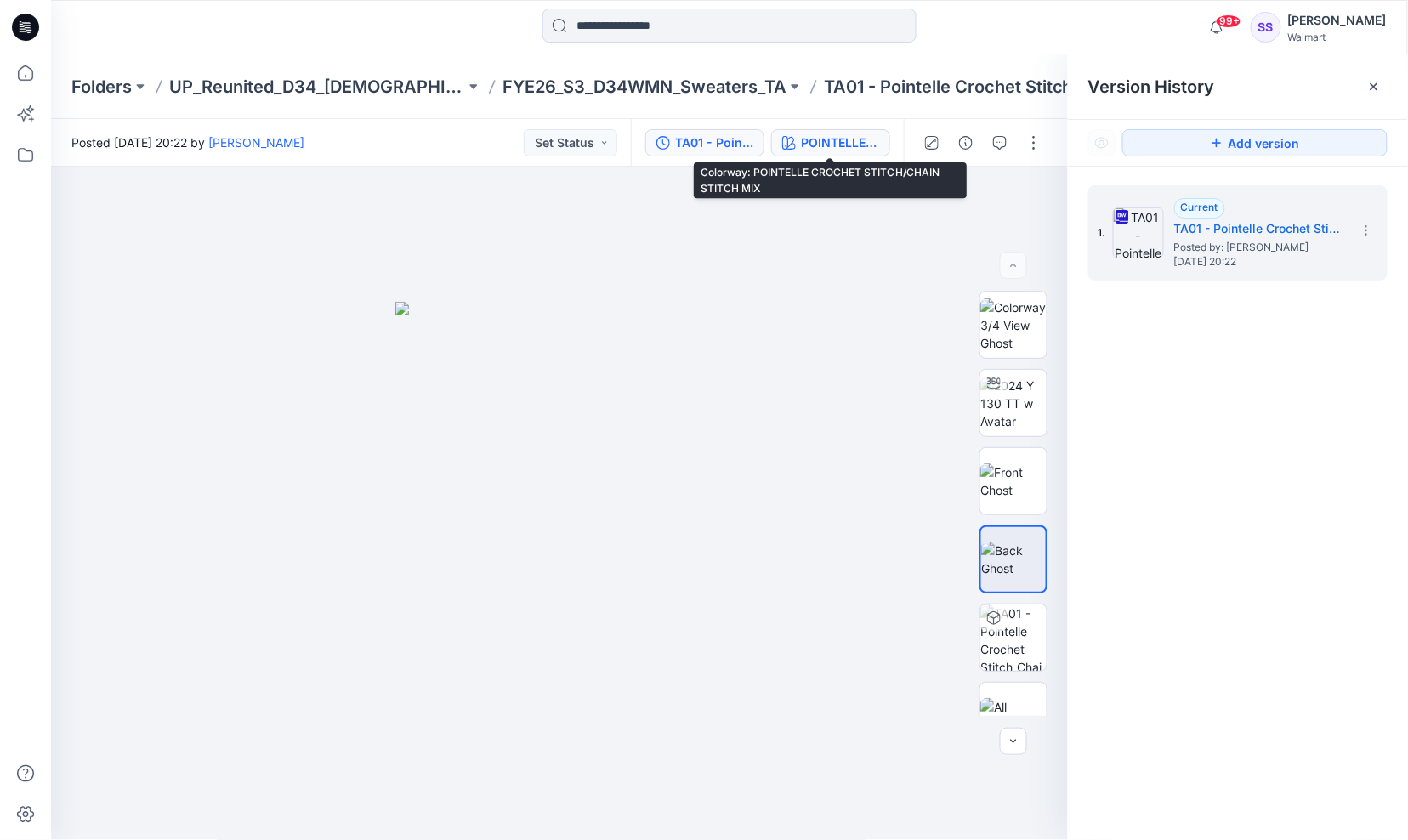
click at [864, 143] on div "POINTELLE CROCHET STITCH/CHAIN STITCH MIX" at bounding box center [839, 143] width 78 height 19
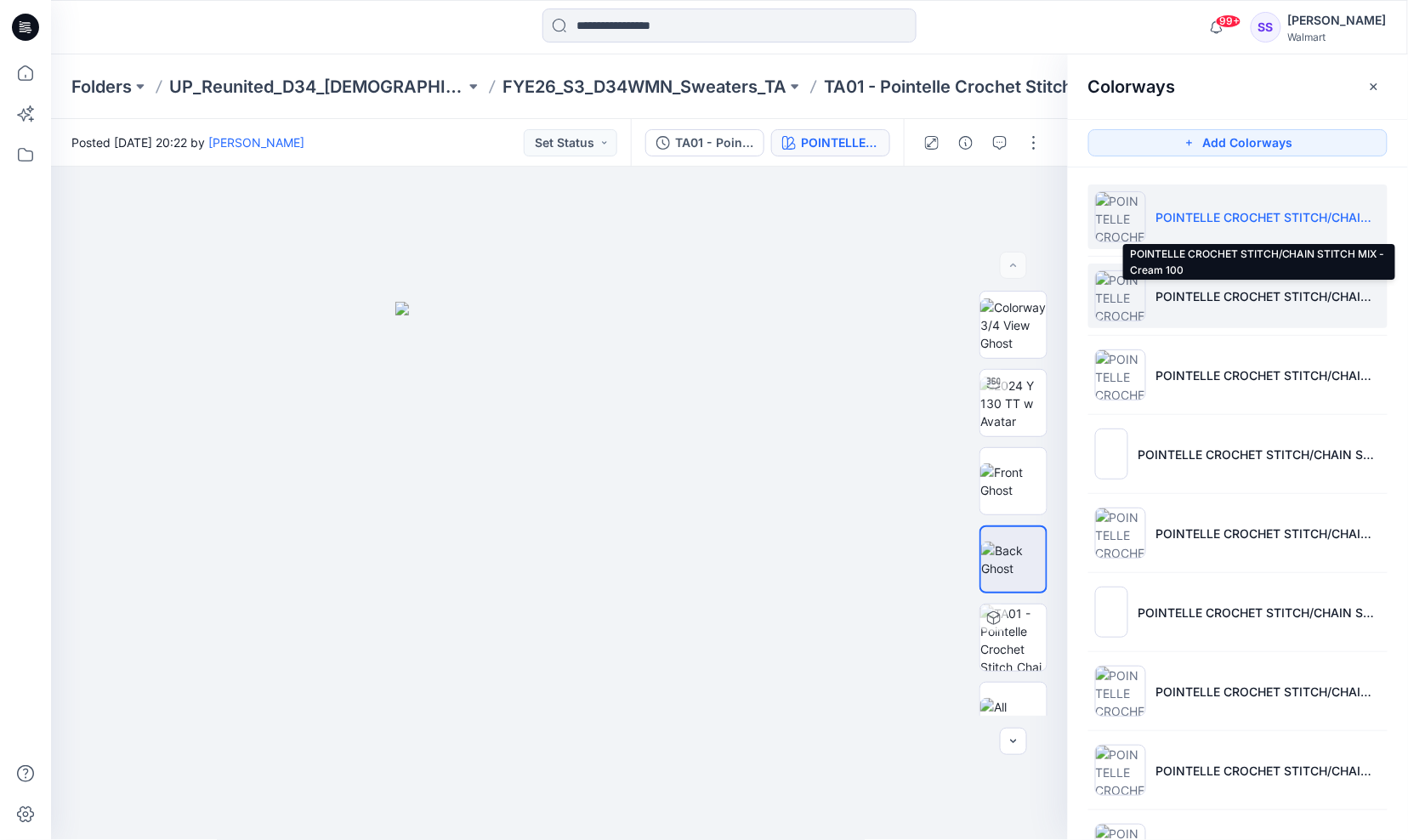
click at [1199, 293] on p "POINTELLE CROCHET STITCH/CHAIN STITCH MIX - Cream 100" at bounding box center [1268, 296] width 224 height 18
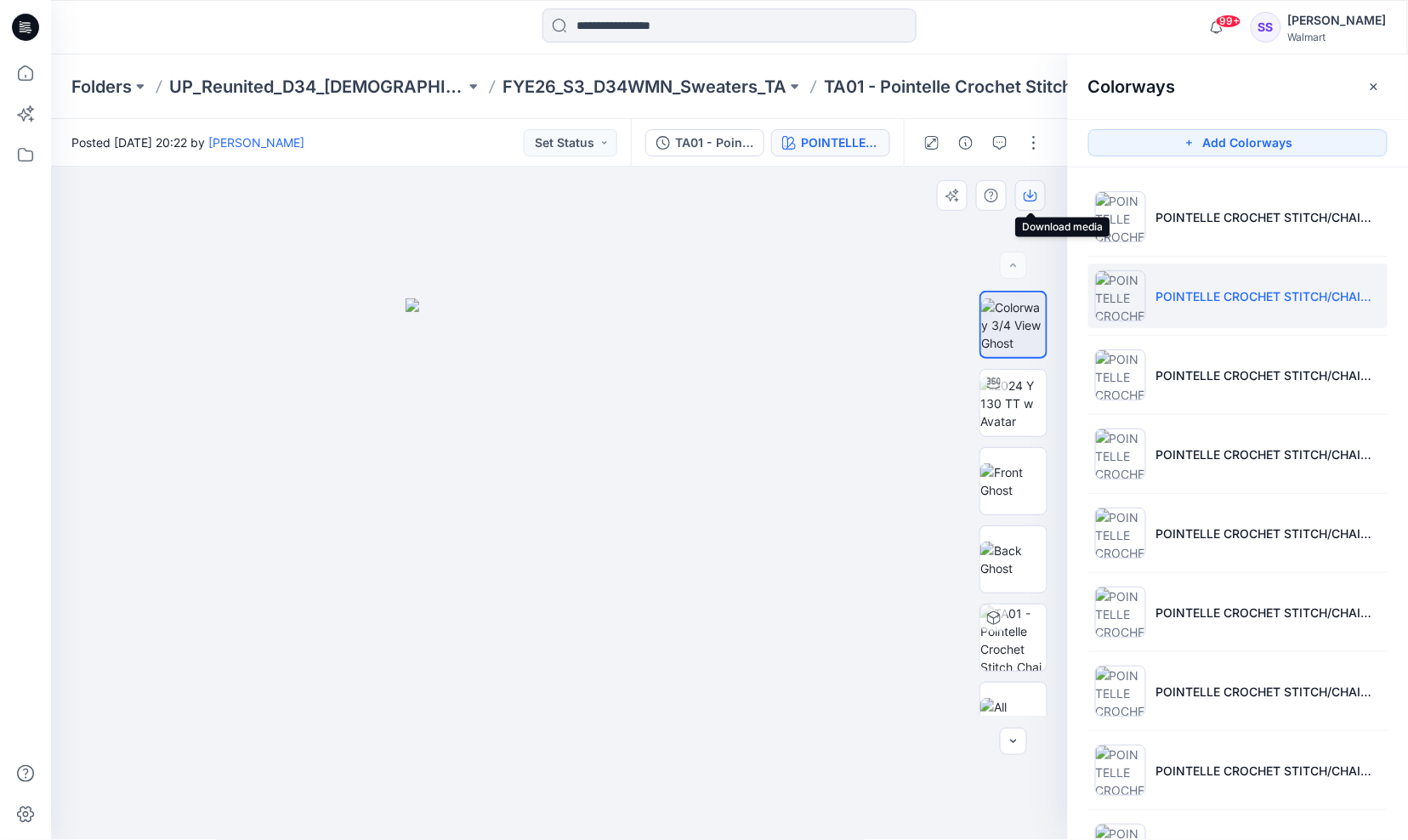
click at [1021, 192] on button "button" at bounding box center [1030, 195] width 30 height 30
click at [809, 454] on div at bounding box center [560, 503] width 1018 height 674
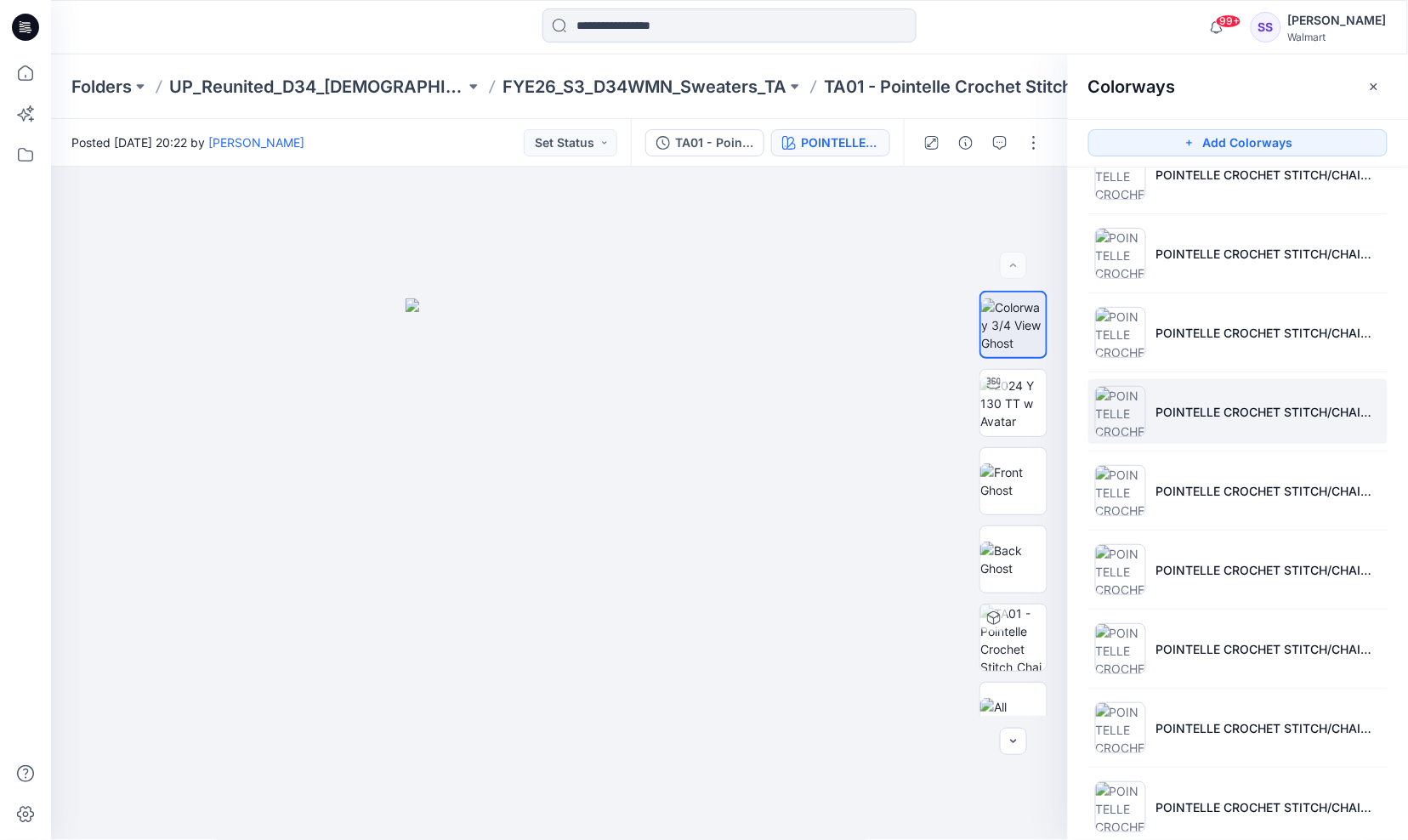
scroll to position [229, 0]
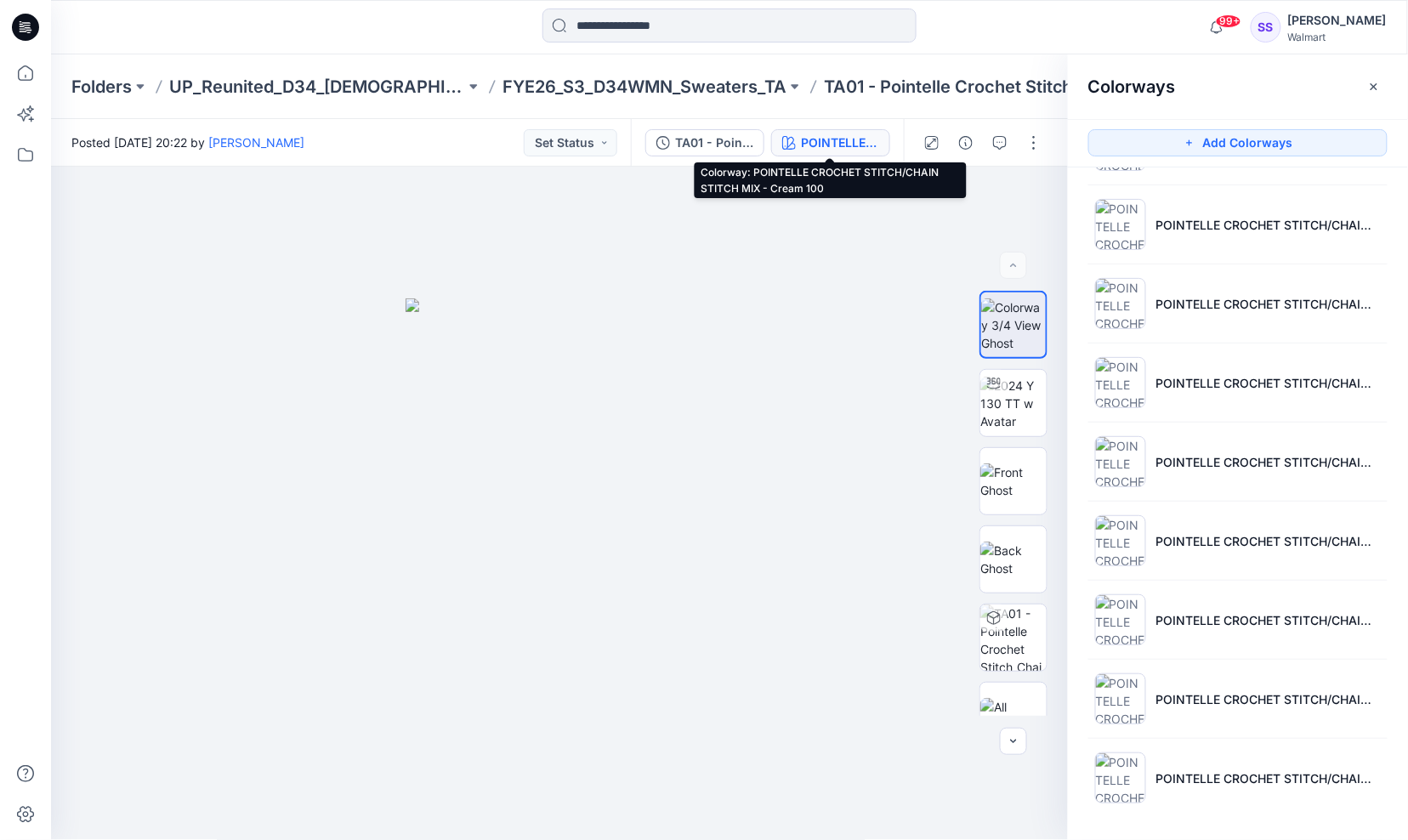
click at [820, 140] on div "POINTELLE CROCHET STITCH/CHAIN STITCH MIX - Cream 100" at bounding box center [839, 143] width 78 height 19
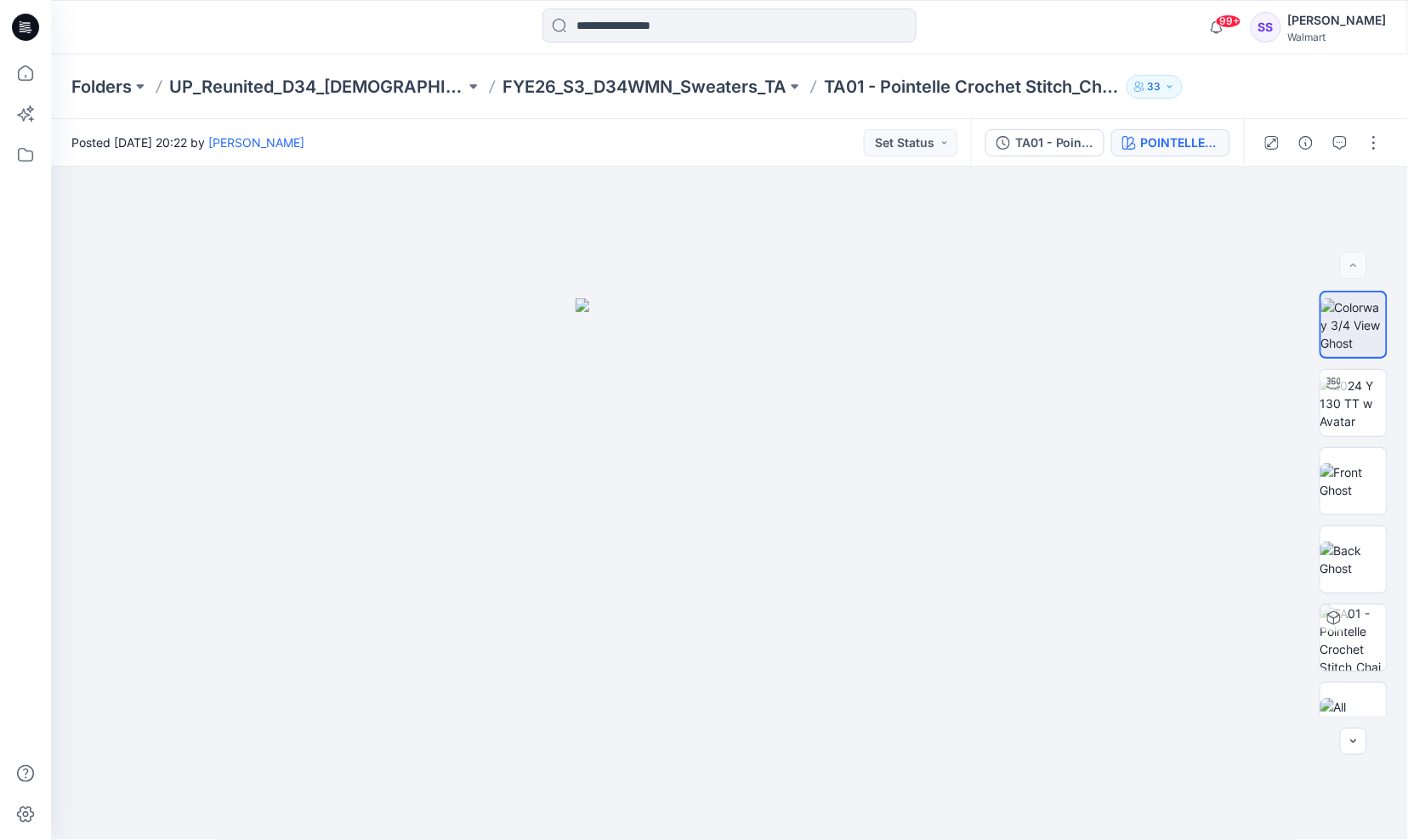
click at [1181, 142] on div "POINTELLE CROCHET STITCH/CHAIN STITCH MIX - Cream 100" at bounding box center [1180, 143] width 78 height 19
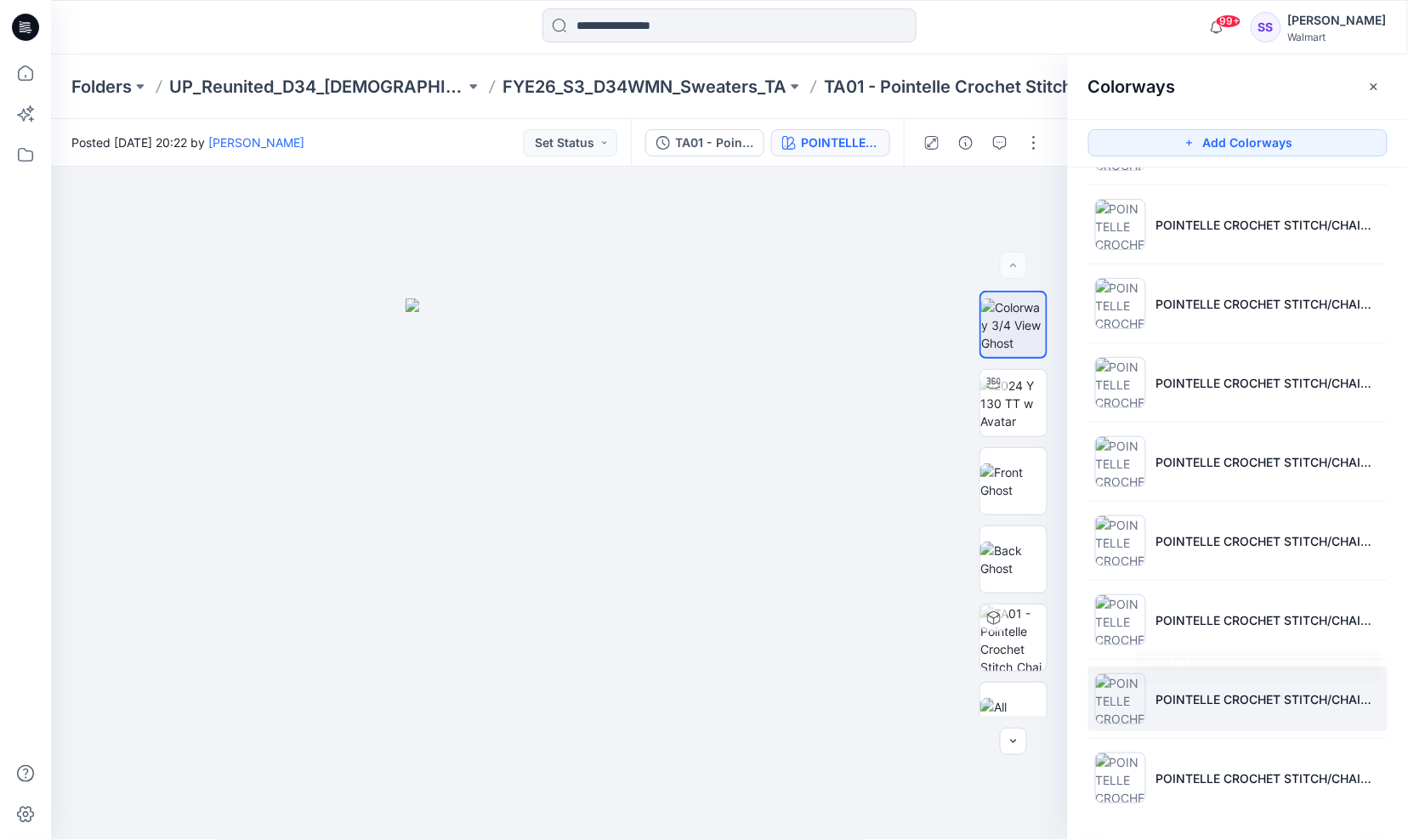
click at [1276, 690] on p "POINTELLE CROCHET STITCH/CHAIN STITCH MIX - Oatmeal Heather" at bounding box center [1268, 699] width 224 height 18
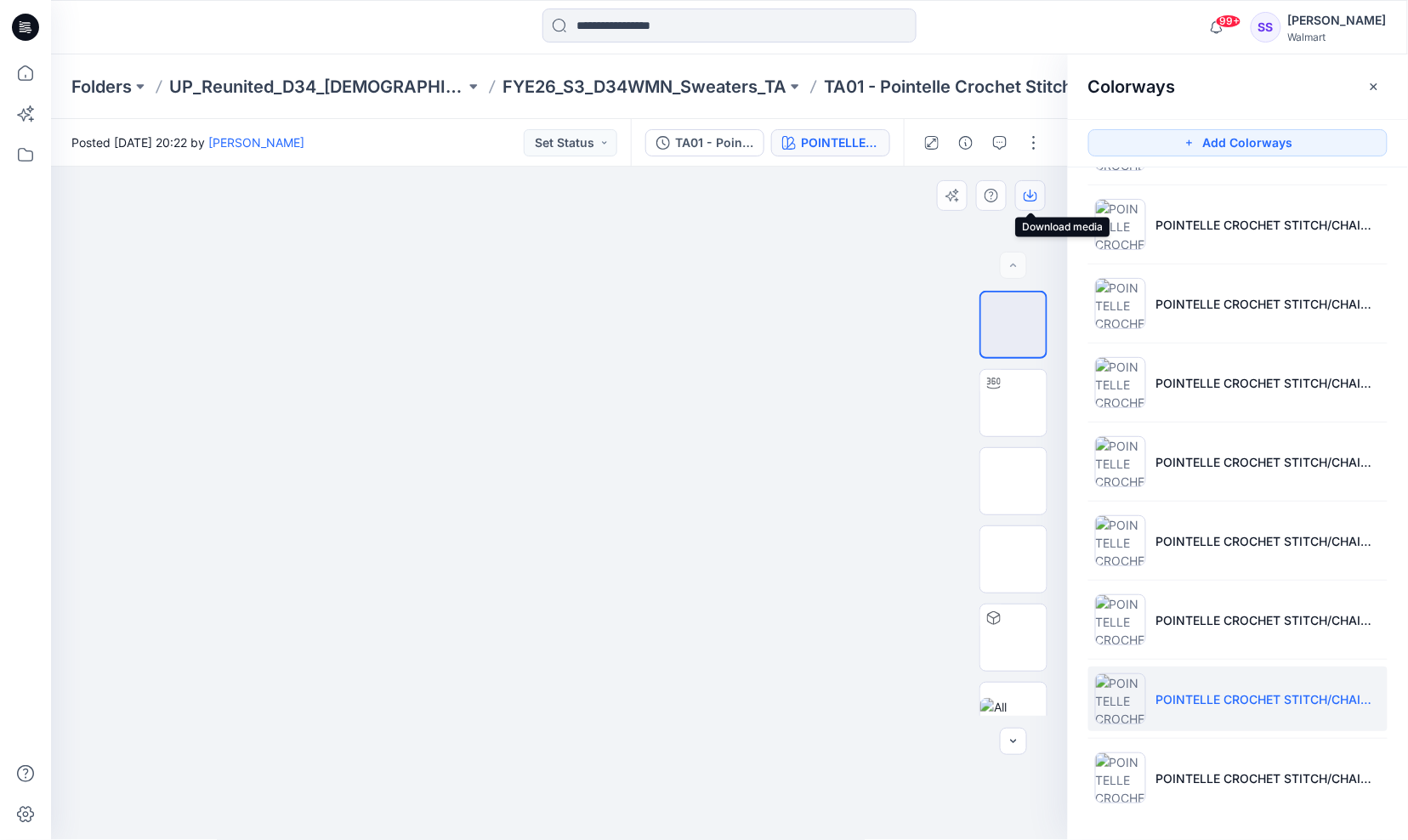
click at [1032, 197] on icon "button" at bounding box center [1031, 196] width 14 height 14
click at [858, 304] on div at bounding box center [560, 503] width 1018 height 674
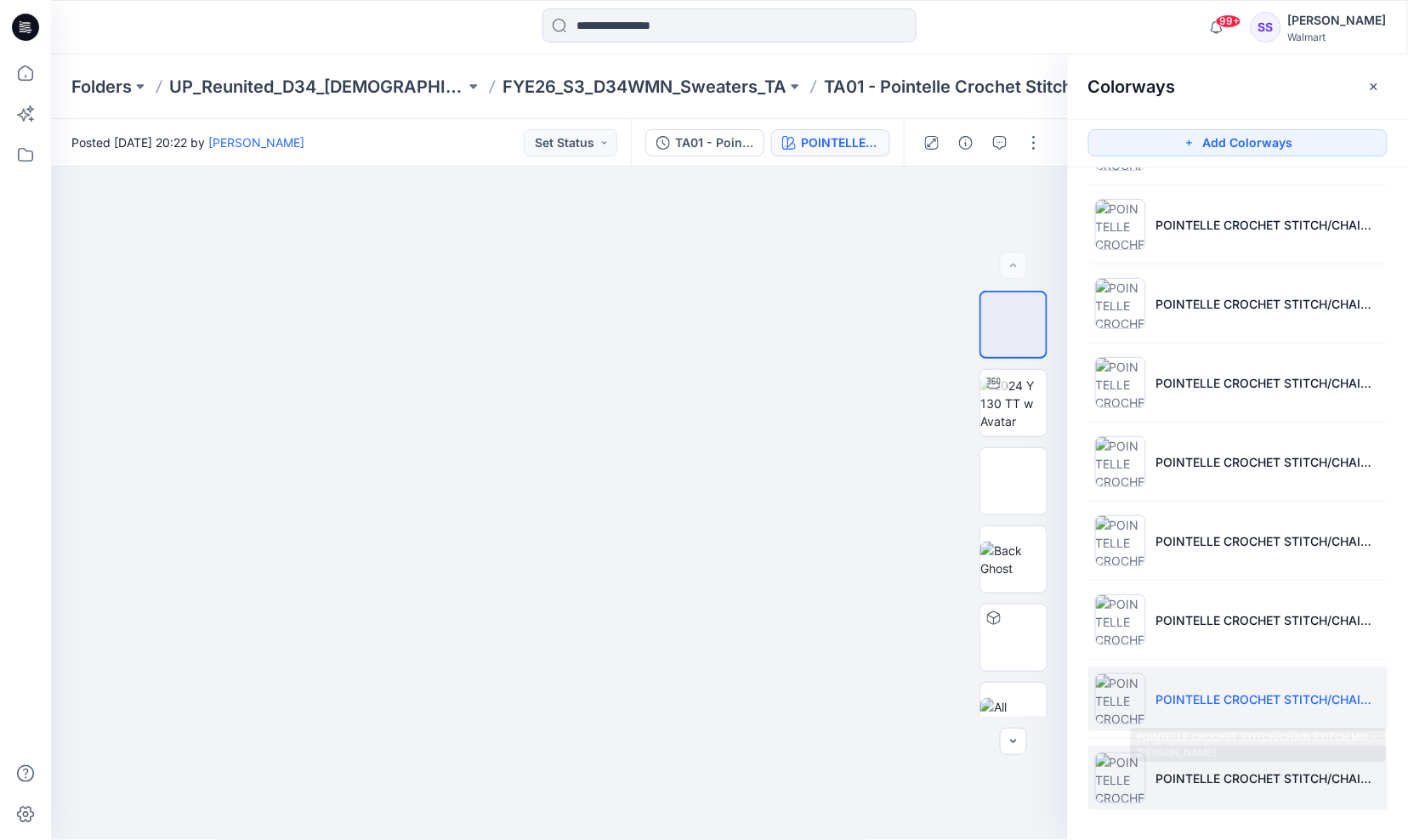
click at [1258, 784] on p "POINTELLE CROCHET STITCH/CHAIN STITCH MIX - Grey Heather" at bounding box center [1268, 778] width 224 height 18
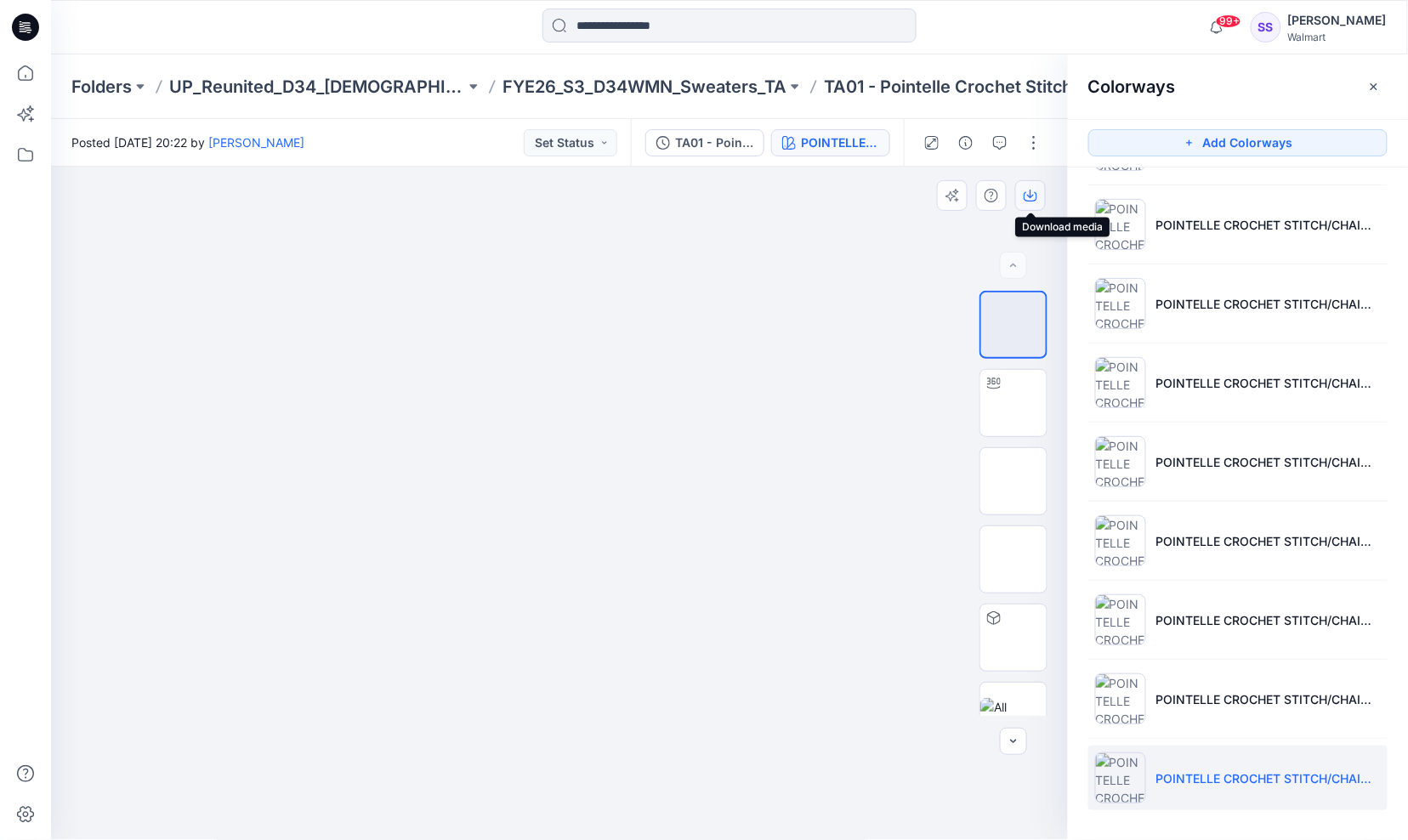
click at [1026, 192] on icon "button" at bounding box center [1031, 196] width 14 height 10
click at [874, 389] on div at bounding box center [560, 503] width 1018 height 674
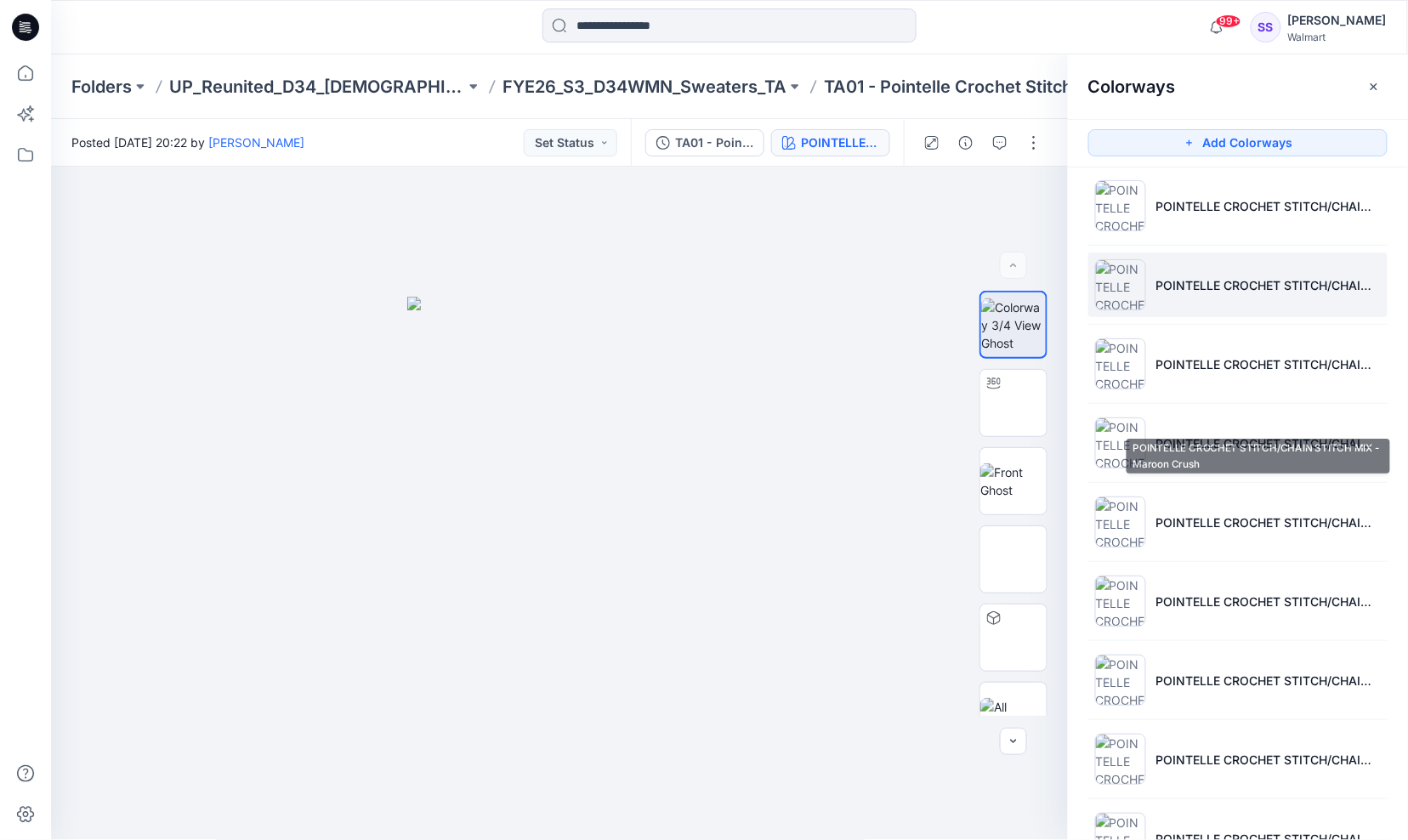
scroll to position [0, 0]
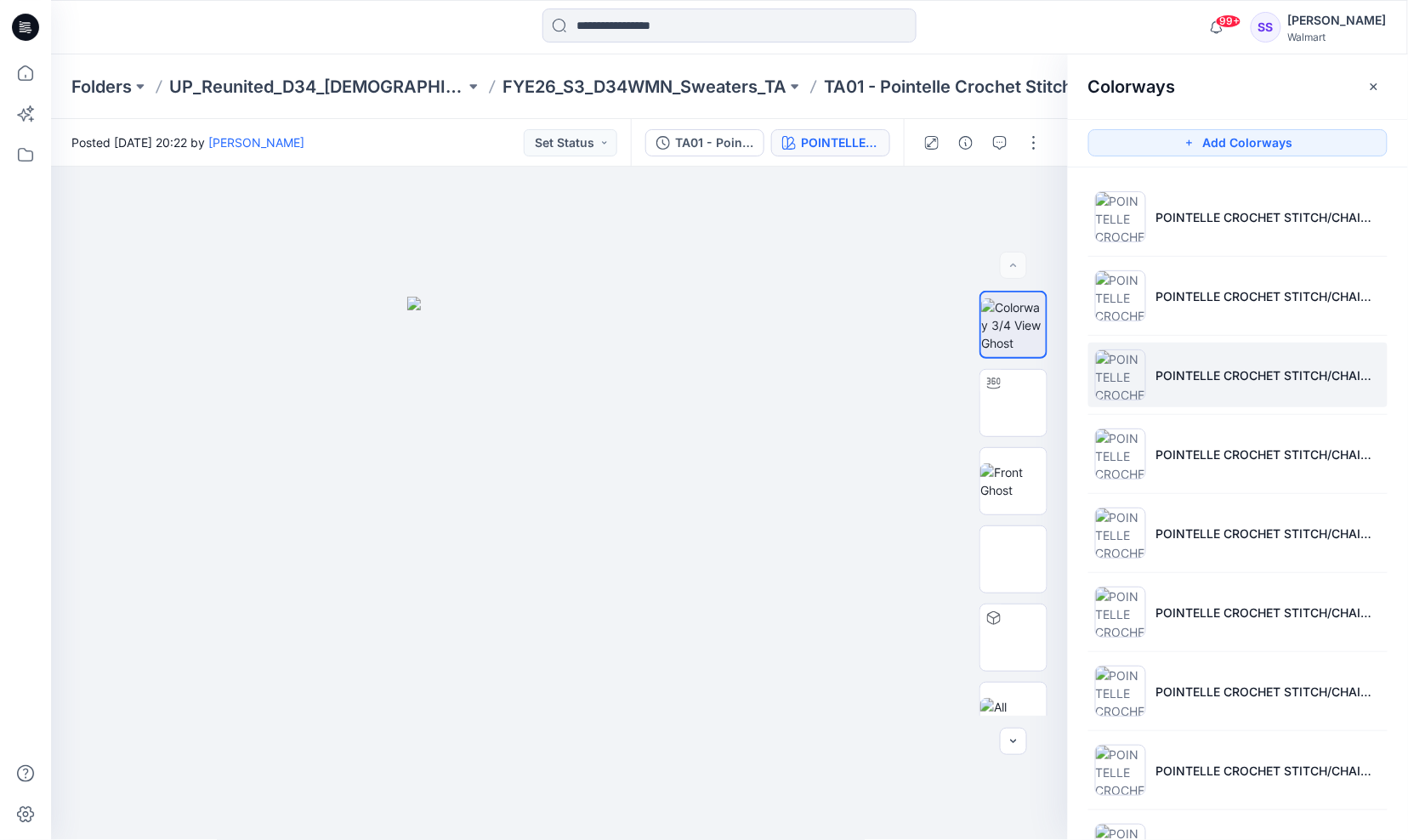
click at [1200, 384] on li "POINTELLE CROCHET STITCH/CHAIN STITCH MIX - Alpalca" at bounding box center [1238, 375] width 299 height 65
click at [1024, 189] on icon "button" at bounding box center [1031, 196] width 14 height 14
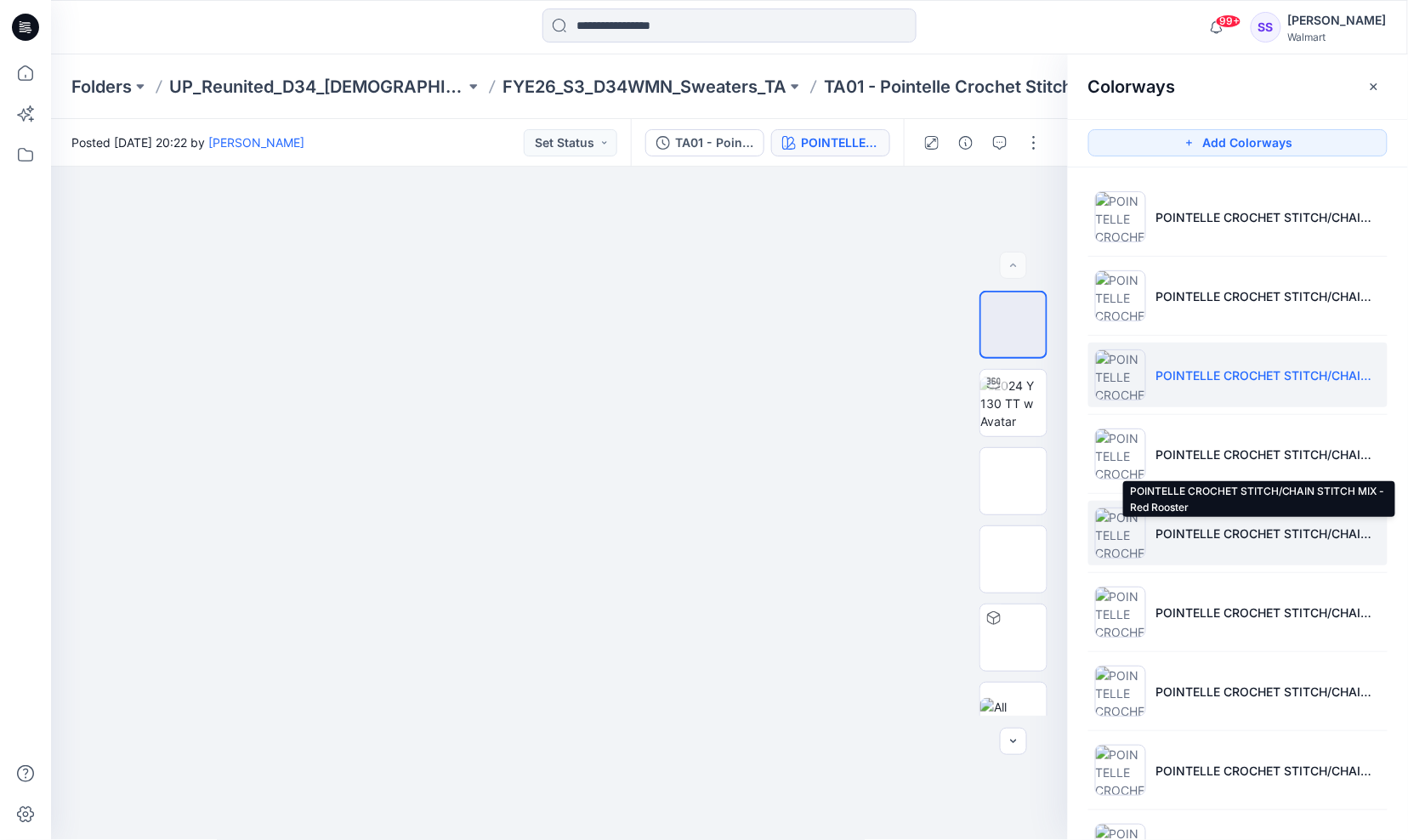
click at [1347, 529] on p "POINTELLE CROCHET STITCH/CHAIN STITCH MIX - Red Rooster" at bounding box center [1268, 533] width 224 height 18
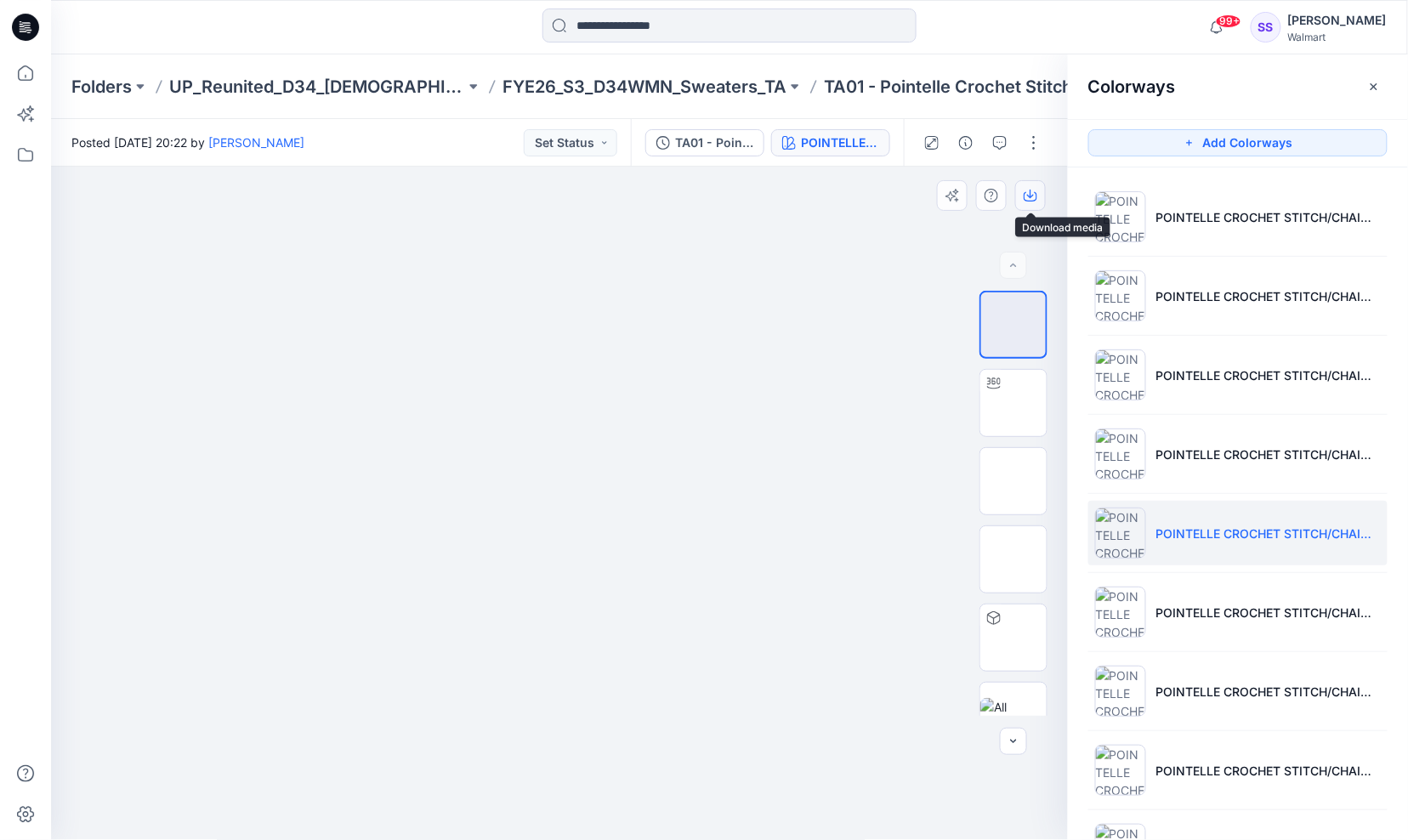
click at [1032, 193] on icon "button" at bounding box center [1031, 196] width 14 height 14
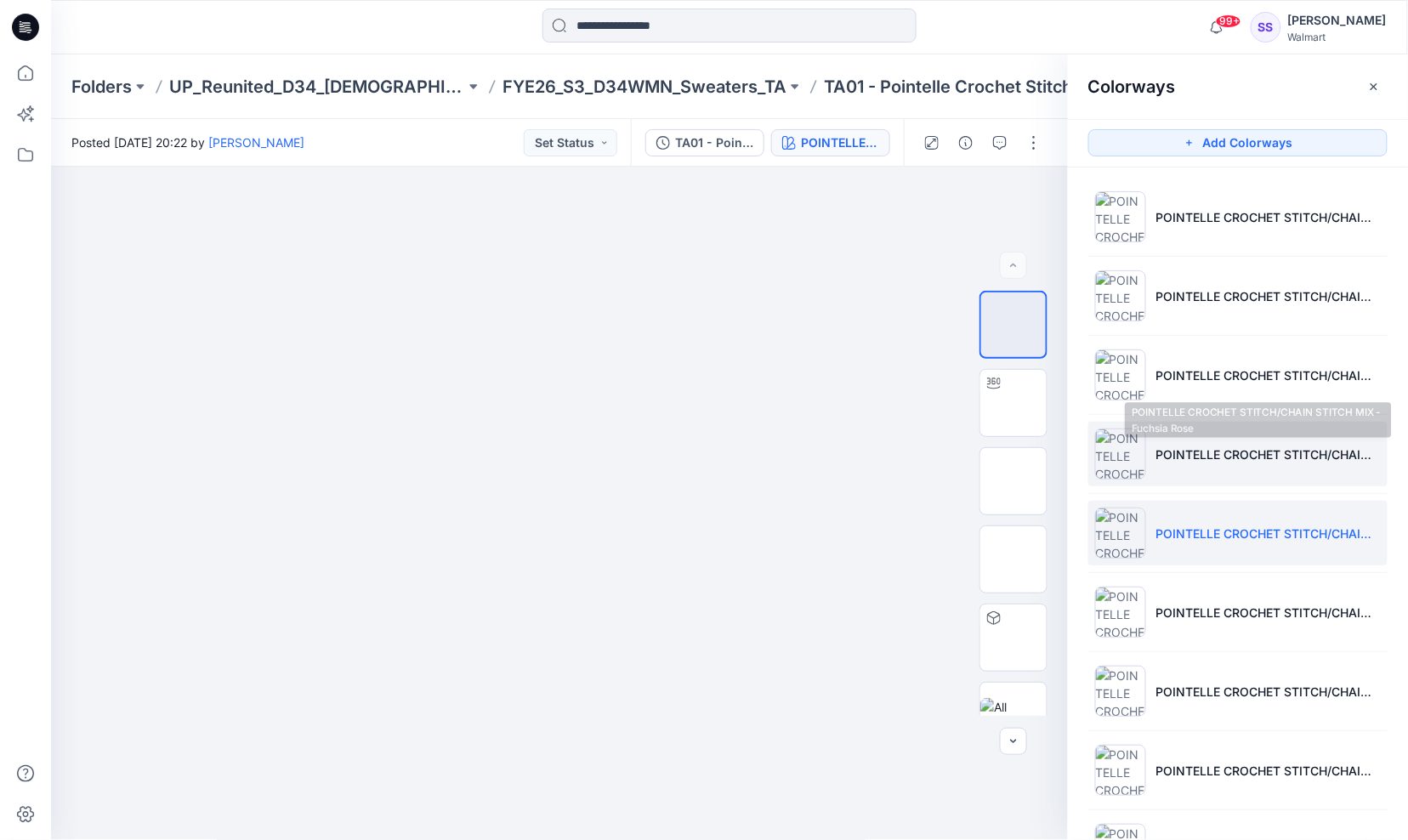
click at [1204, 456] on p "POINTELLE CROCHET STITCH/CHAIN STITCH MIX - Fuchsia Rose" at bounding box center [1268, 454] width 224 height 18
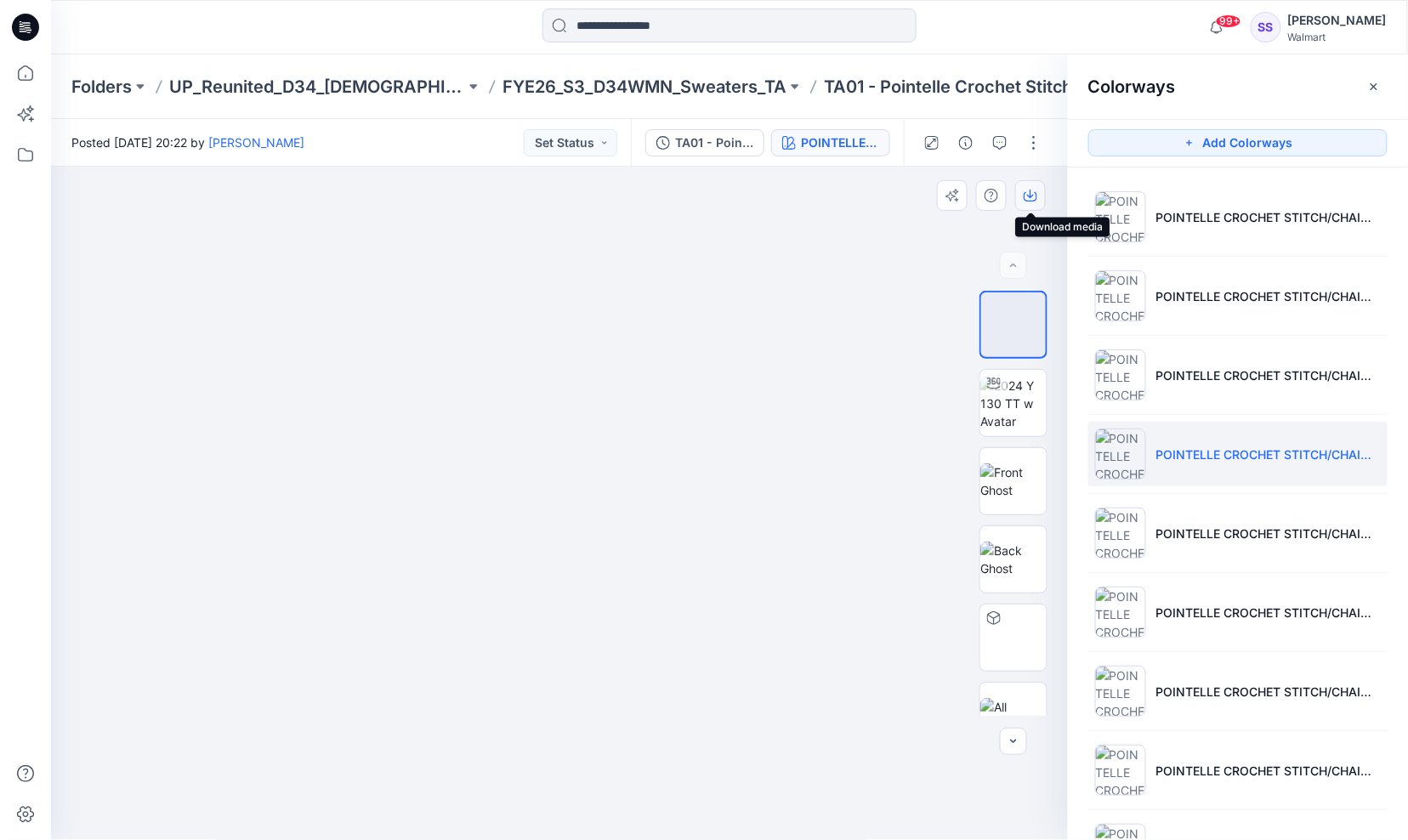
click at [1026, 191] on icon "button" at bounding box center [1031, 196] width 14 height 14
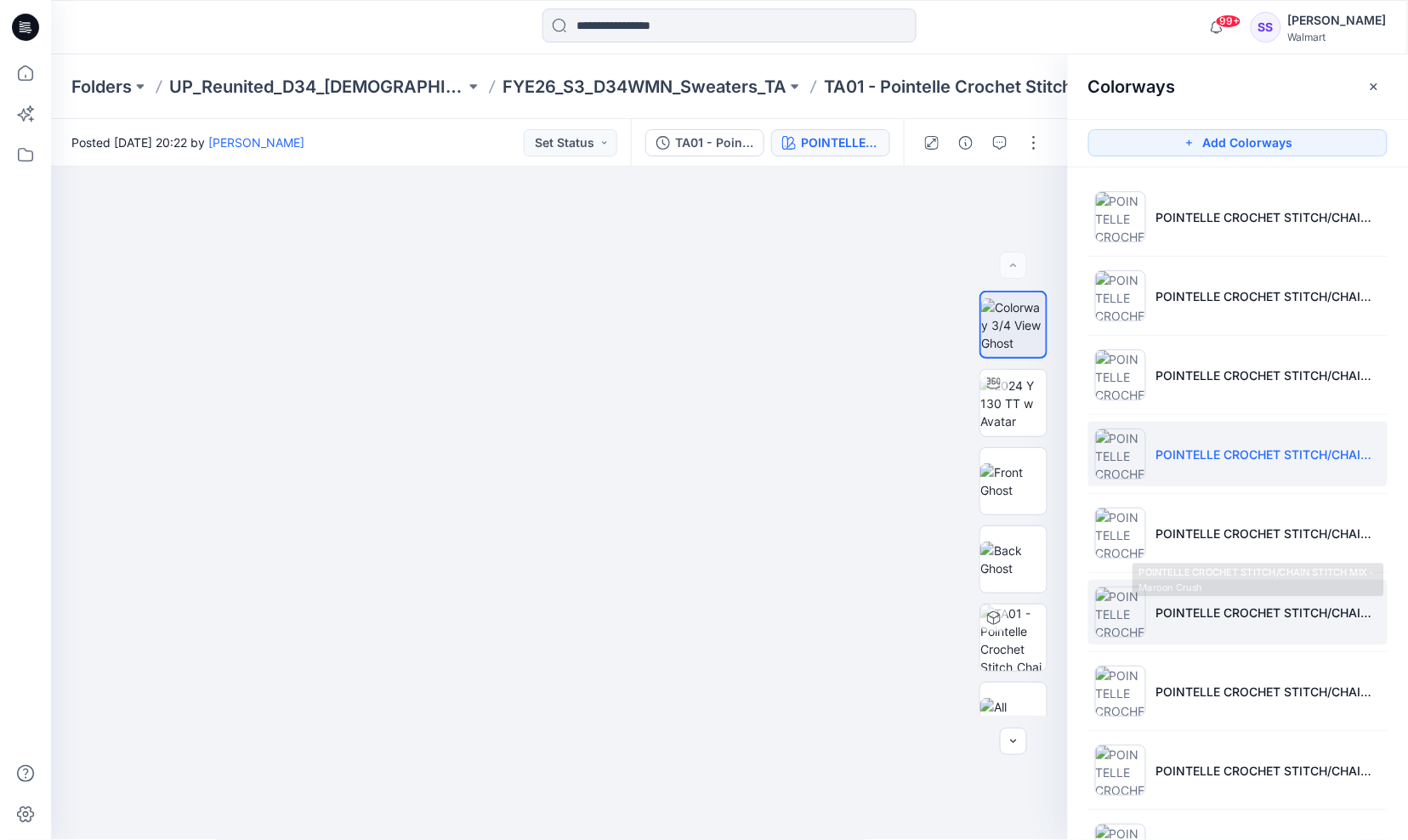
click at [1208, 624] on li "POINTELLE CROCHET STITCH/CHAIN STITCH MIX - Maroon Crush" at bounding box center [1238, 612] width 299 height 65
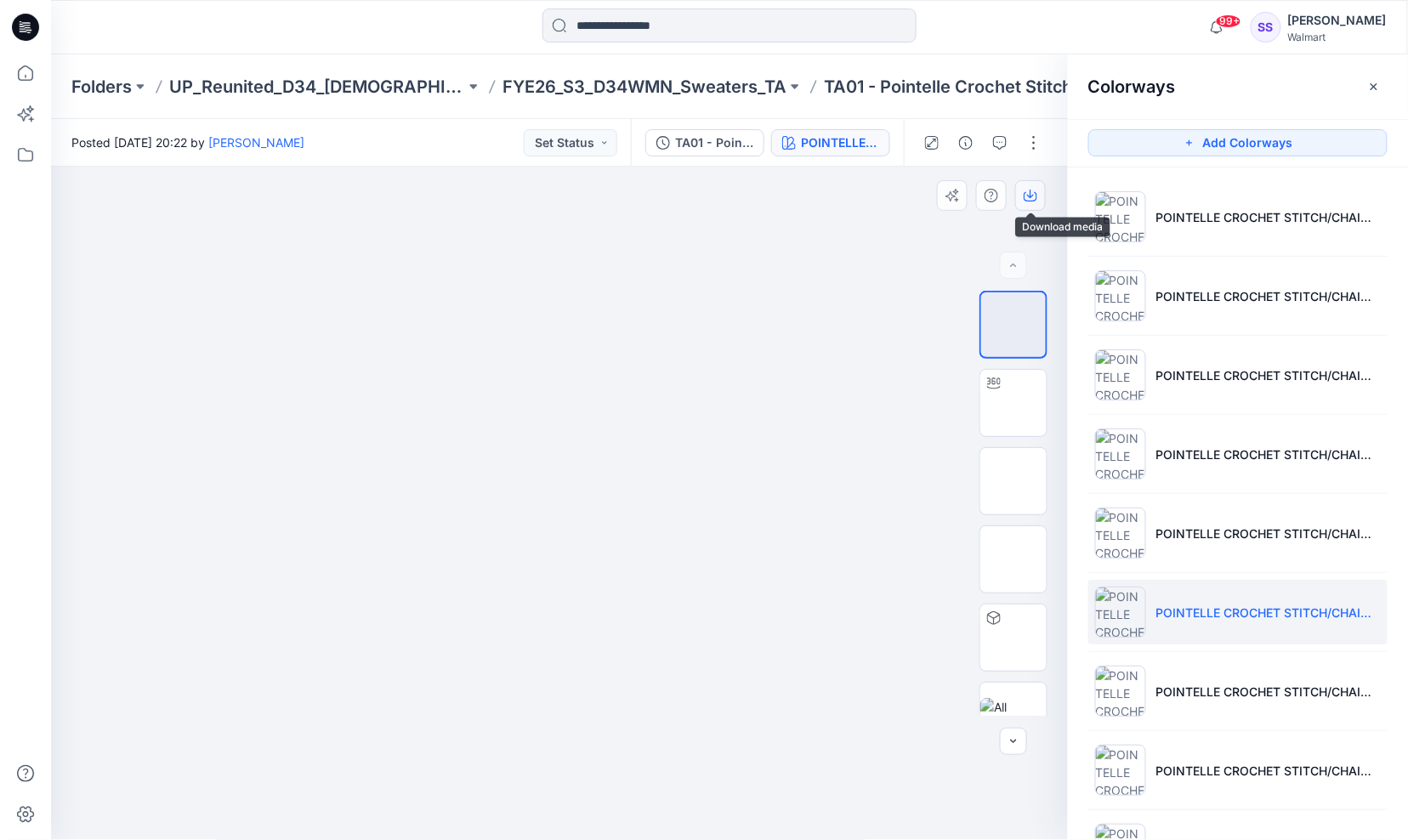
click at [1031, 189] on icon "button" at bounding box center [1031, 196] width 14 height 14
click at [901, 756] on div at bounding box center [560, 503] width 1018 height 674
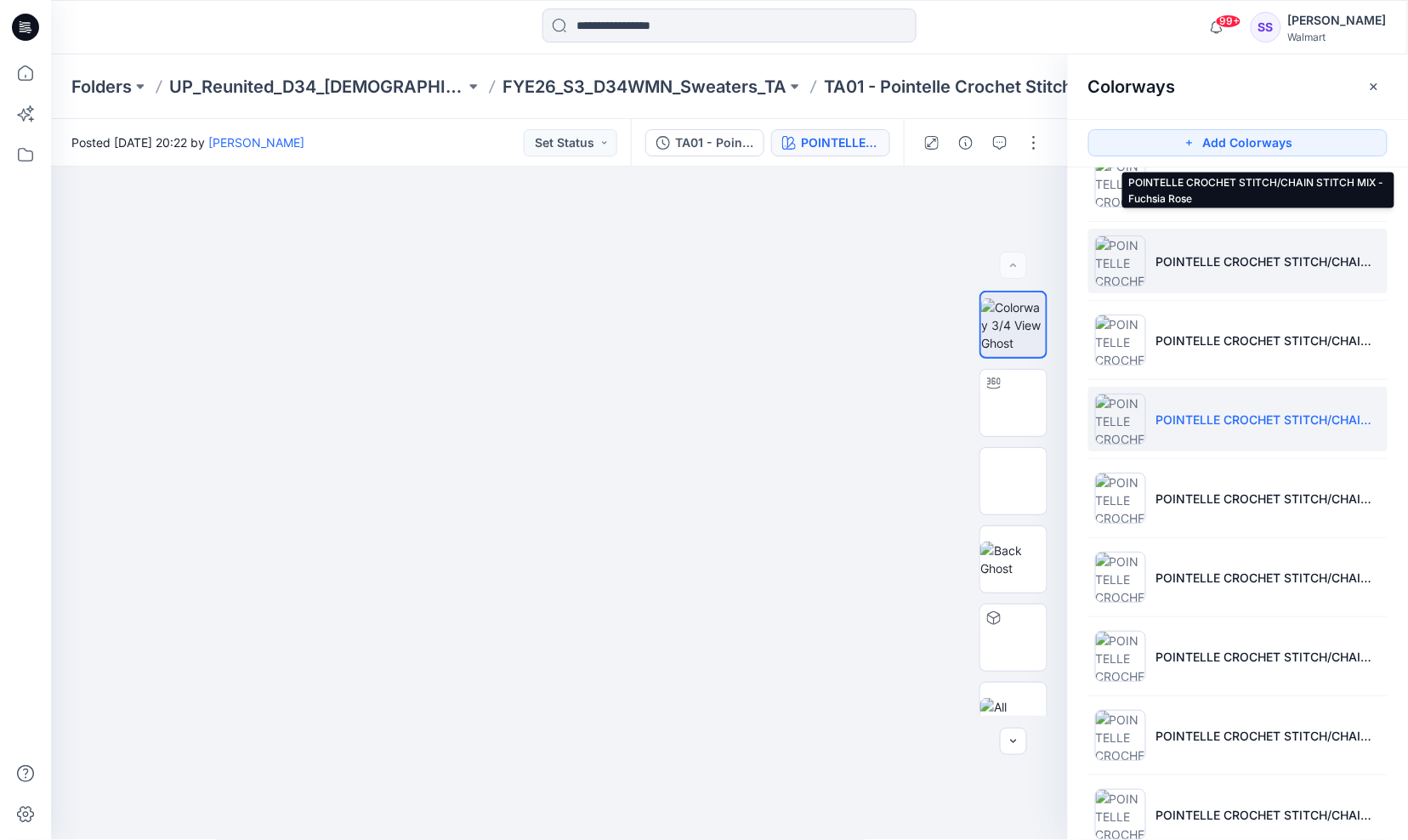
scroll to position [229, 0]
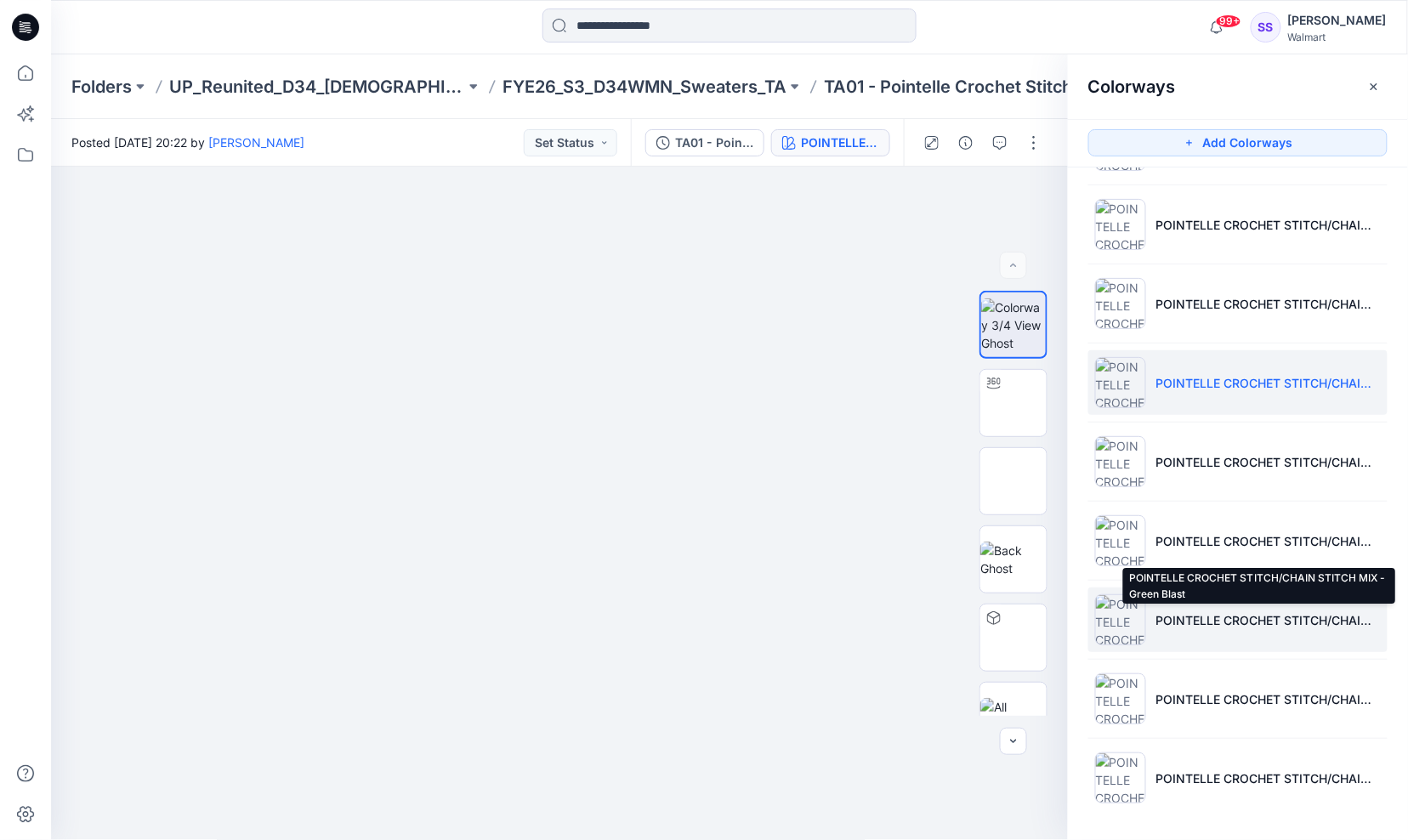
click at [1222, 624] on p "POINTELLE CROCHET STITCH/CHAIN STITCH MIX - Green Blast" at bounding box center [1268, 619] width 224 height 18
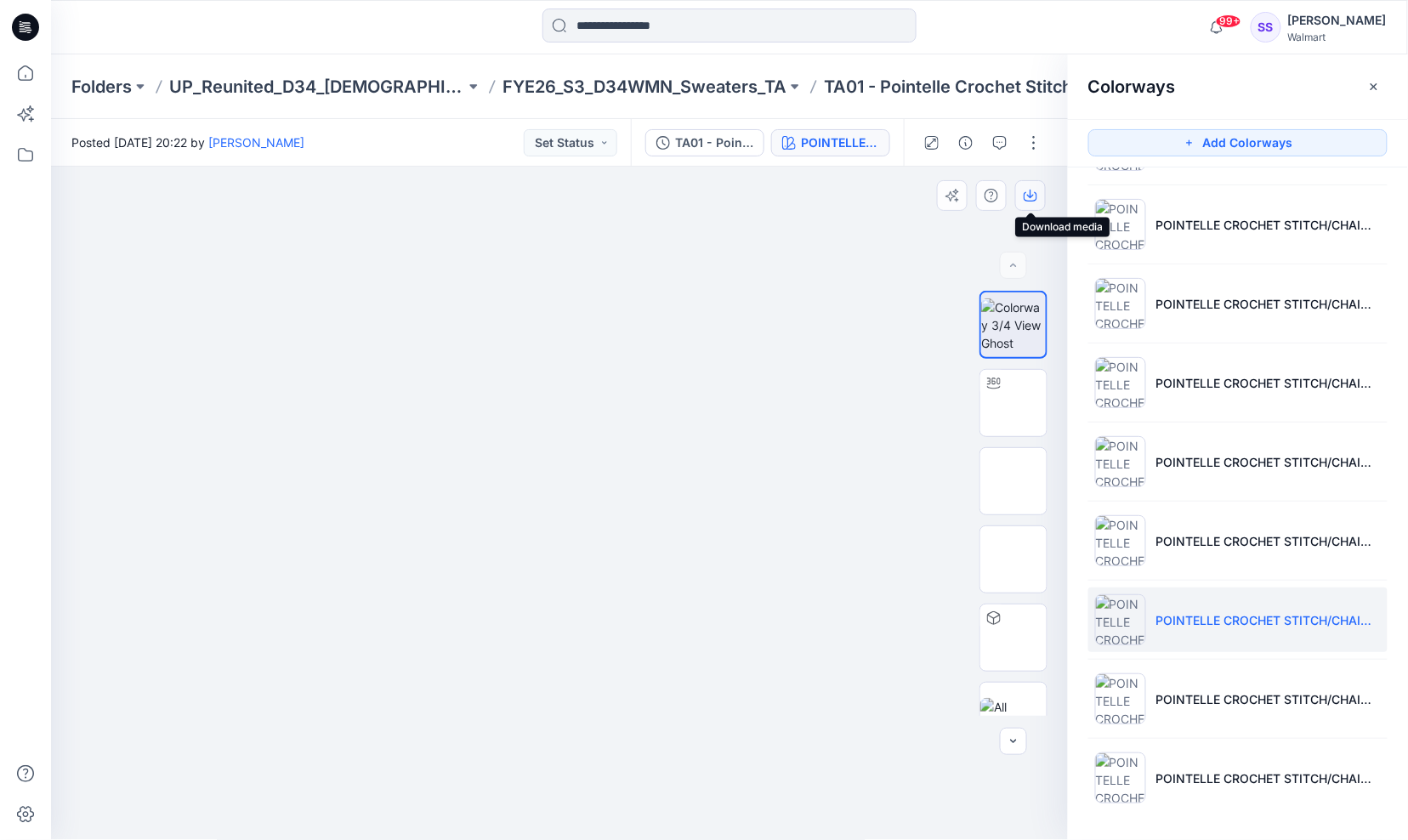
click at [1029, 189] on icon "button" at bounding box center [1031, 196] width 14 height 14
click at [865, 660] on div at bounding box center [560, 503] width 1018 height 674
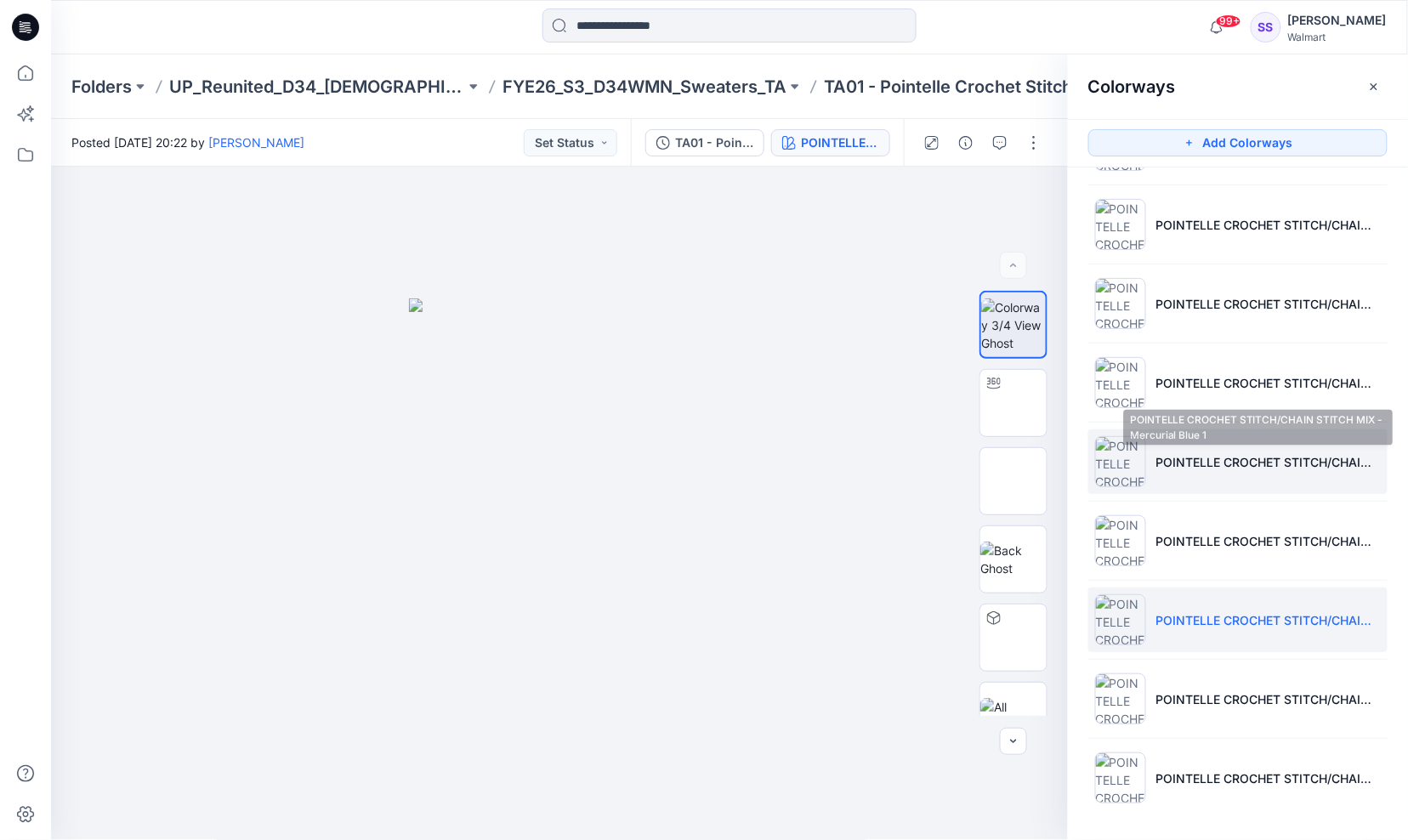
click at [1172, 453] on p "POINTELLE CROCHET STITCH/CHAIN STITCH MIX - Mercurial Blue 1" at bounding box center [1268, 462] width 224 height 18
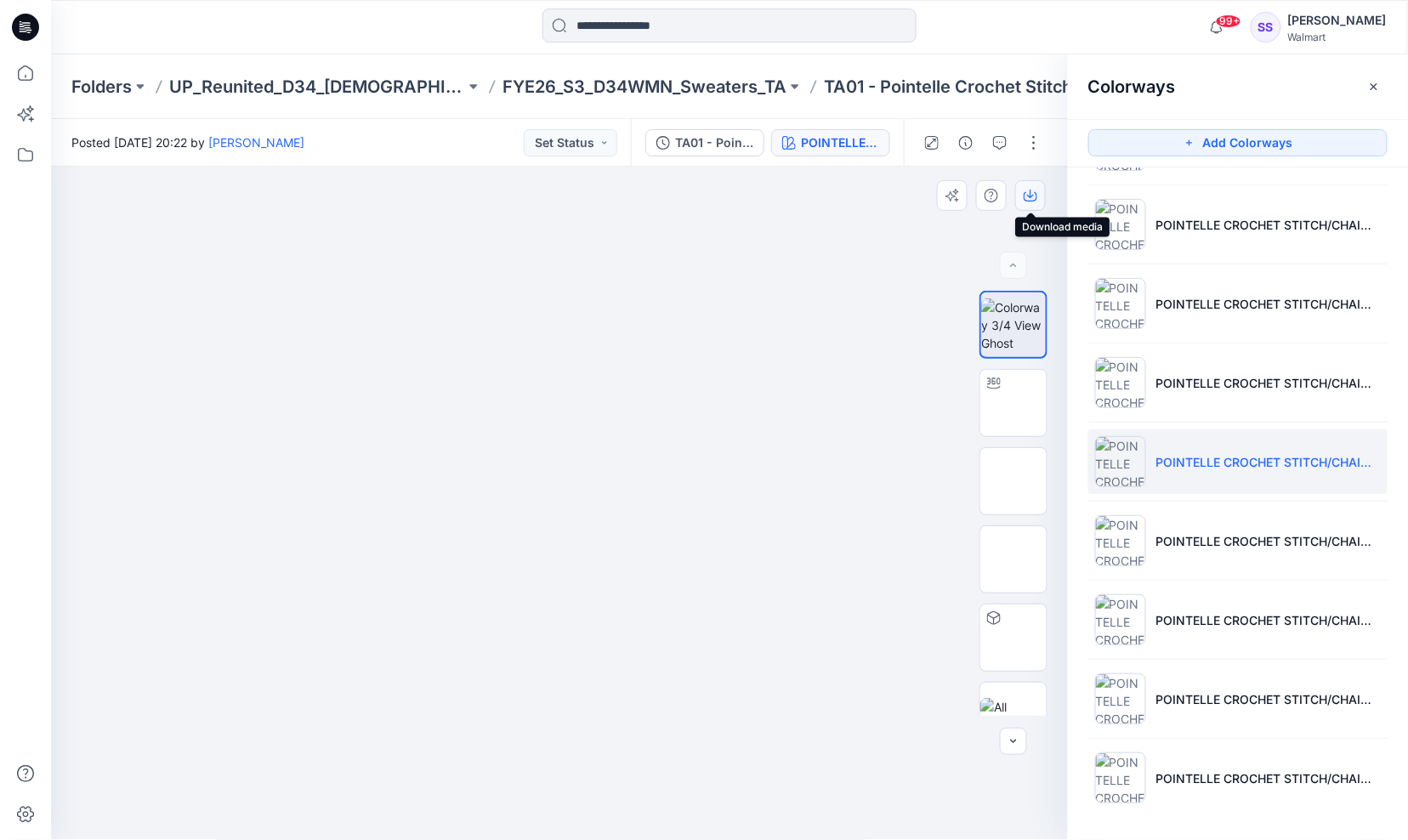
click at [1027, 189] on icon "button" at bounding box center [1031, 196] width 14 height 14
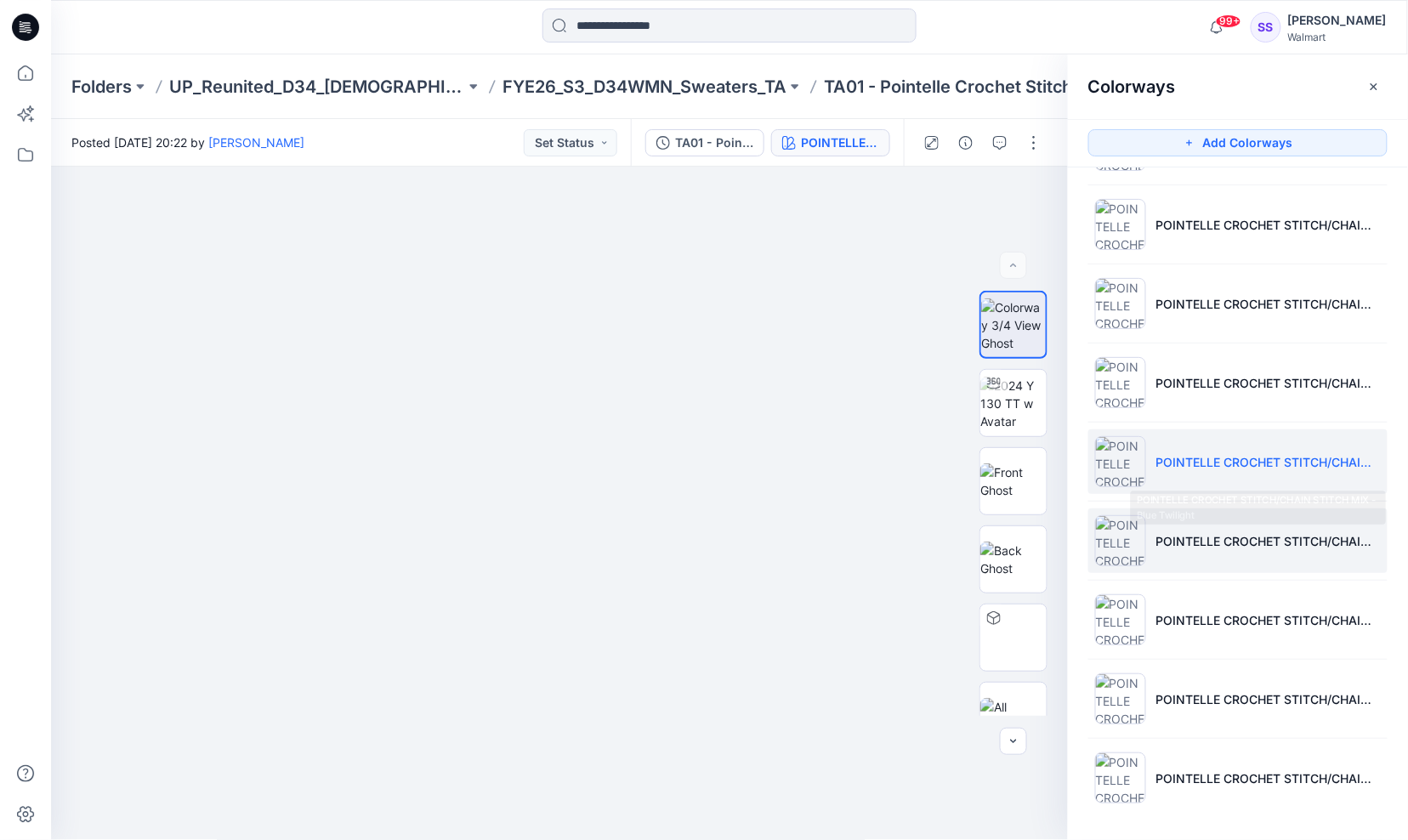
click at [1341, 544] on p "POINTELLE CROCHET STITCH/CHAIN STITCH MIX - Blue Twilight" at bounding box center [1268, 541] width 224 height 18
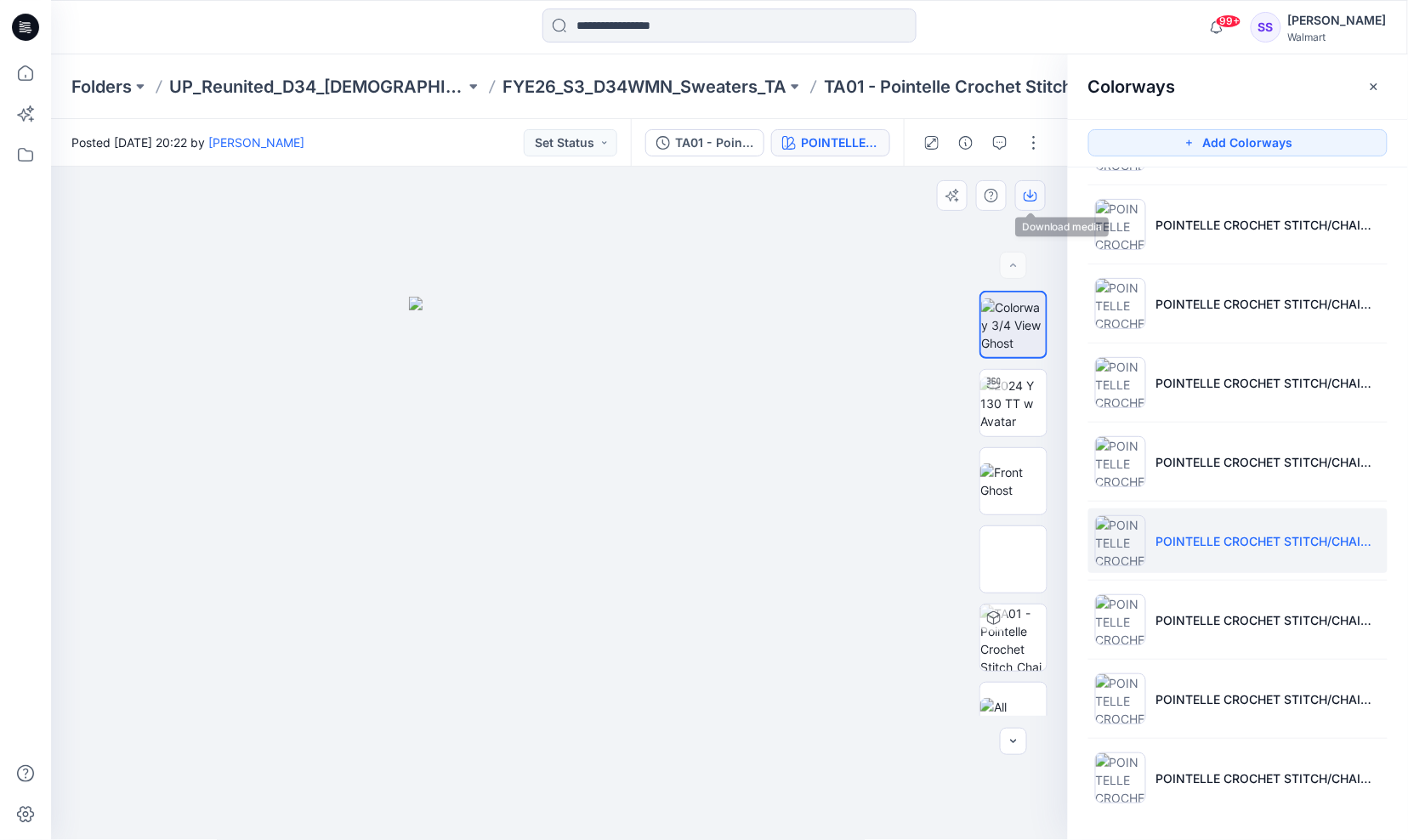
click at [1033, 196] on icon "button" at bounding box center [1031, 196] width 14 height 14
click at [495, 208] on div at bounding box center [560, 503] width 1018 height 674
click at [606, 482] on img at bounding box center [559, 568] width 301 height 543
click at [491, 241] on div at bounding box center [560, 503] width 1018 height 674
click at [878, 83] on p "TA01 - Pointelle Crochet Stitch_Chain Stitch" at bounding box center [972, 87] width 296 height 24
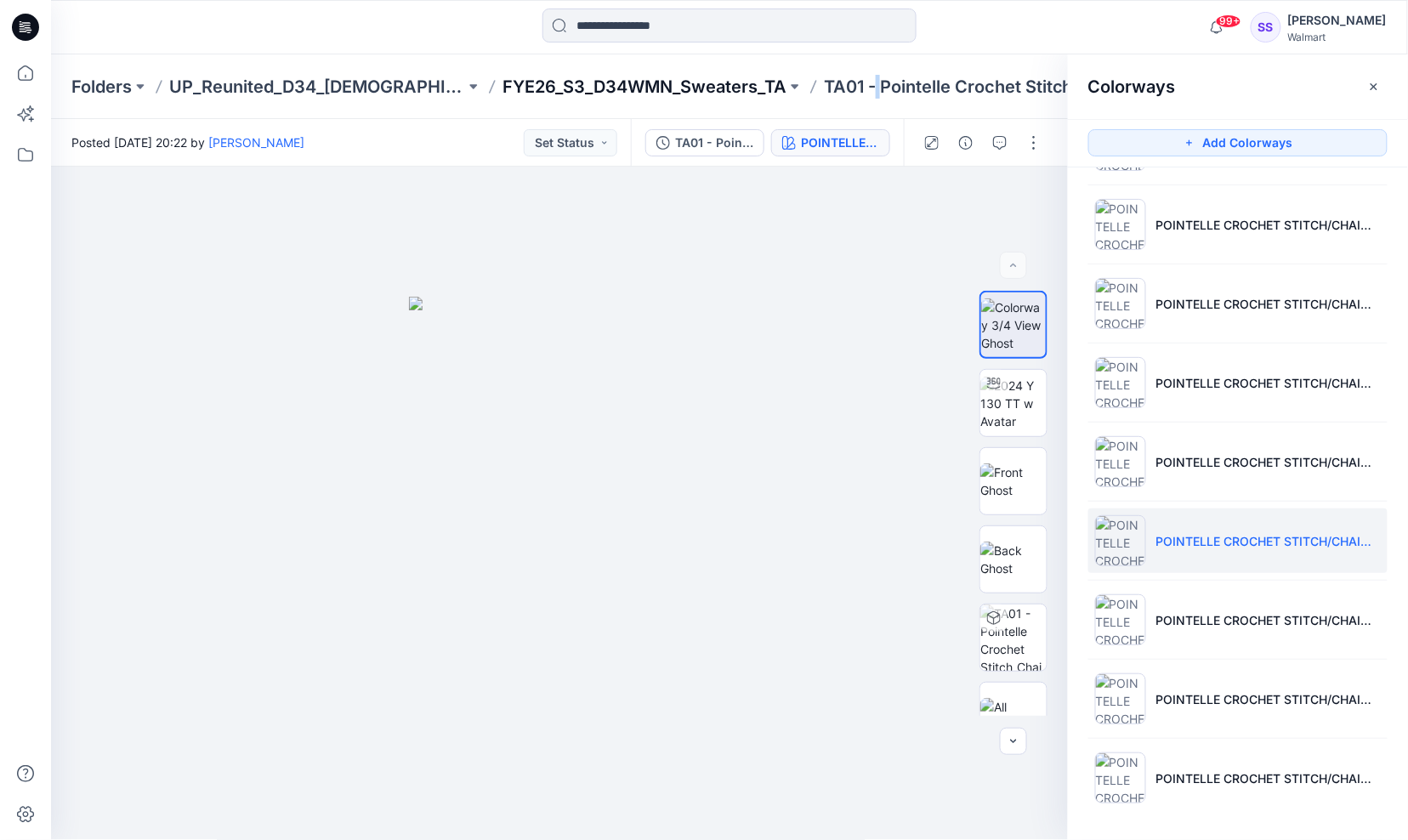
click at [661, 81] on p "FYE26_S3_D34WMN_Sweaters_TA" at bounding box center [645, 87] width 284 height 24
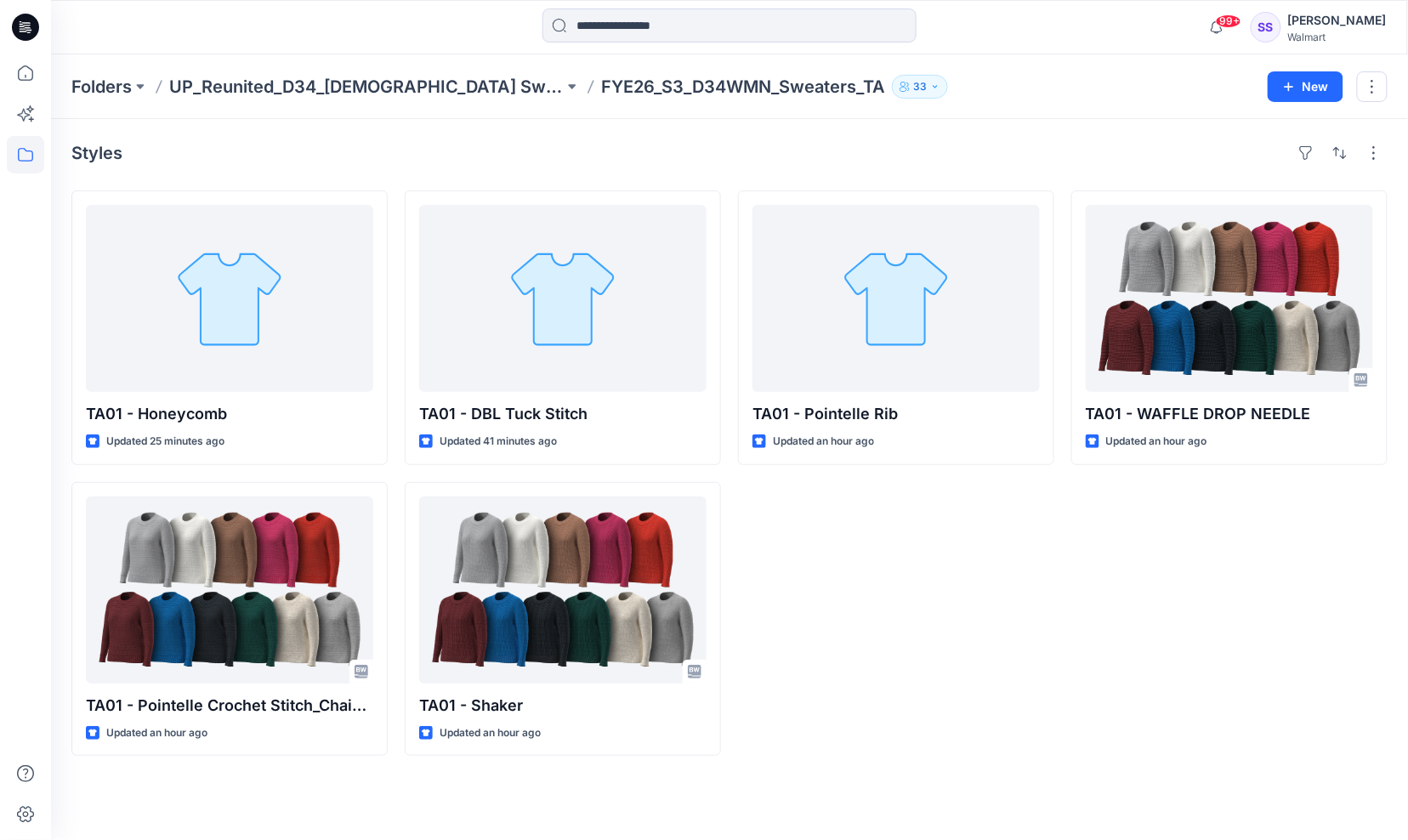
click at [1000, 529] on div "TA01 - Pointelle Rib Updated an hour ago" at bounding box center [896, 472] width 316 height 565
click at [1055, 55] on div "Folders UP_Reunited_D34_Ladies Sweaters FYE26_S3_D34WMN_Sweaters_TA 33 New" at bounding box center [730, 87] width 1357 height 65
click at [930, 634] on div "TA01 - Pointelle Rib Updated an hour ago" at bounding box center [896, 472] width 316 height 565
click at [979, 80] on div "Folders UP_Reunited_D34_Ladies Sweaters FYE26_S3_D34WMN_Sweaters_TA 33" at bounding box center [663, 87] width 1183 height 24
